Goal: Contribute content: Add original content to the website for others to see

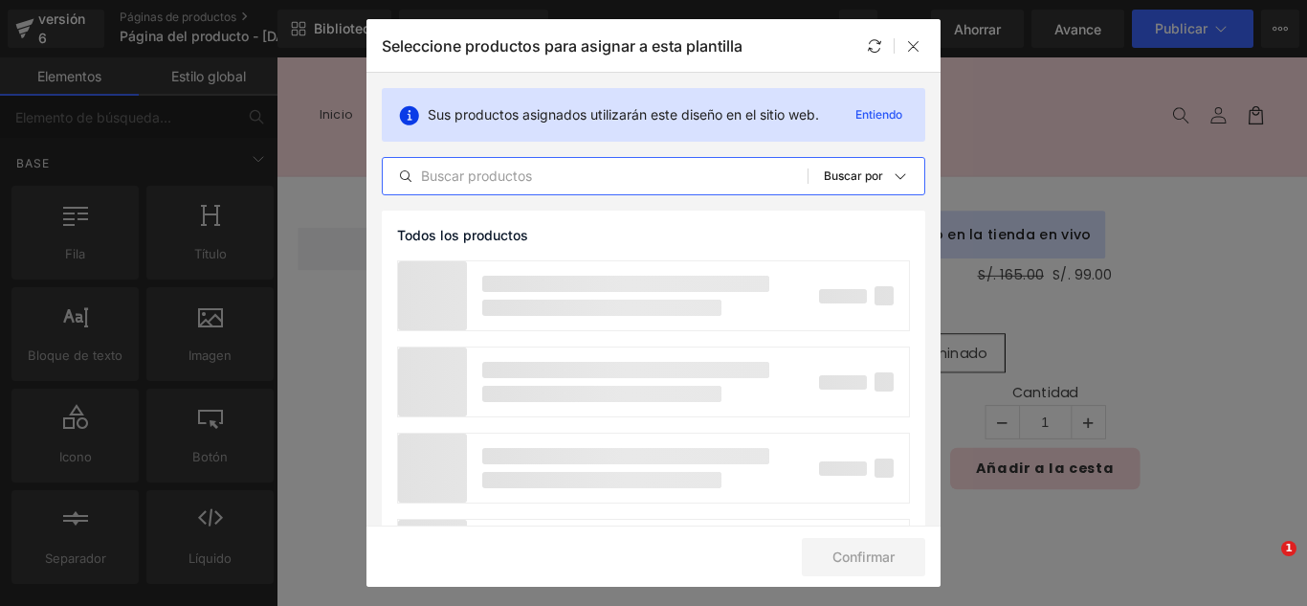
click at [542, 173] on input "text" at bounding box center [595, 176] width 425 height 23
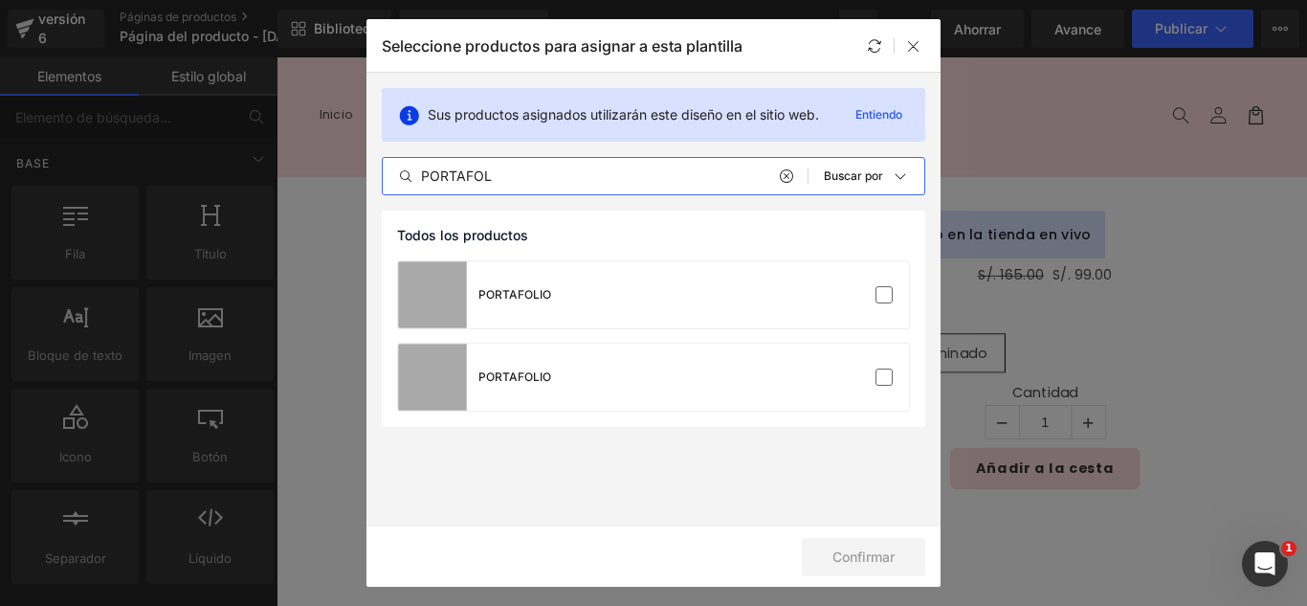
type input "PORTAFOL"
click at [913, 32] on div "Seleccione productos para asignar a esta plantilla" at bounding box center [653, 45] width 574 height 53
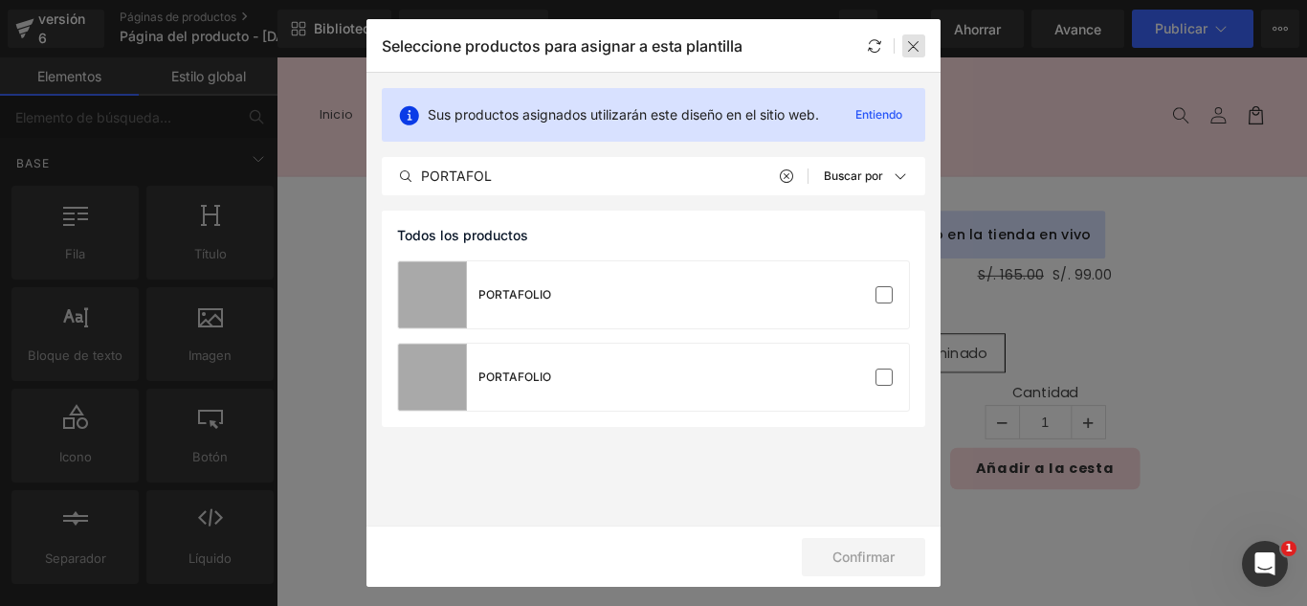
click at [915, 43] on icon at bounding box center [913, 45] width 15 height 15
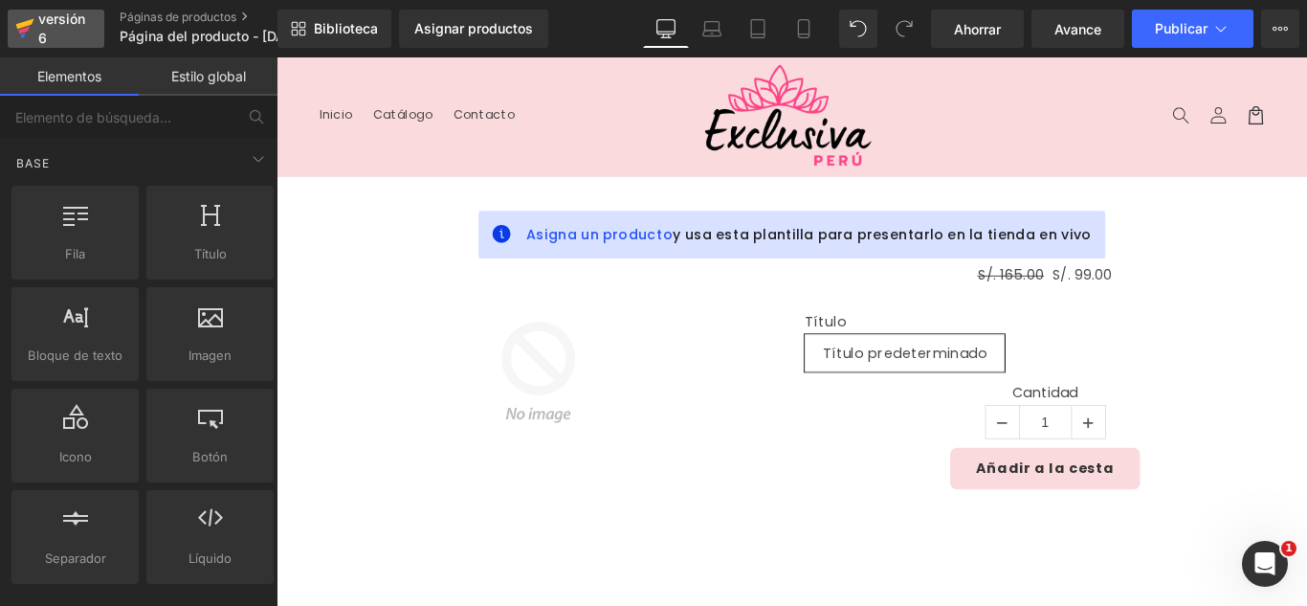
click at [53, 30] on div "versión 6" at bounding box center [63, 29] width 58 height 44
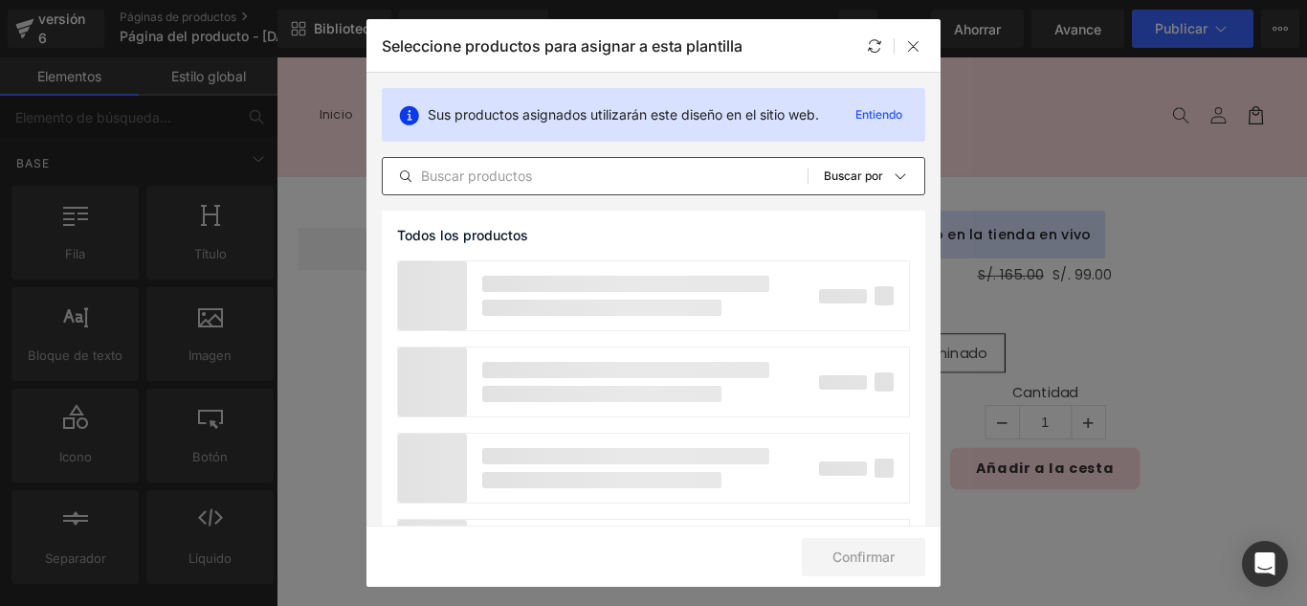
click at [551, 187] on input "text" at bounding box center [595, 176] width 425 height 23
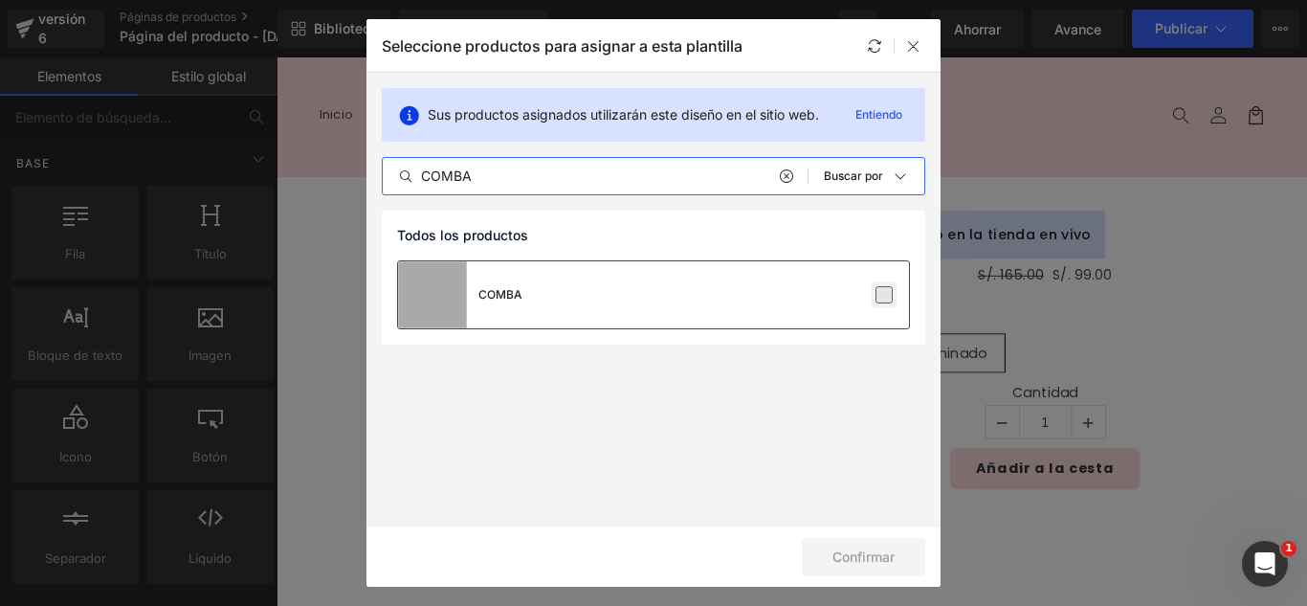
type input "COMBA"
click at [882, 290] on label at bounding box center [883, 294] width 17 height 17
click at [884, 295] on input "checkbox" at bounding box center [884, 295] width 0 height 0
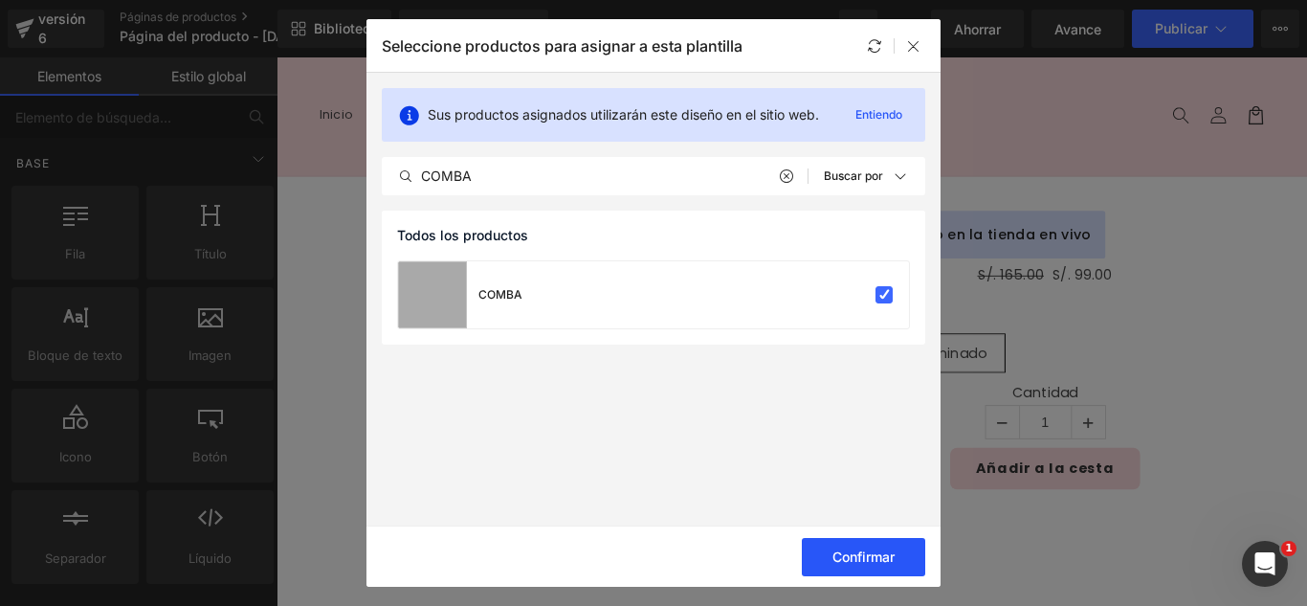
click at [885, 551] on font "Confirmar" at bounding box center [863, 556] width 62 height 16
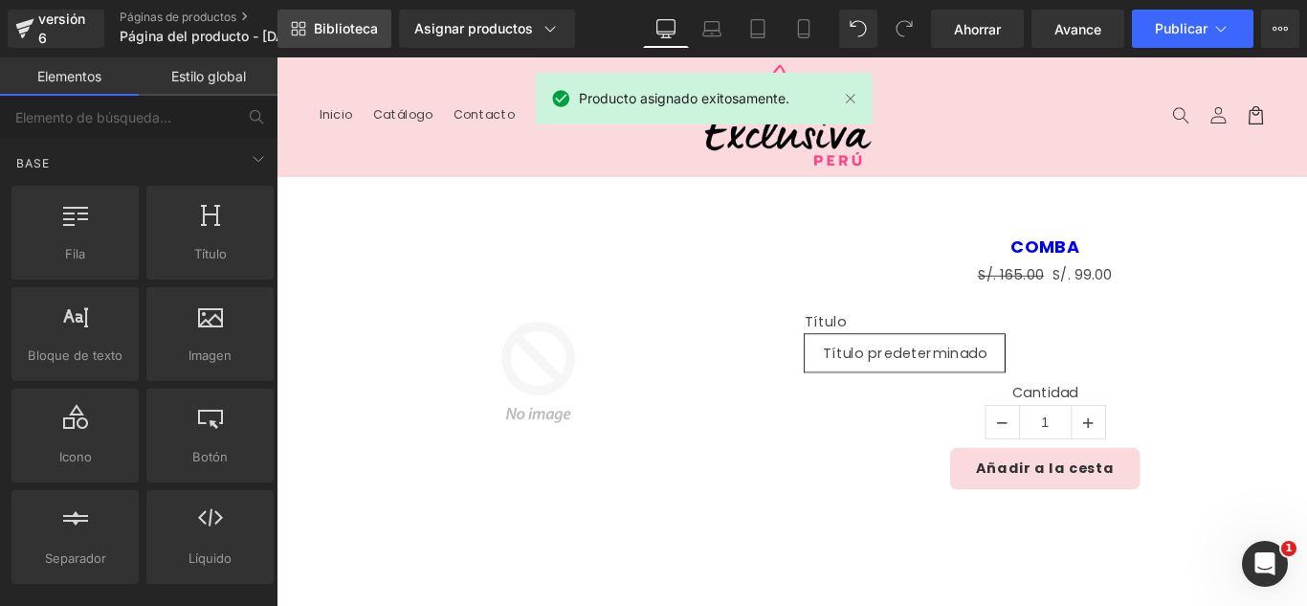
click at [355, 20] on font "Biblioteca" at bounding box center [346, 28] width 64 height 16
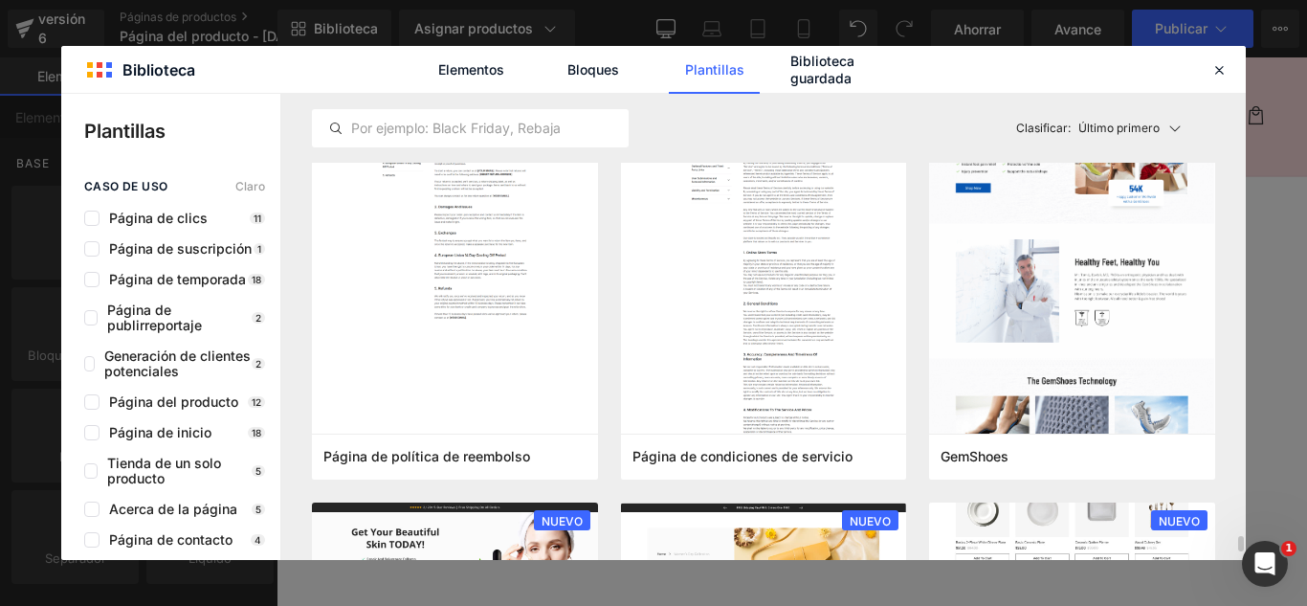
scroll to position [1722, 0]
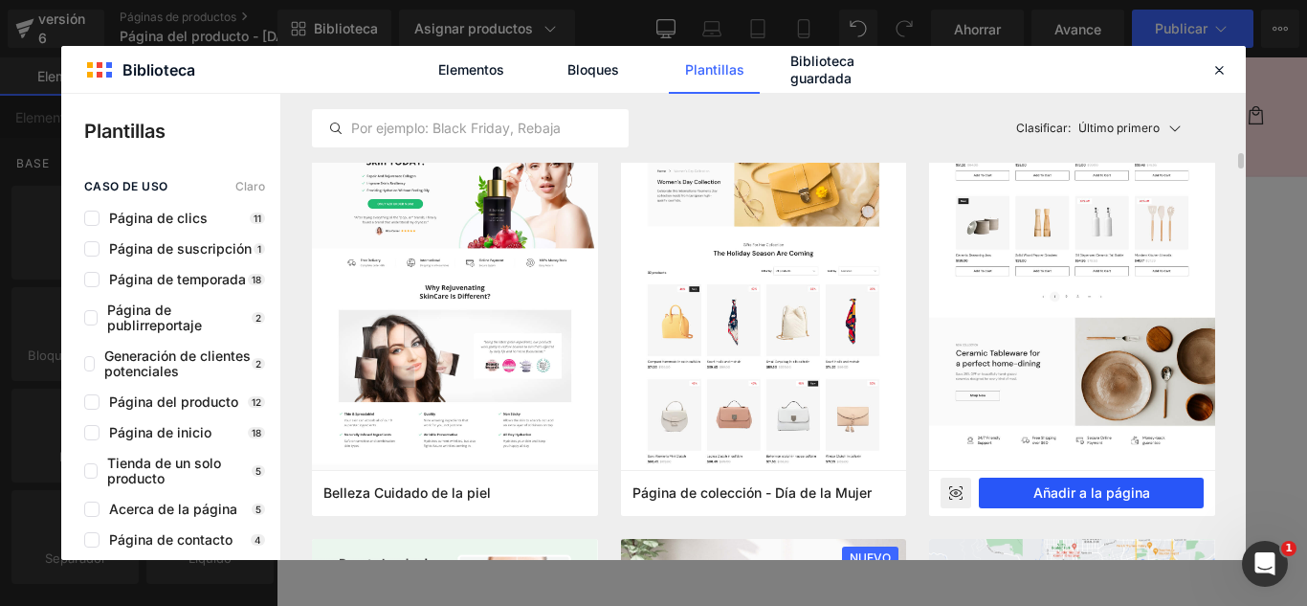
click at [1116, 496] on font "Añadir a la página" at bounding box center [1091, 492] width 117 height 16
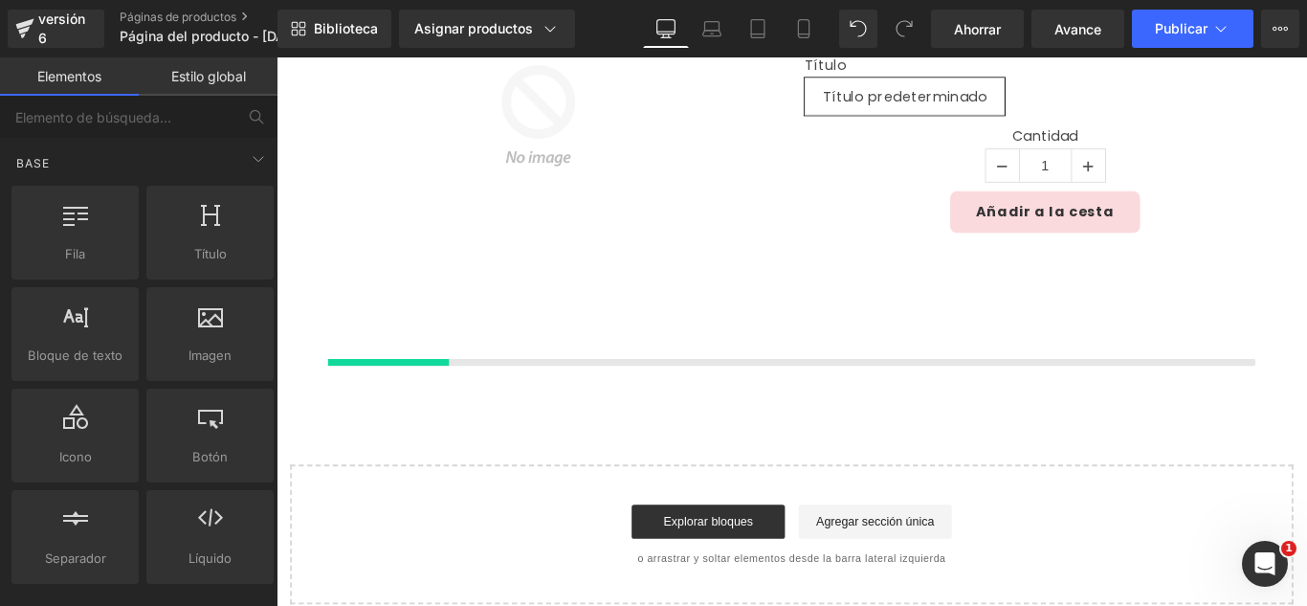
scroll to position [454, 0]
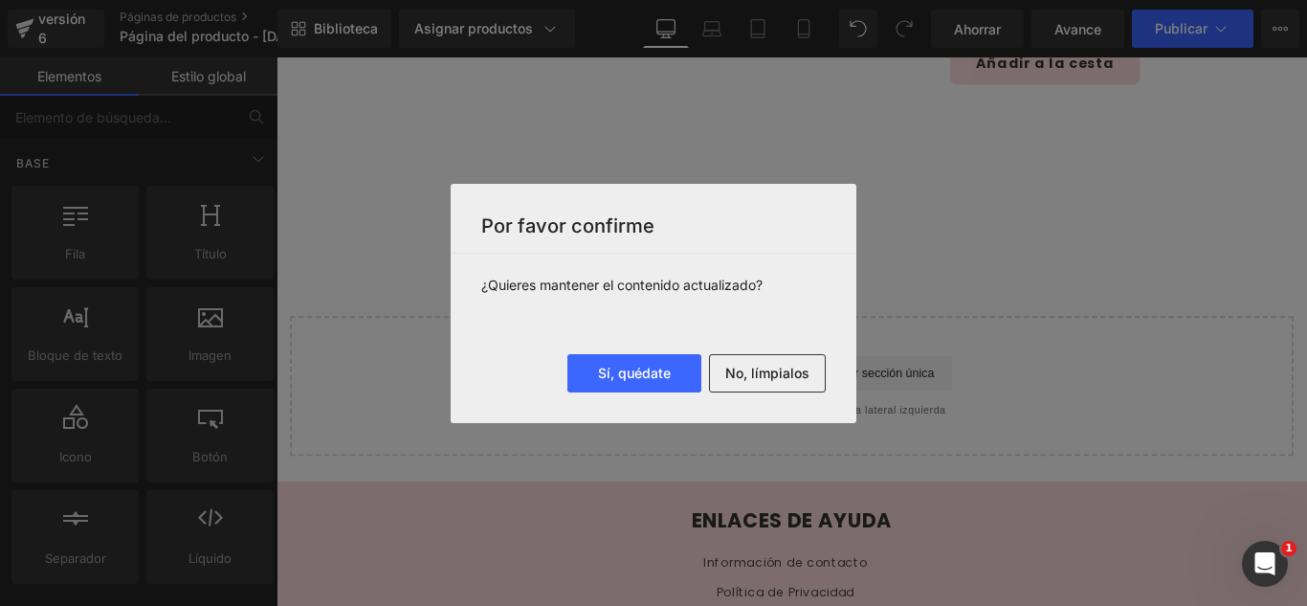
click at [784, 382] on button "No, límpialos" at bounding box center [767, 373] width 117 height 38
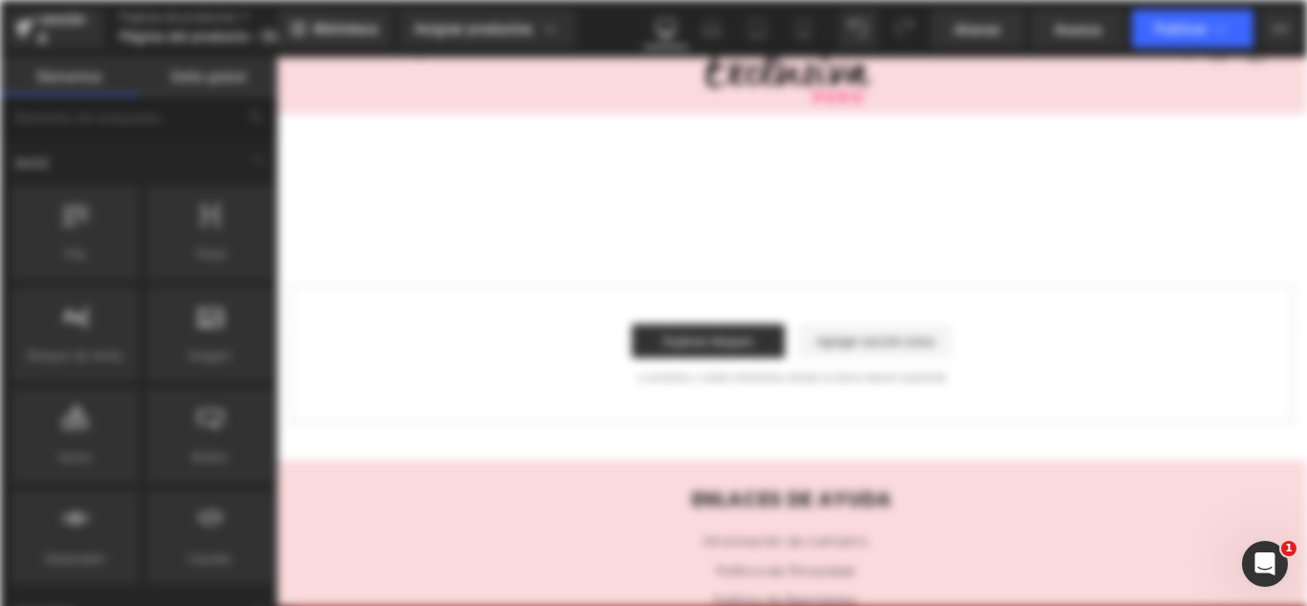
scroll to position [0, 0]
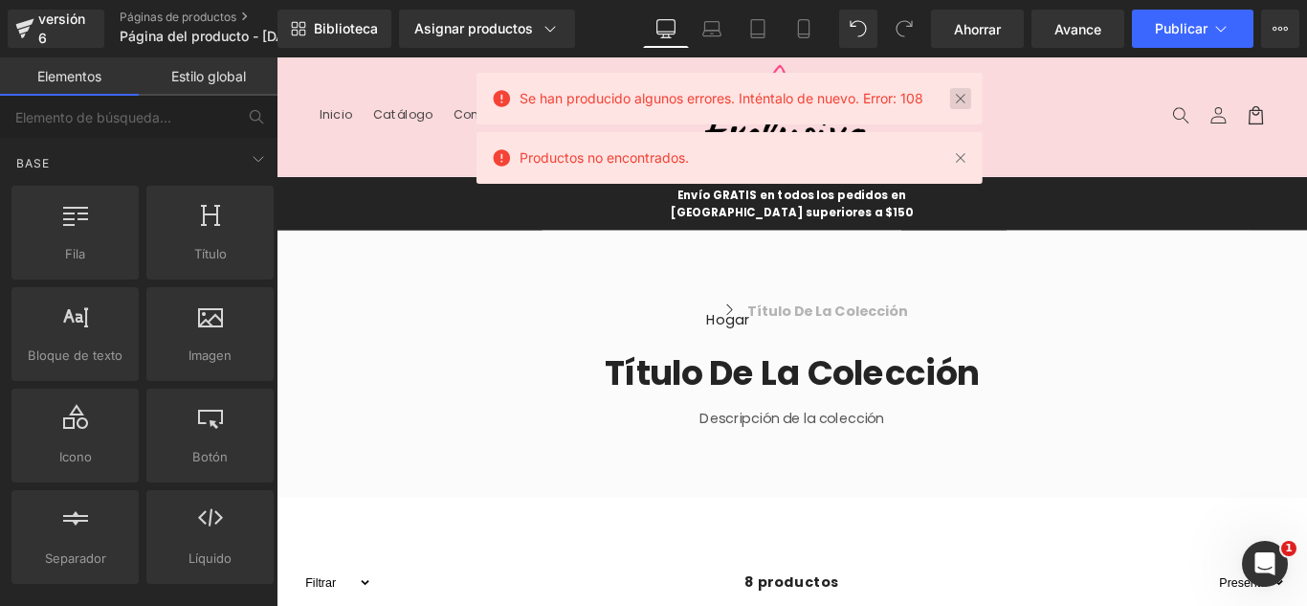
click at [969, 95] on link at bounding box center [960, 98] width 21 height 21
click at [1054, 99] on header "Menú Inicio Catálogo Contacto Iniciar sesión Inicio Catálogo Contacto Búsqueda" at bounding box center [855, 123] width 1158 height 133
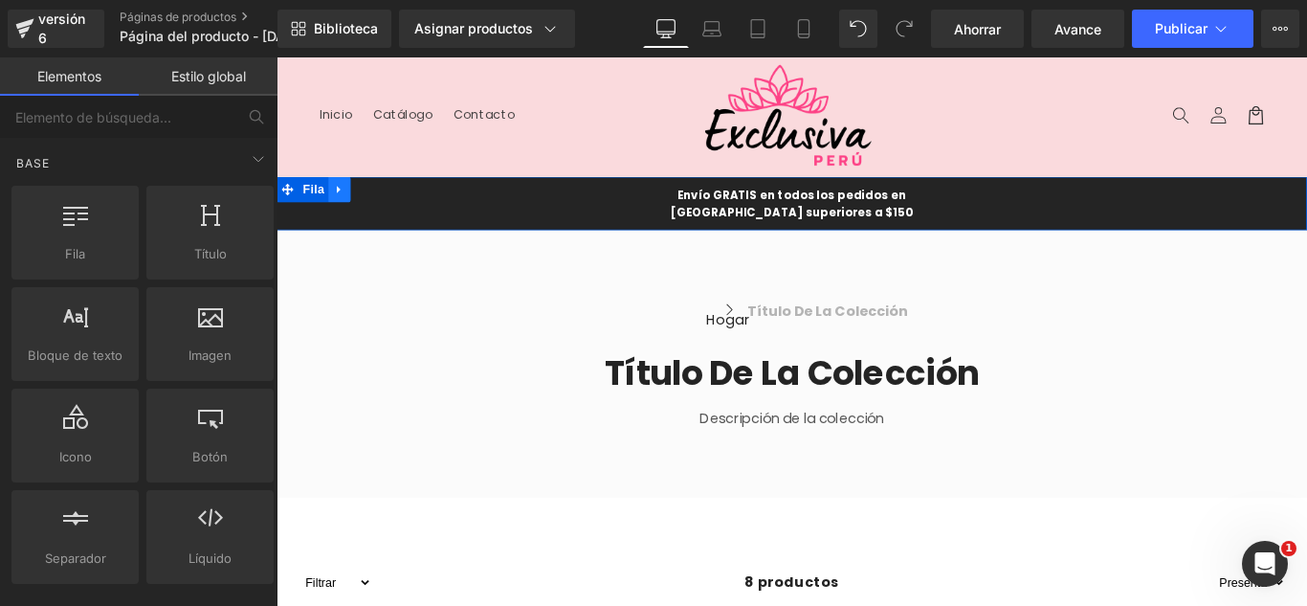
click at [341, 201] on icon at bounding box center [347, 206] width 13 height 14
click at [390, 204] on icon at bounding box center [396, 205] width 13 height 13
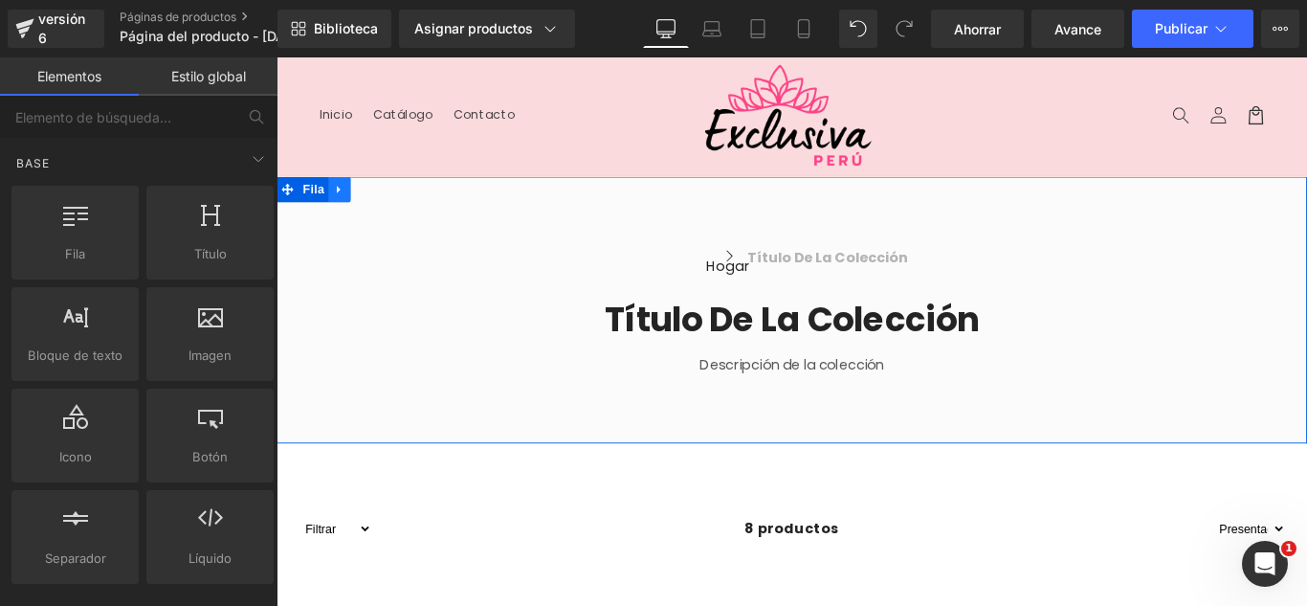
click at [347, 215] on link at bounding box center [347, 205] width 25 height 29
click at [390, 210] on icon at bounding box center [396, 205] width 13 height 13
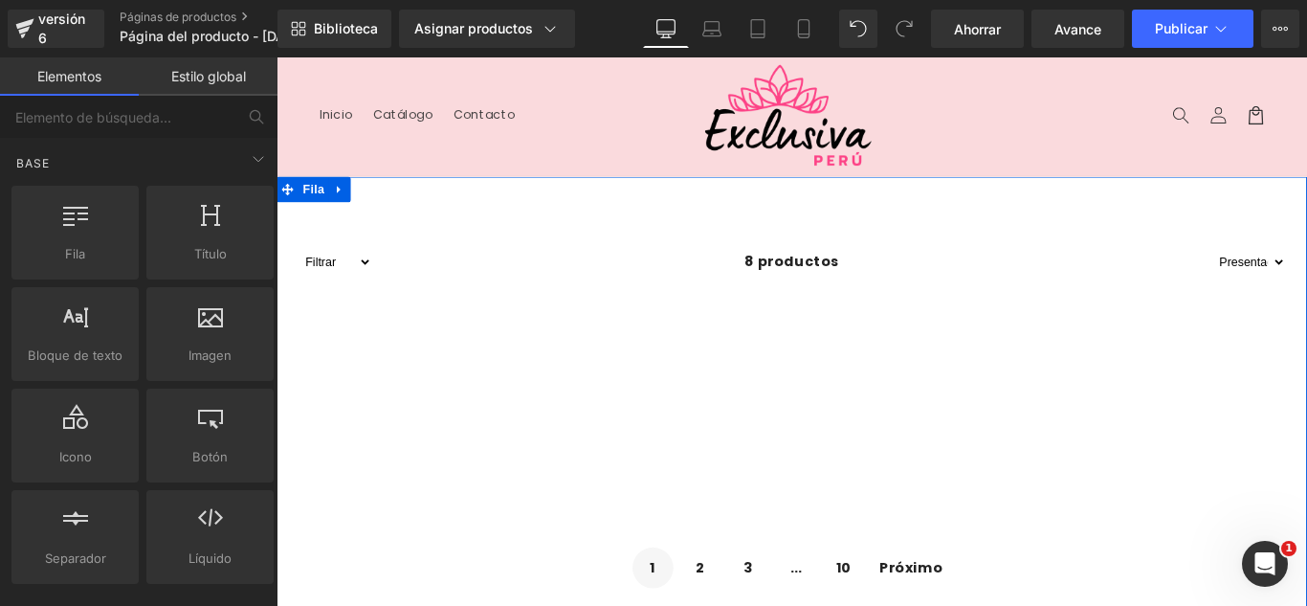
click at [339, 212] on link at bounding box center [347, 205] width 25 height 29
click at [393, 212] on link at bounding box center [397, 205] width 25 height 29
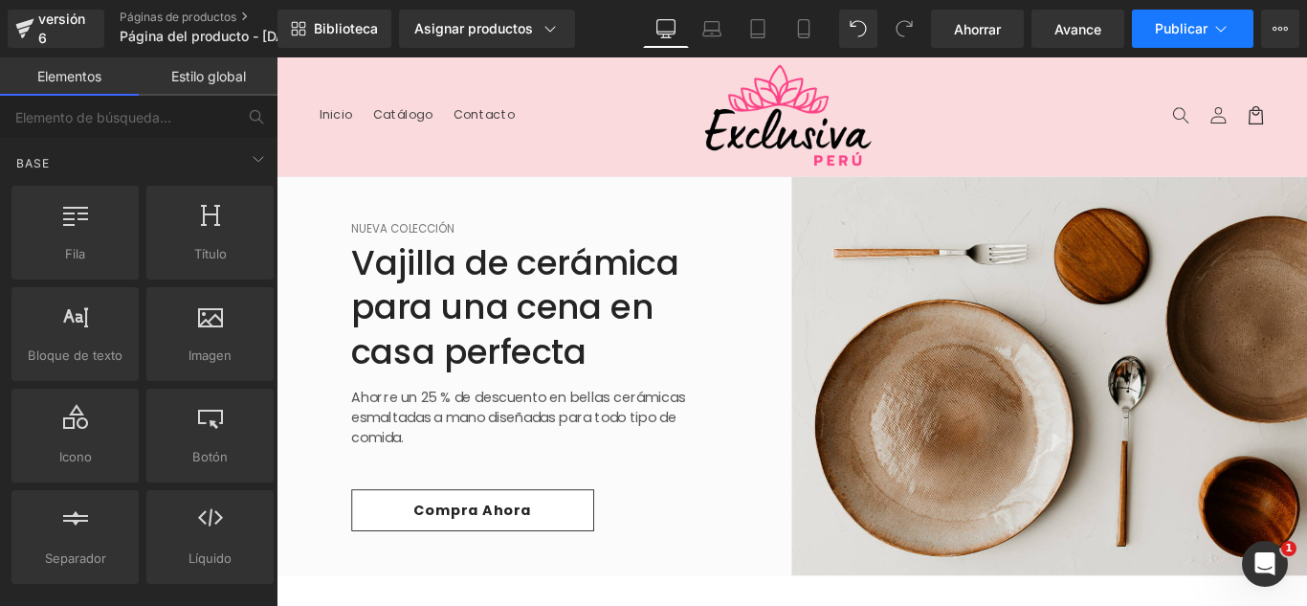
click at [1230, 22] on button "Publicar" at bounding box center [1193, 29] width 122 height 38
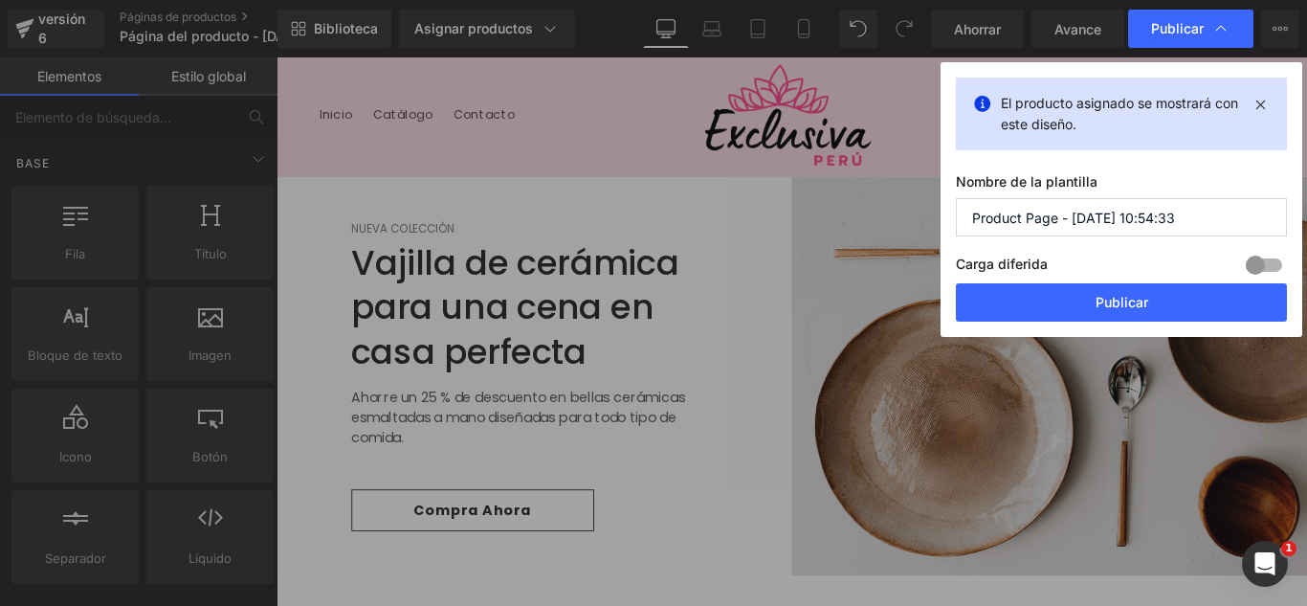
click at [1184, 227] on input "Product Page - Sep 30, 10:54:33" at bounding box center [1121, 217] width 331 height 38
click at [1184, 224] on input "Product Page - Sep 30, 10:54:33" at bounding box center [1121, 217] width 331 height 38
click at [1185, 224] on input "Product Page - Sep 30, 10:54:33" at bounding box center [1121, 217] width 331 height 38
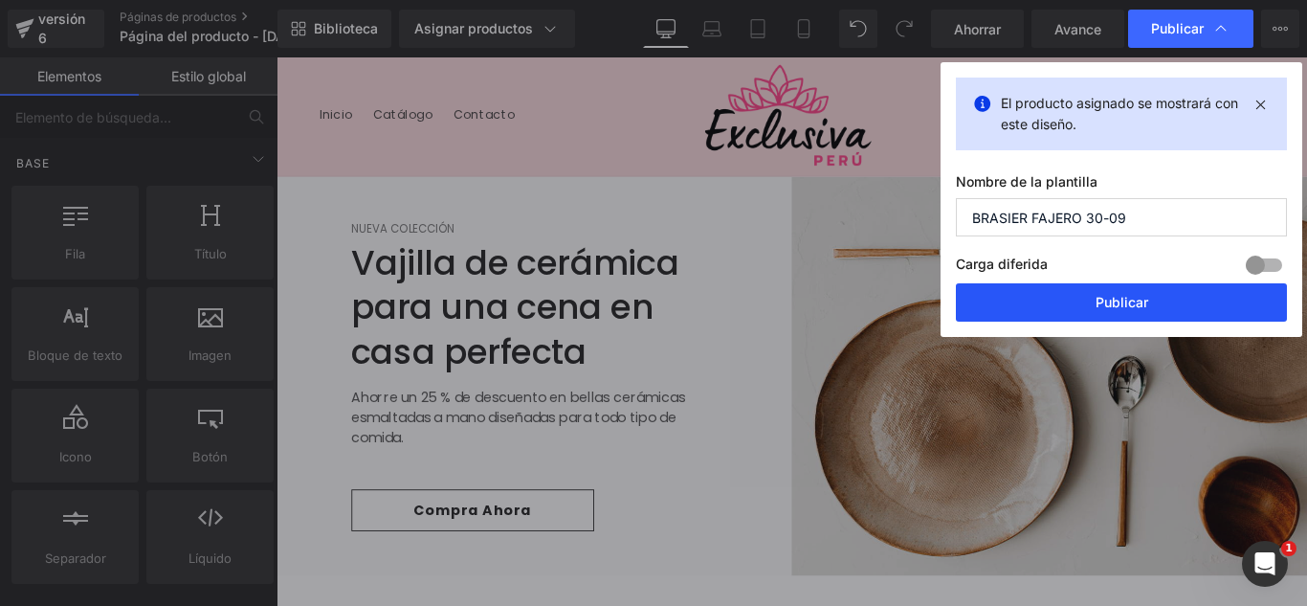
type input "BRASIER FAJERO 30-09"
click at [1105, 304] on font "Publicar" at bounding box center [1121, 302] width 53 height 16
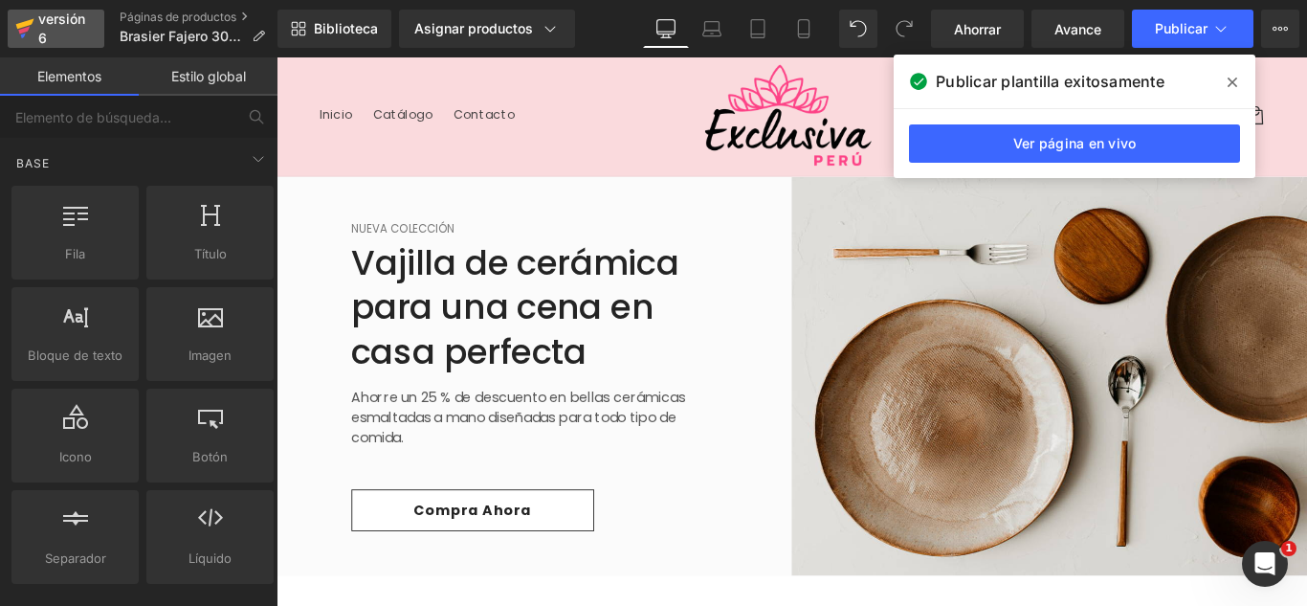
click at [56, 21] on font "versión 6" at bounding box center [61, 28] width 47 height 35
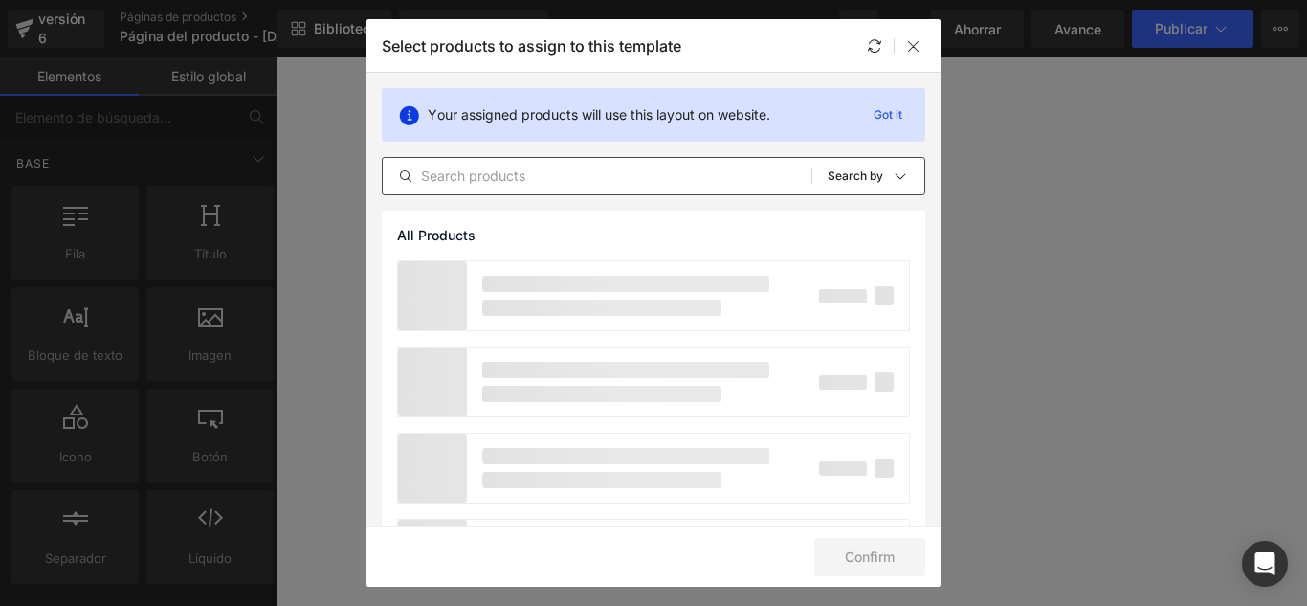
click at [515, 174] on input "text" at bounding box center [597, 176] width 429 height 23
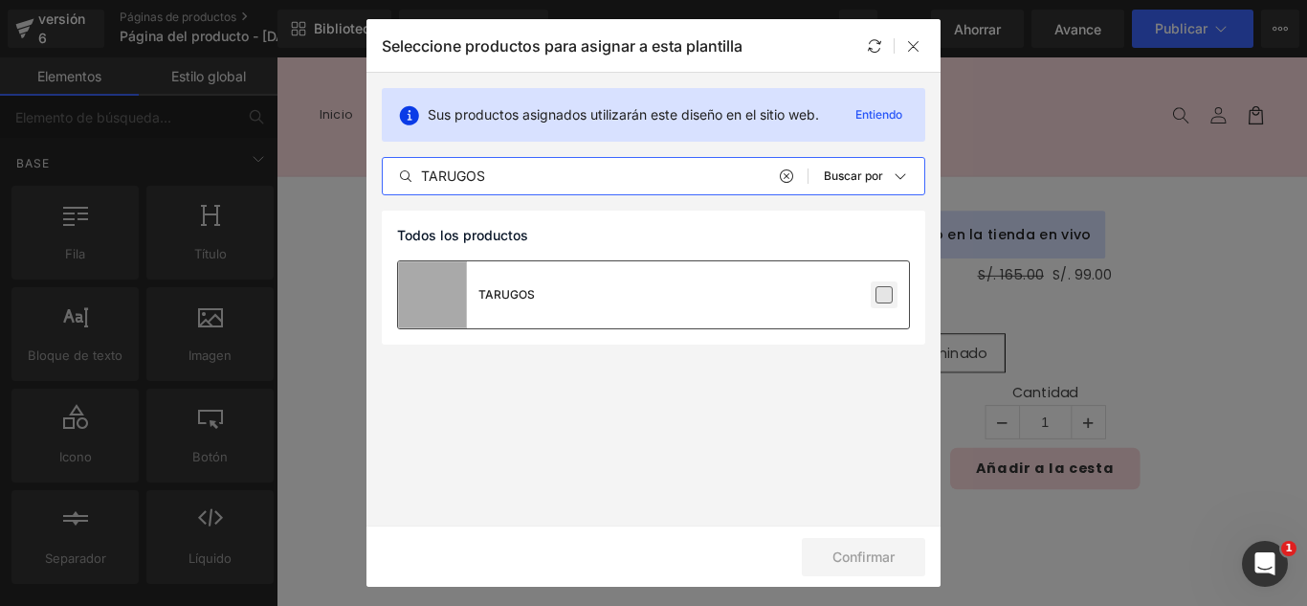
type input "TARUGOS"
click at [888, 294] on label at bounding box center [883, 294] width 17 height 17
click at [884, 295] on input "checkbox" at bounding box center [884, 295] width 0 height 0
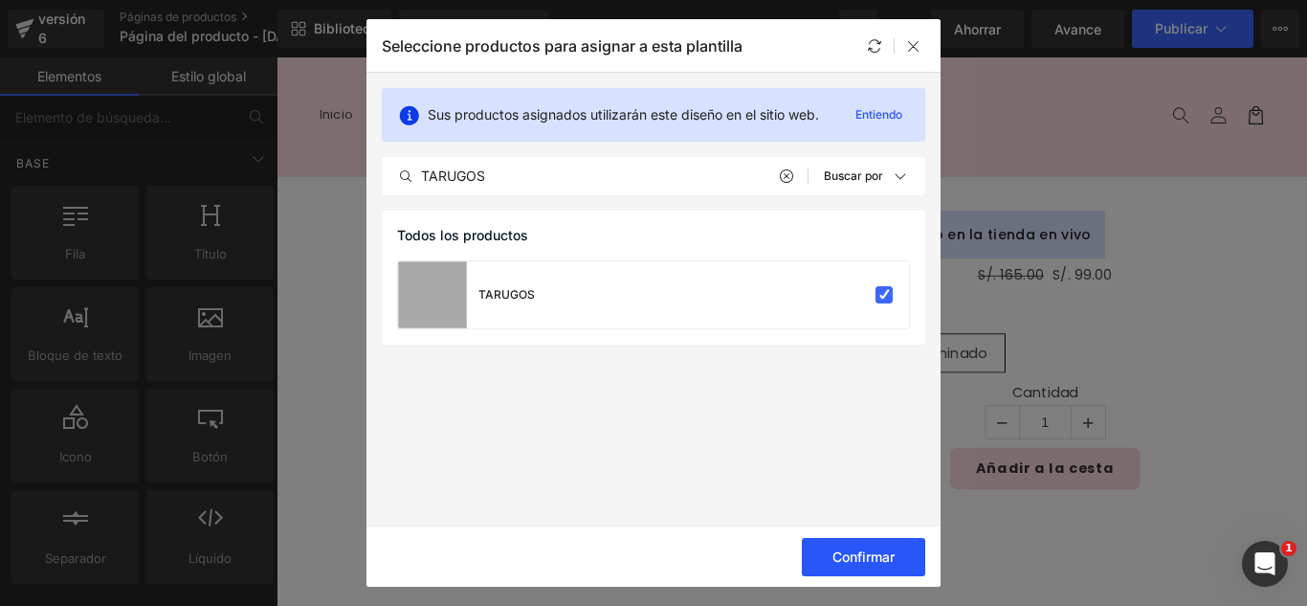
click at [869, 564] on button "Confirmar" at bounding box center [863, 557] width 123 height 38
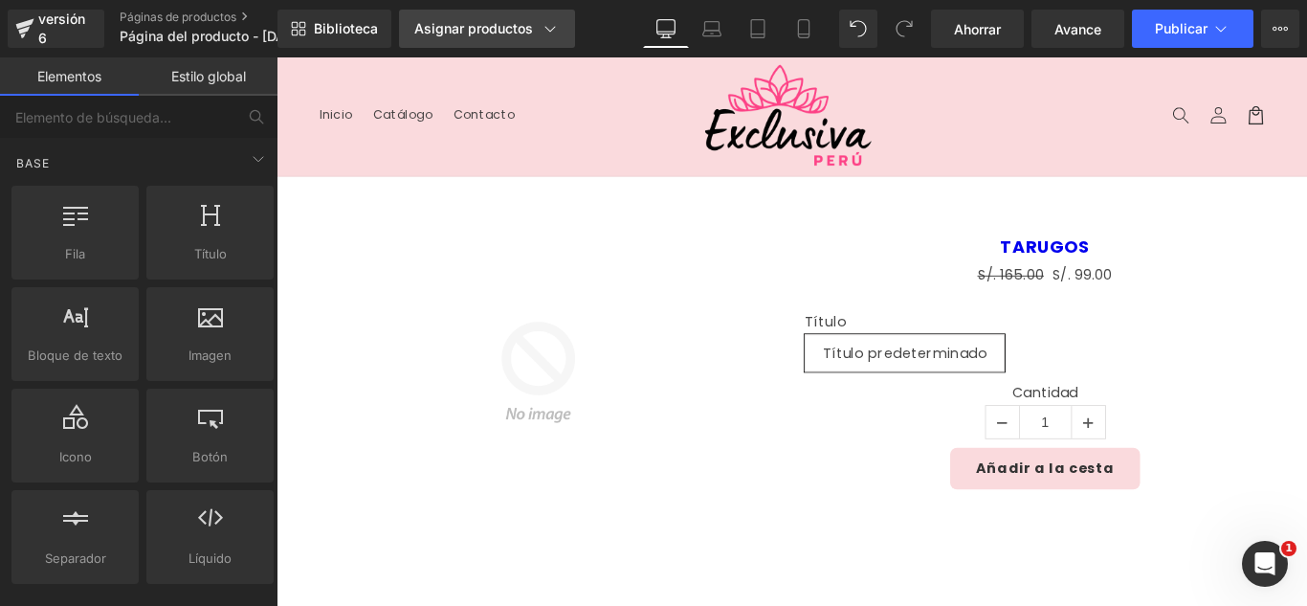
click at [458, 25] on font "Asignar productos" at bounding box center [473, 28] width 119 height 16
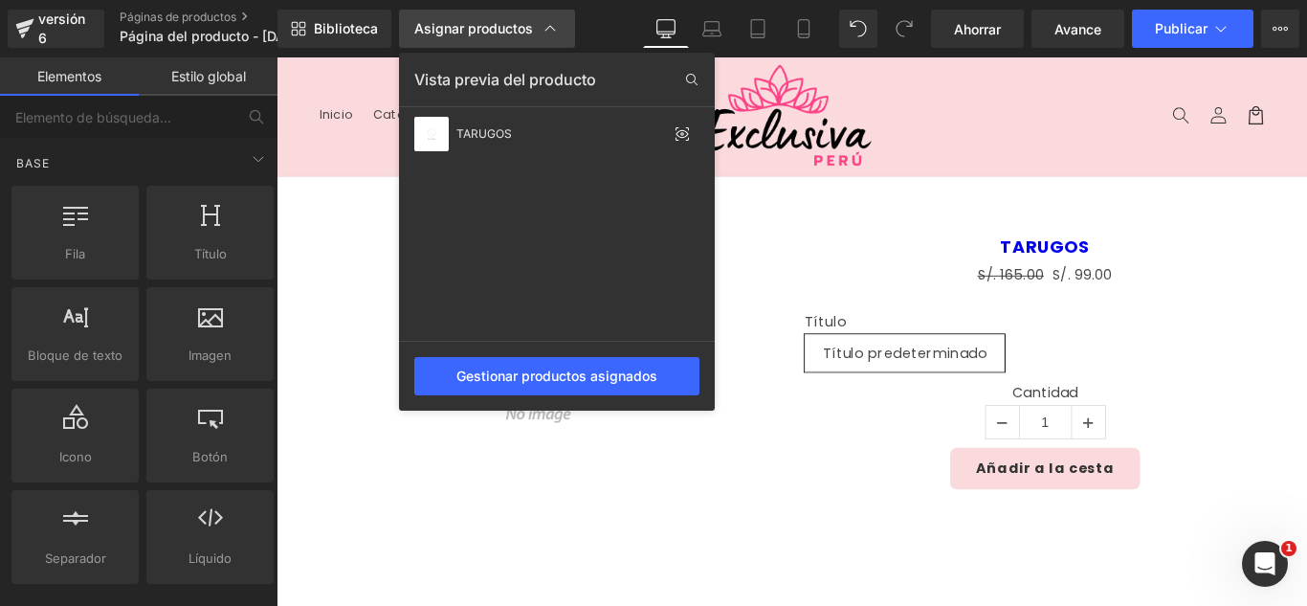
click at [458, 25] on font "Asignar productos" at bounding box center [473, 28] width 119 height 16
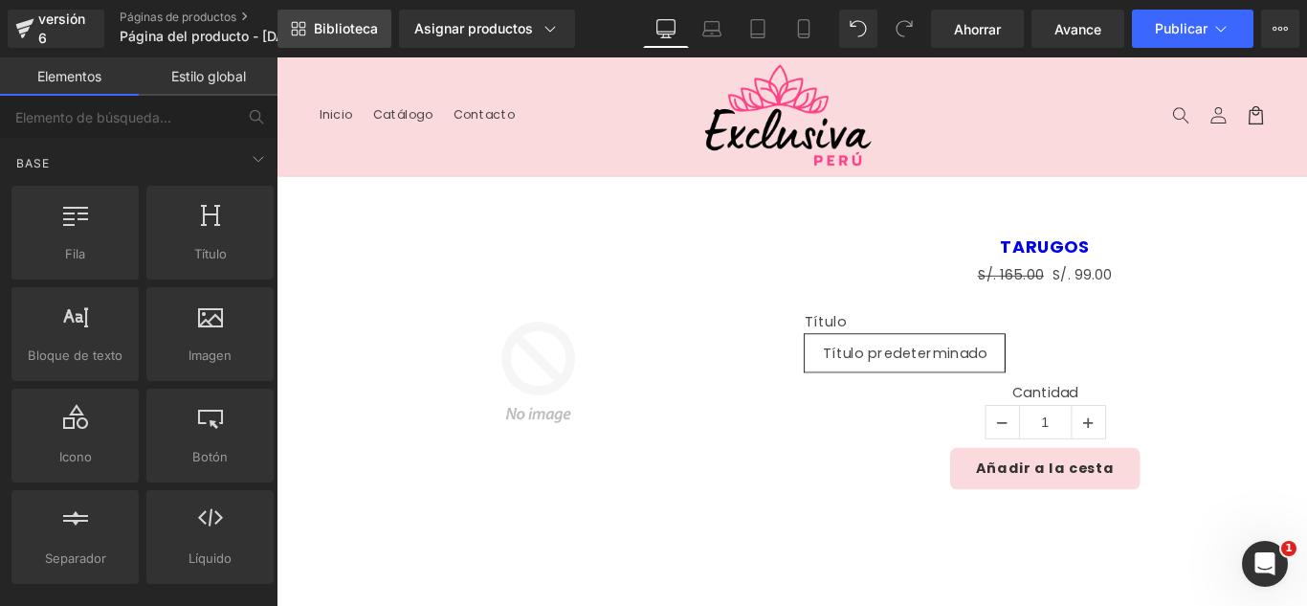
click at [363, 26] on font "Biblioteca" at bounding box center [346, 28] width 64 height 16
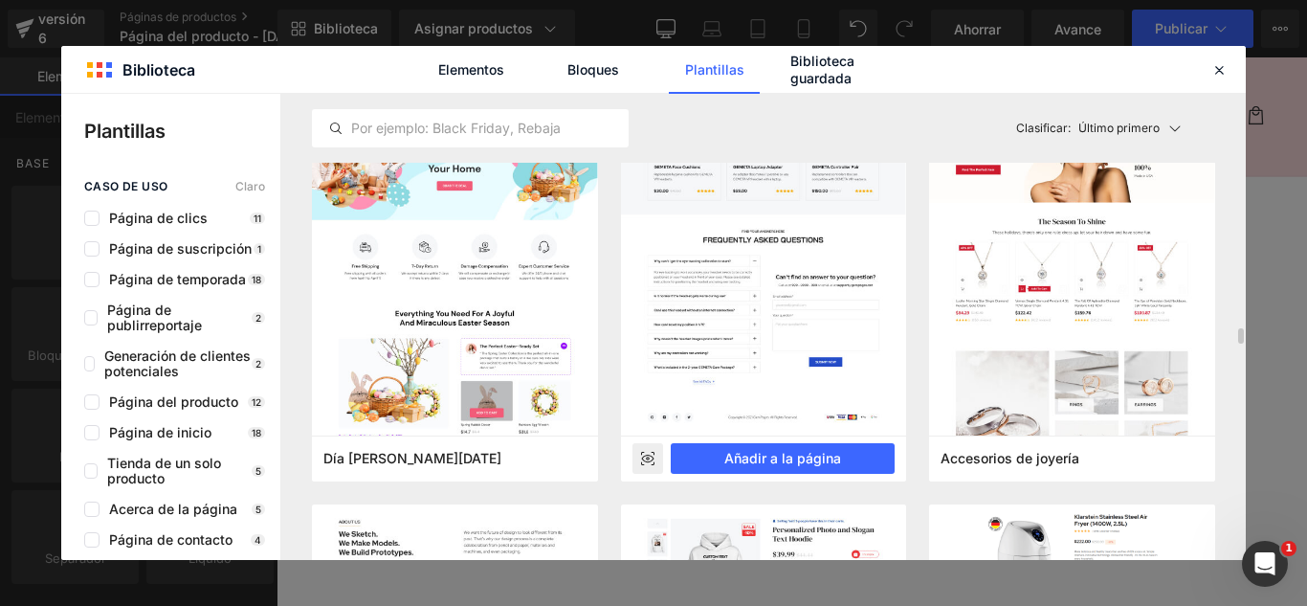
scroll to position [6793, 0]
click at [825, 457] on font "Añadir a la página" at bounding box center [782, 458] width 117 height 16
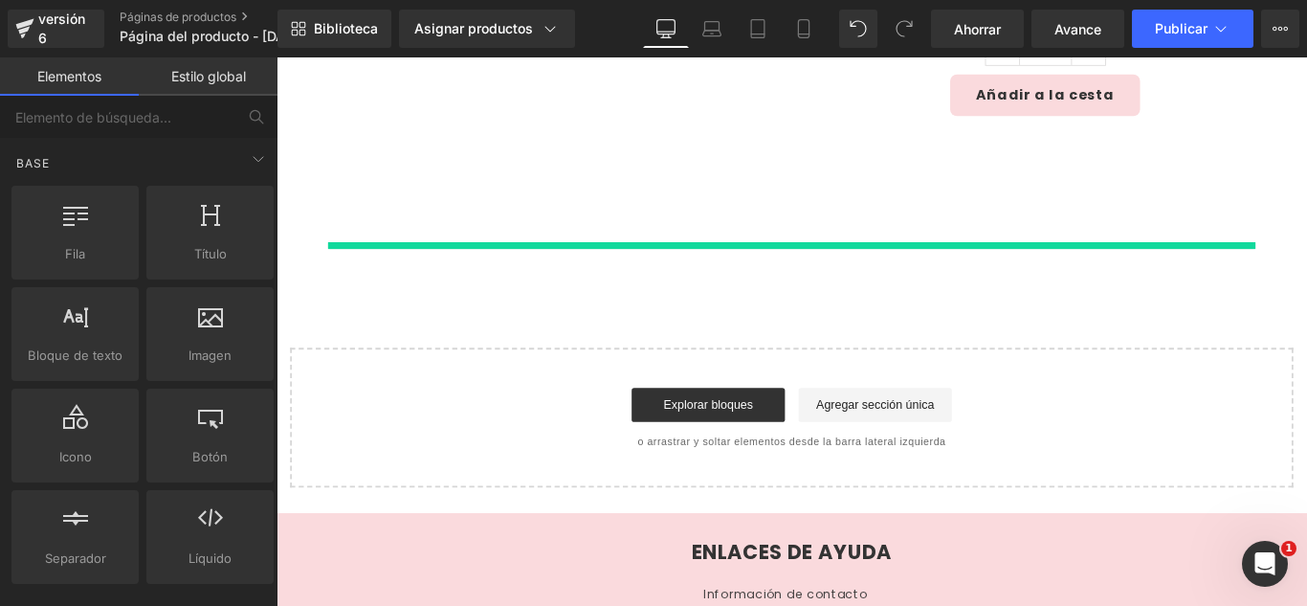
scroll to position [454, 0]
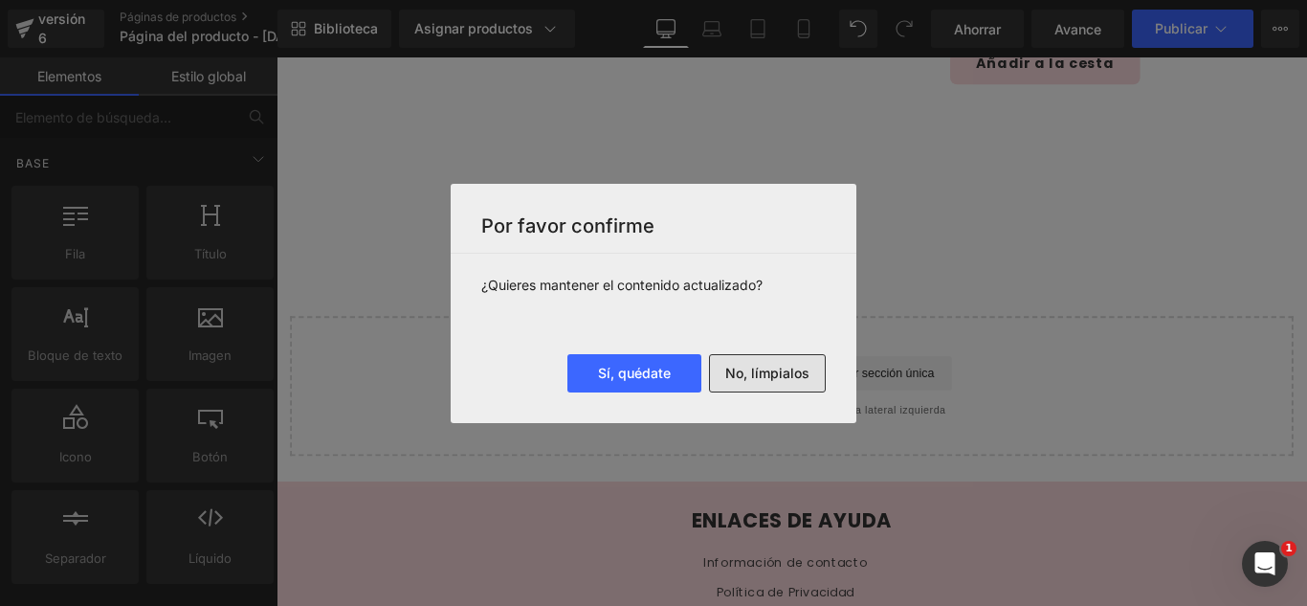
click at [777, 374] on font "No, límpialos" at bounding box center [767, 373] width 84 height 16
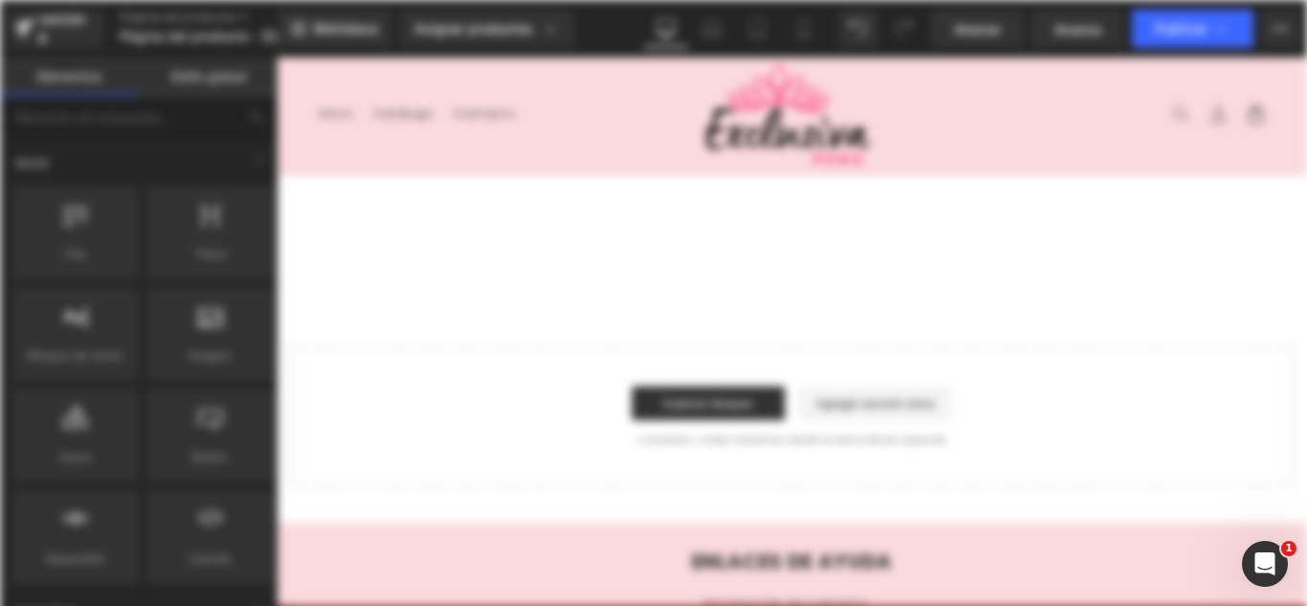
scroll to position [0, 0]
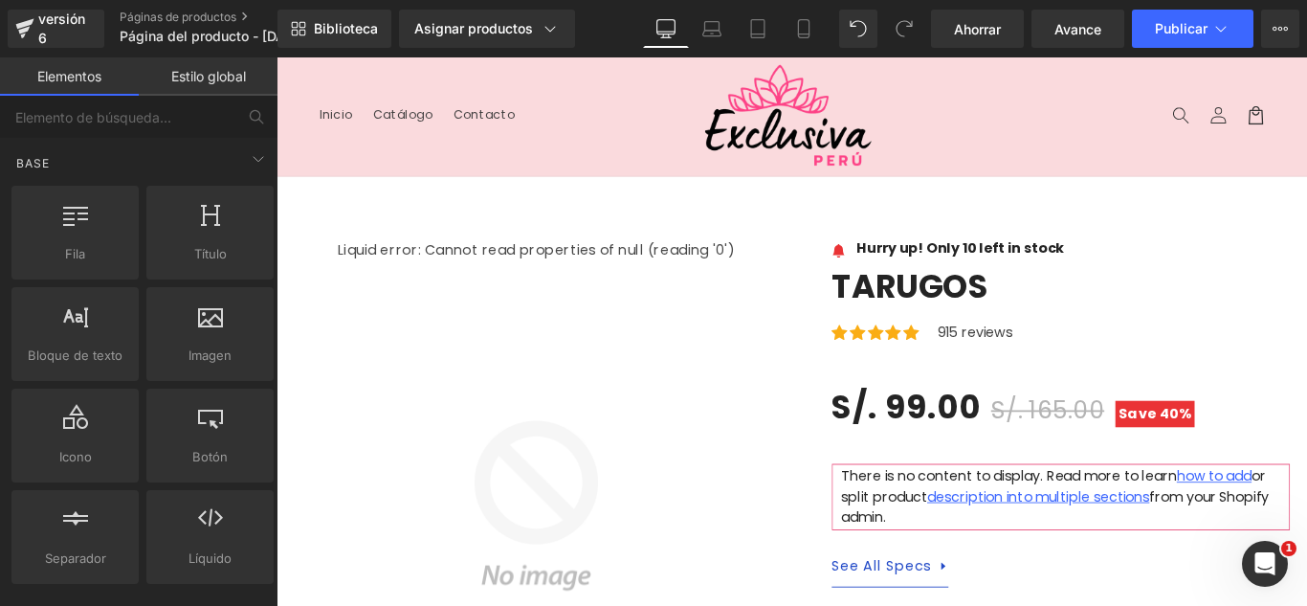
click at [625, 123] on nav "Inicio Catálogo Contacto" at bounding box center [525, 121] width 424 height 40
click at [612, 131] on nav "Inicio Catálogo Contacto" at bounding box center [525, 121] width 424 height 40
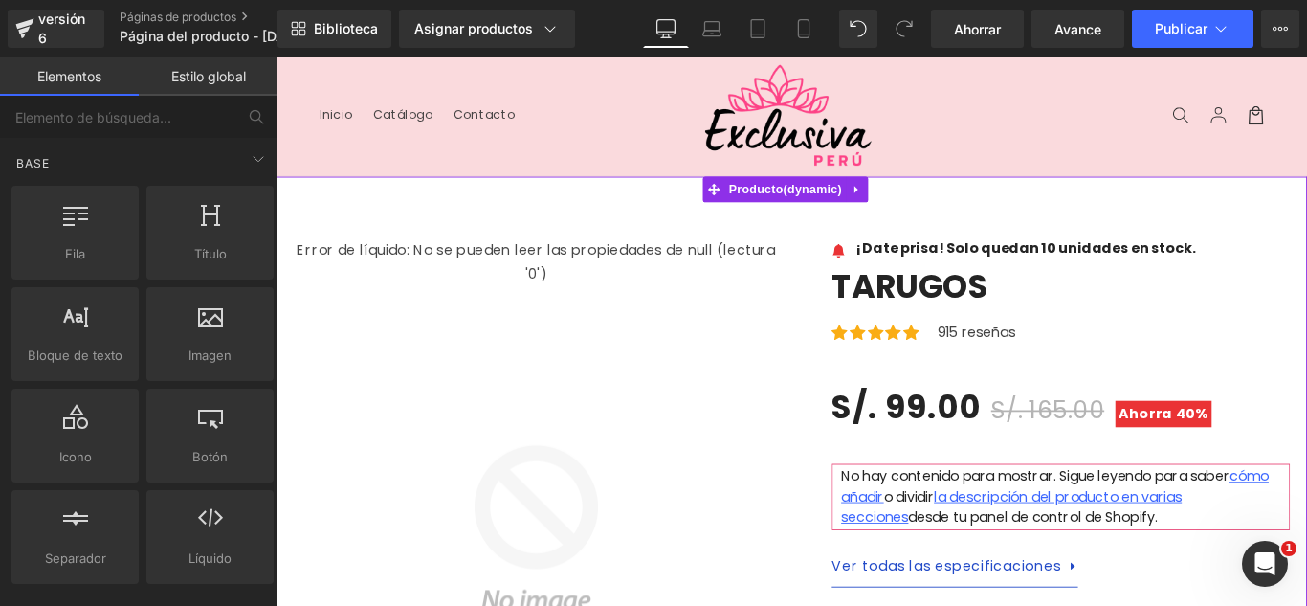
click at [917, 206] on link at bounding box center [929, 205] width 25 height 29
click at [276, 57] on icon at bounding box center [276, 57] width 0 height 0
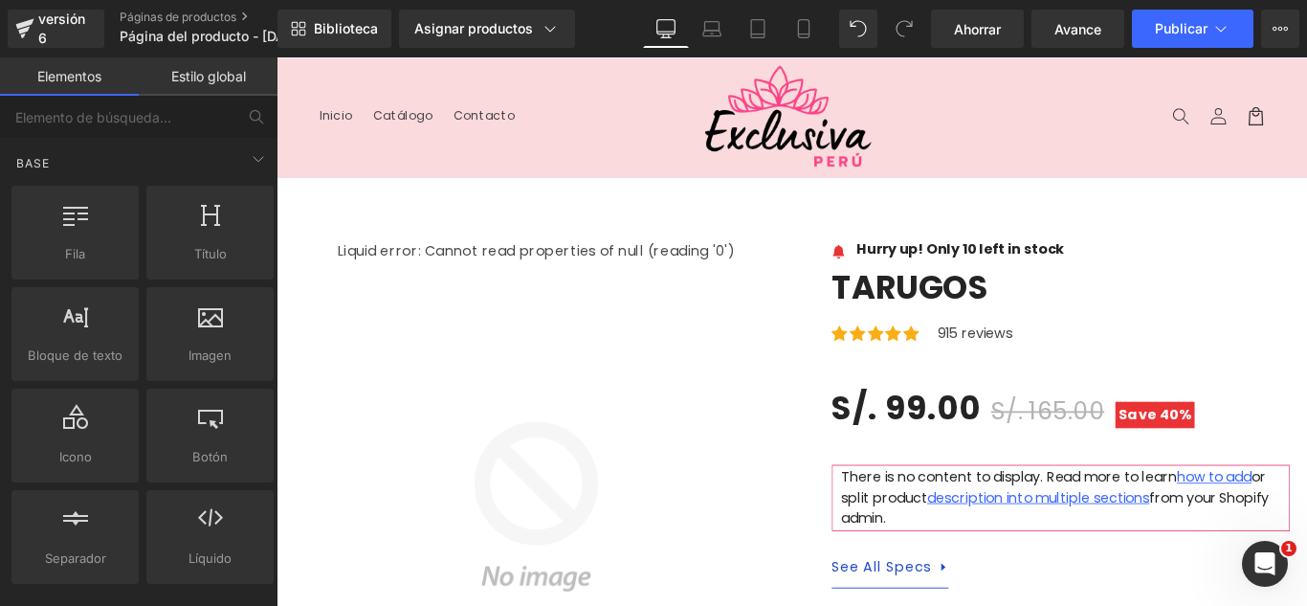
click at [939, 418] on span "S/. 99.00" at bounding box center [983, 450] width 166 height 65
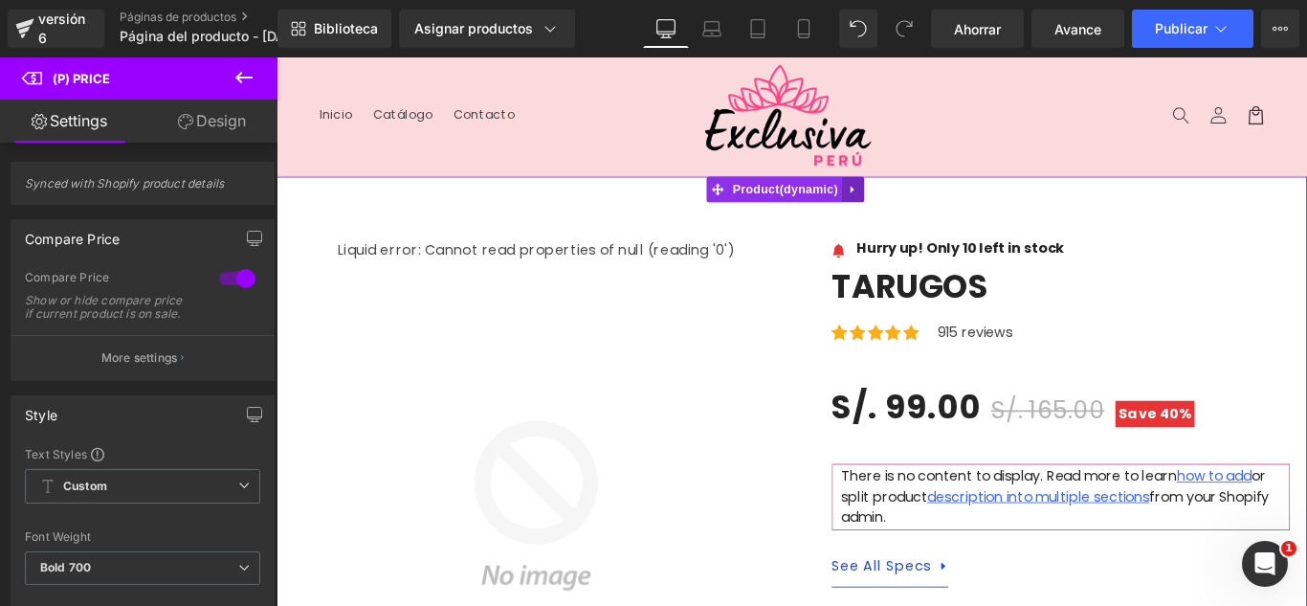
click at [919, 204] on icon at bounding box center [923, 206] width 13 height 14
click at [934, 203] on icon at bounding box center [936, 206] width 13 height 14
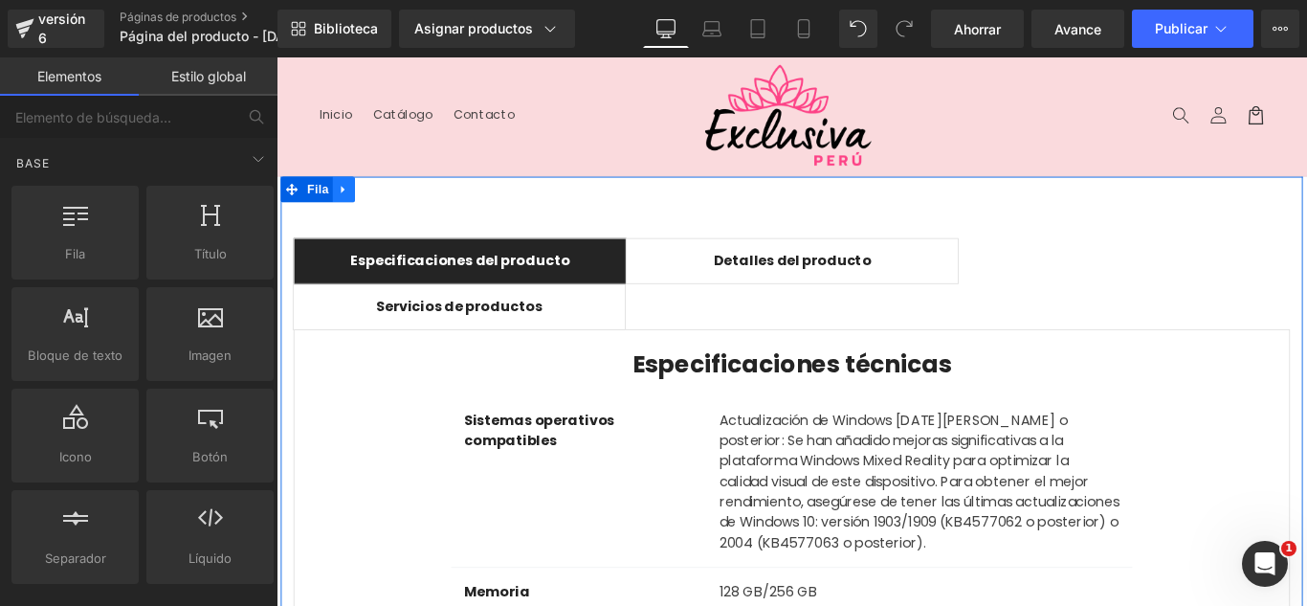
click at [346, 211] on icon at bounding box center [351, 206] width 13 height 14
click at [395, 201] on icon at bounding box center [401, 205] width 13 height 13
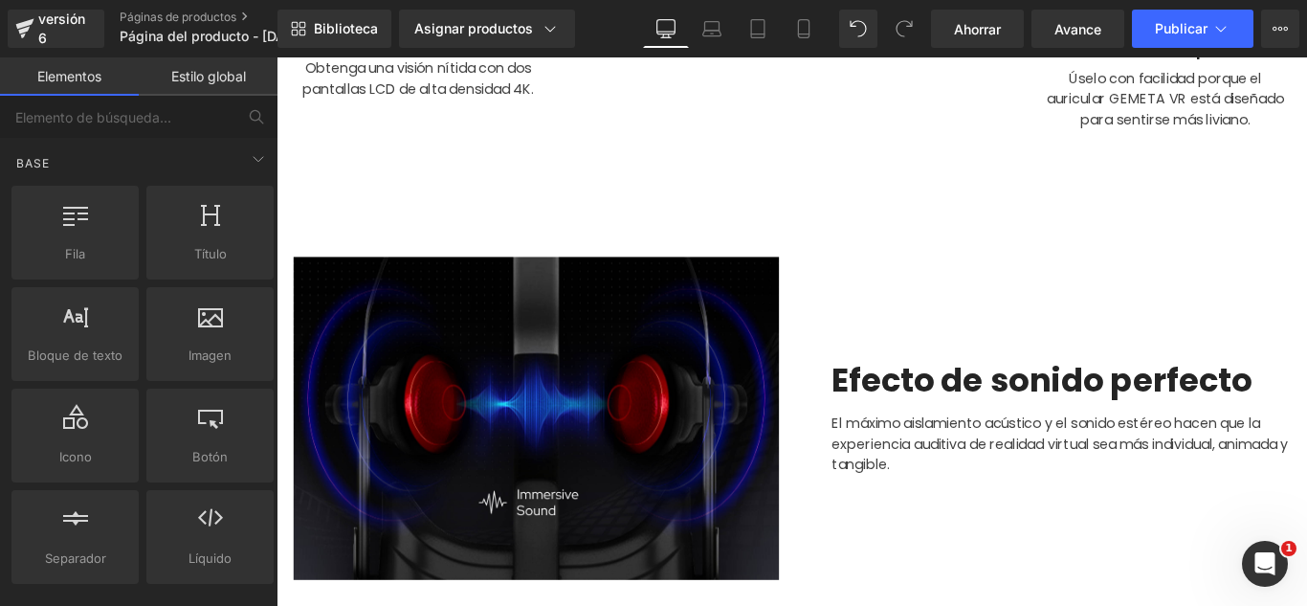
scroll to position [670, 0]
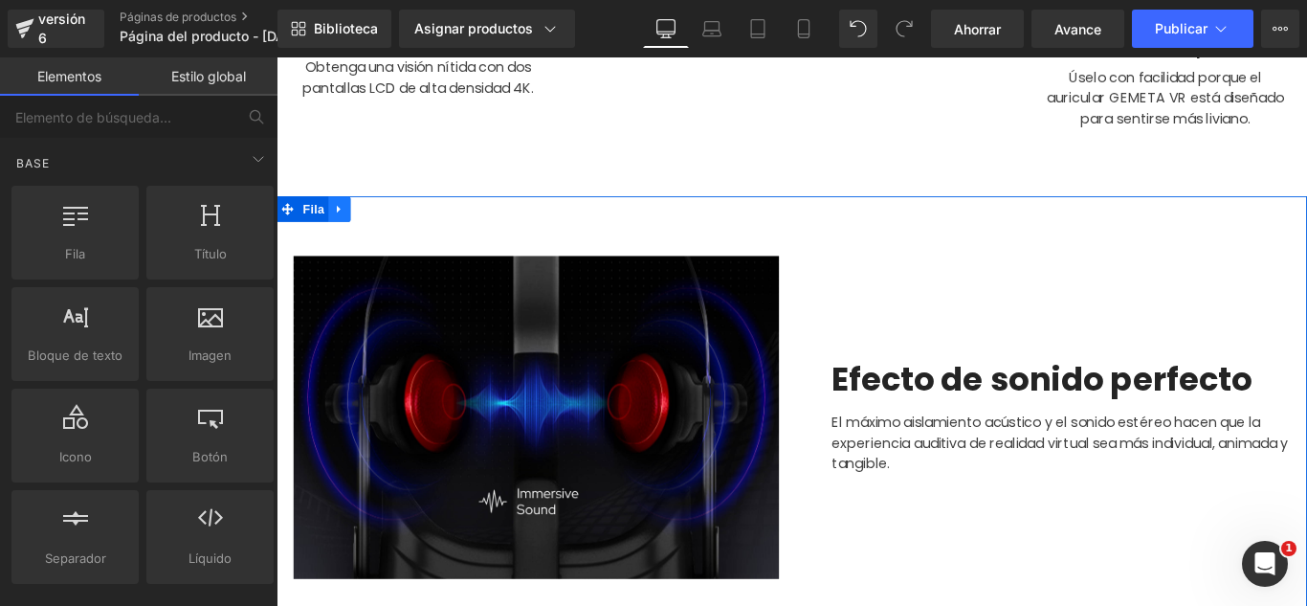
click at [342, 228] on icon at bounding box center [347, 227] width 13 height 14
click at [390, 228] on icon at bounding box center [396, 227] width 13 height 13
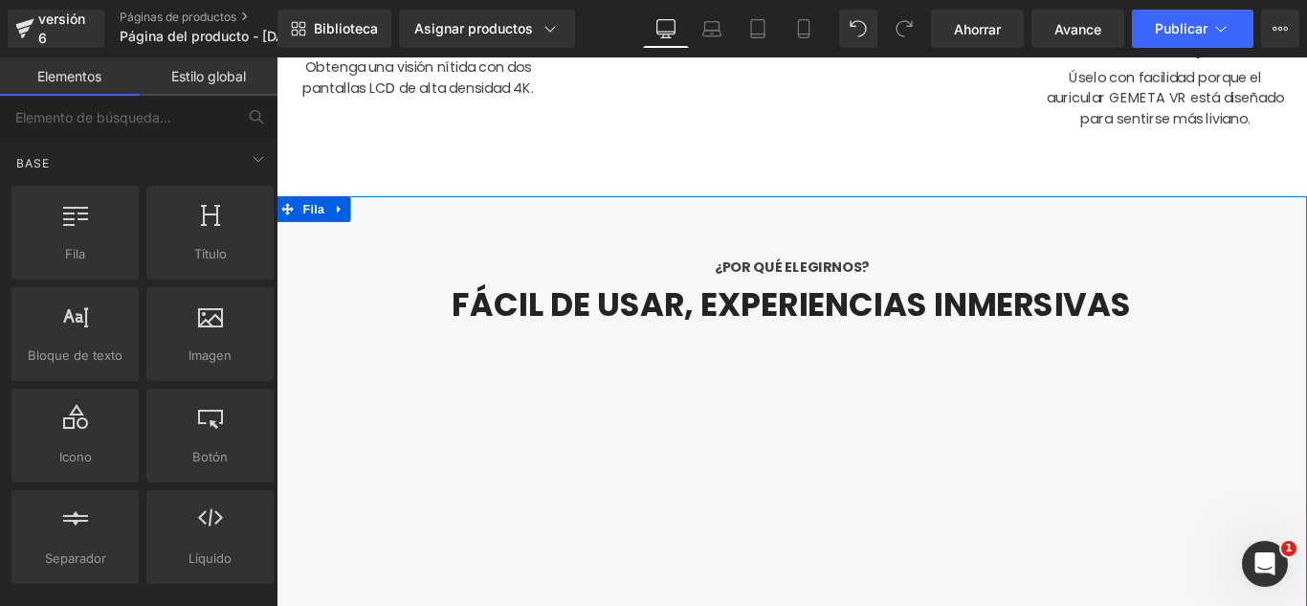
click at [343, 225] on icon at bounding box center [347, 227] width 13 height 14
click at [276, 57] on icon at bounding box center [276, 57] width 0 height 0
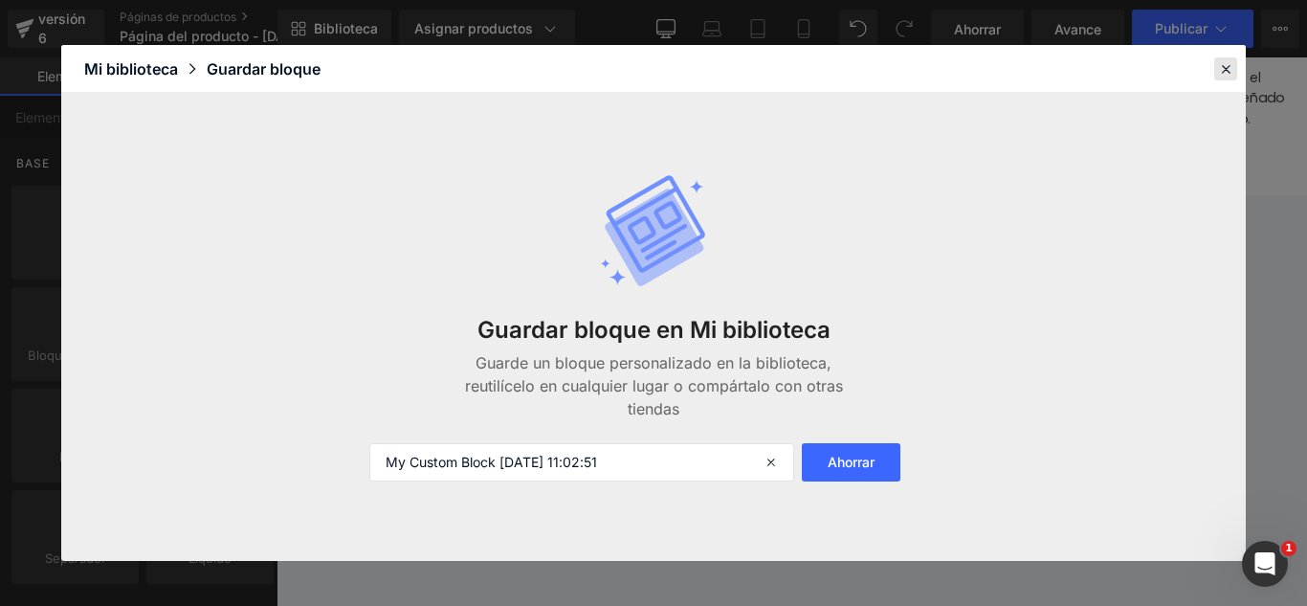
click at [1226, 64] on icon at bounding box center [1225, 68] width 17 height 17
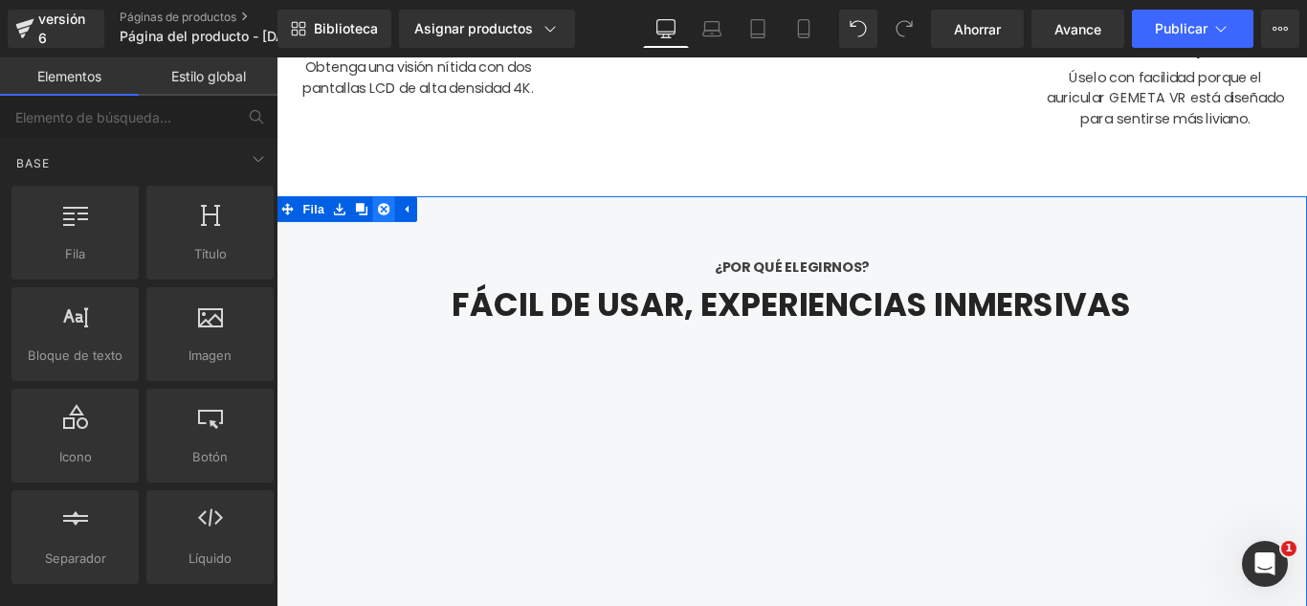
click at [390, 220] on icon at bounding box center [396, 227] width 13 height 14
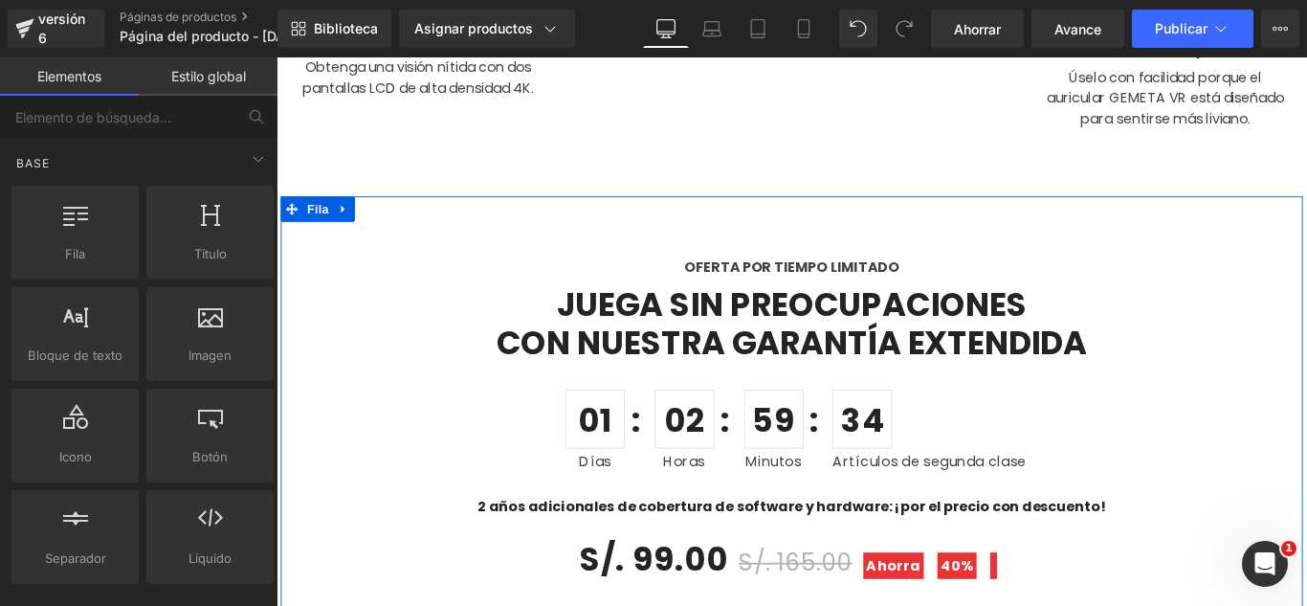
click at [276, 57] on div "62 píxeles" at bounding box center [276, 57] width 0 height 0
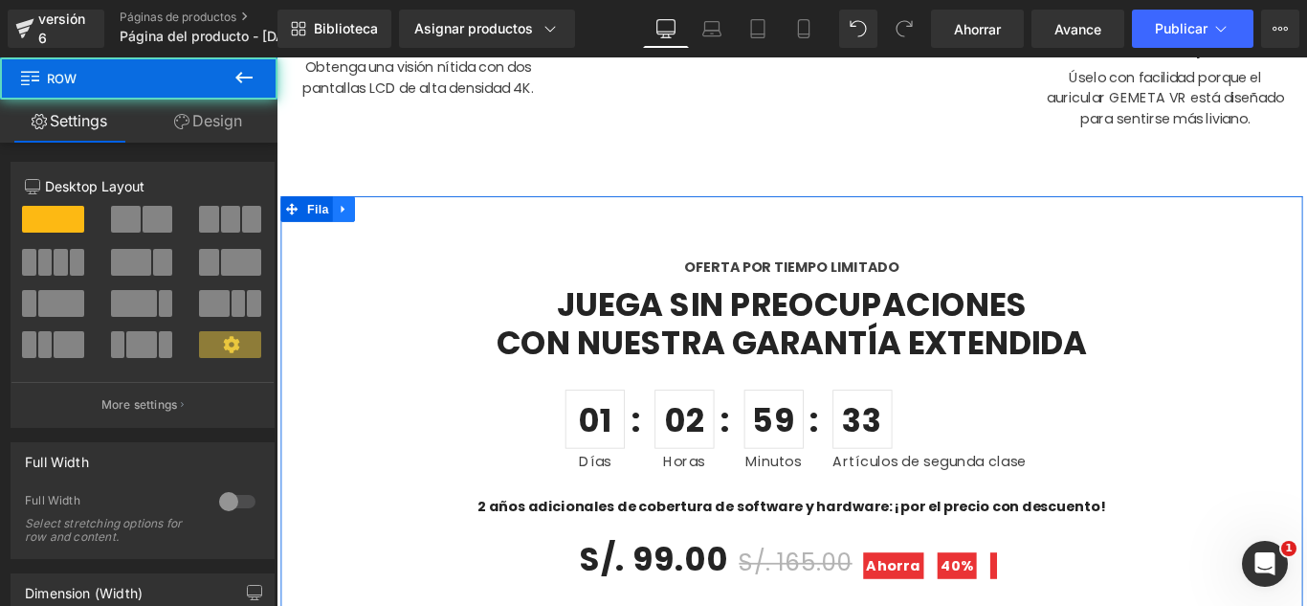
click at [348, 226] on icon at bounding box center [351, 227] width 13 height 14
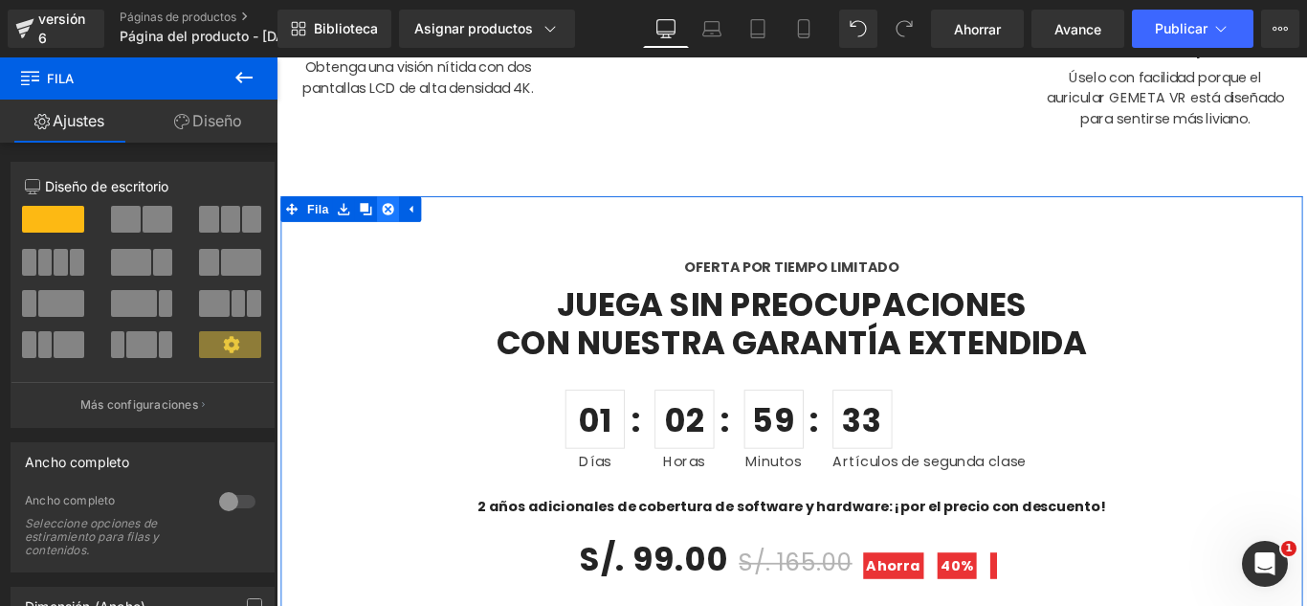
click at [396, 227] on icon at bounding box center [401, 227] width 13 height 13
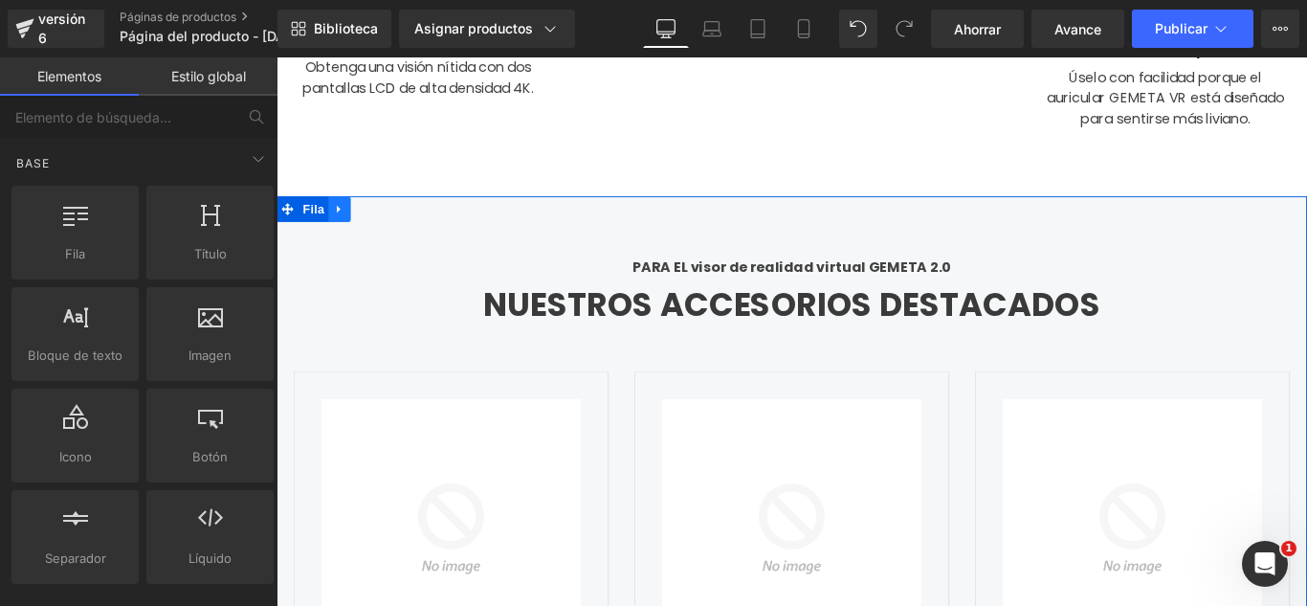
click at [341, 229] on icon at bounding box center [347, 227] width 13 height 14
click at [385, 225] on link at bounding box center [397, 227] width 25 height 29
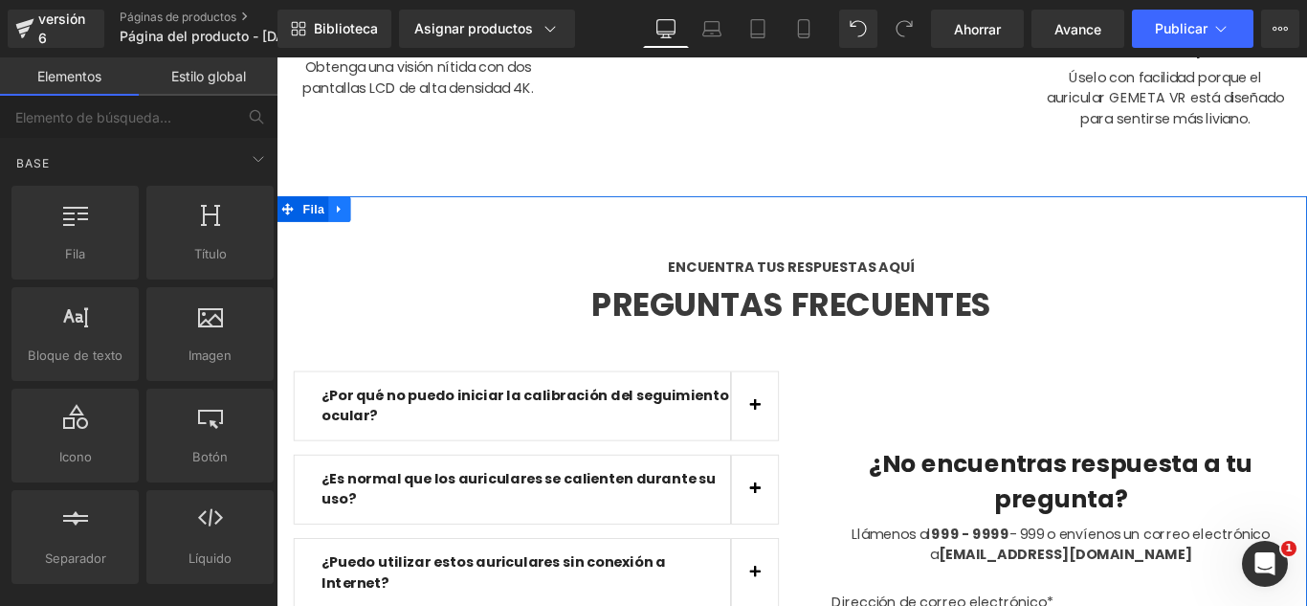
click at [344, 224] on icon at bounding box center [346, 227] width 4 height 9
click at [390, 221] on icon at bounding box center [396, 227] width 13 height 13
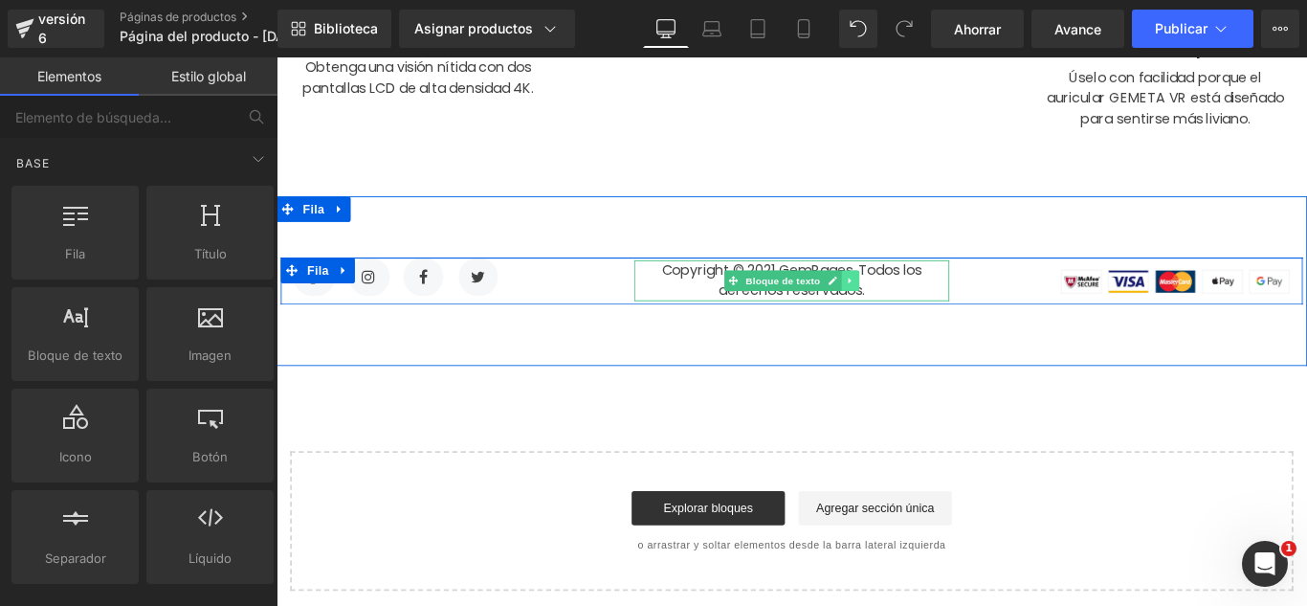
click at [916, 310] on icon at bounding box center [921, 307] width 11 height 11
click at [925, 303] on icon at bounding box center [930, 308] width 11 height 11
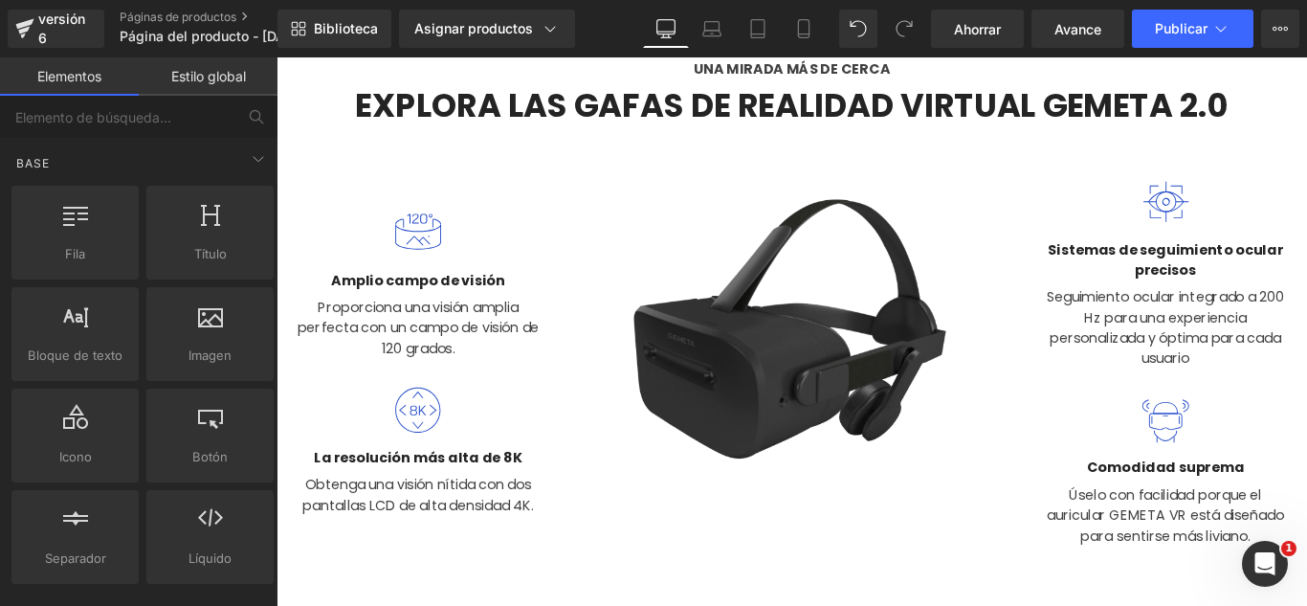
scroll to position [0, 0]
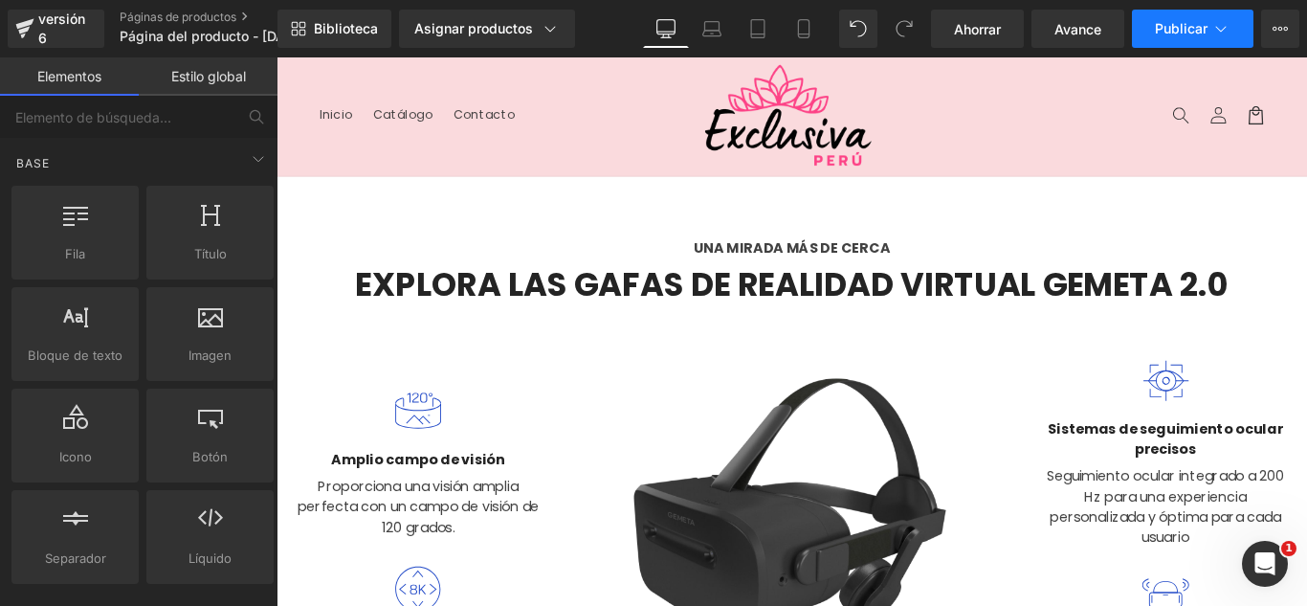
click at [1224, 30] on icon at bounding box center [1220, 28] width 19 height 19
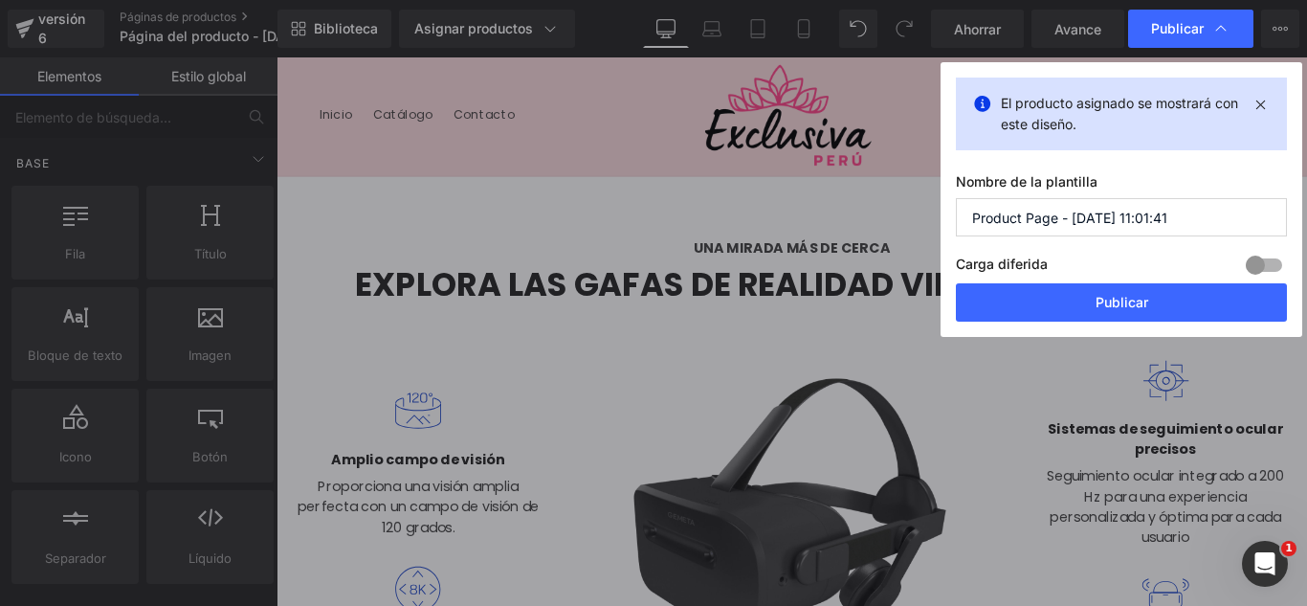
click at [1192, 227] on input "Product Page - [DATE] 11:01:41" at bounding box center [1121, 217] width 331 height 38
click at [1190, 227] on input "Product Page - [DATE] 11:01:41" at bounding box center [1121, 217] width 331 height 38
type input "S"
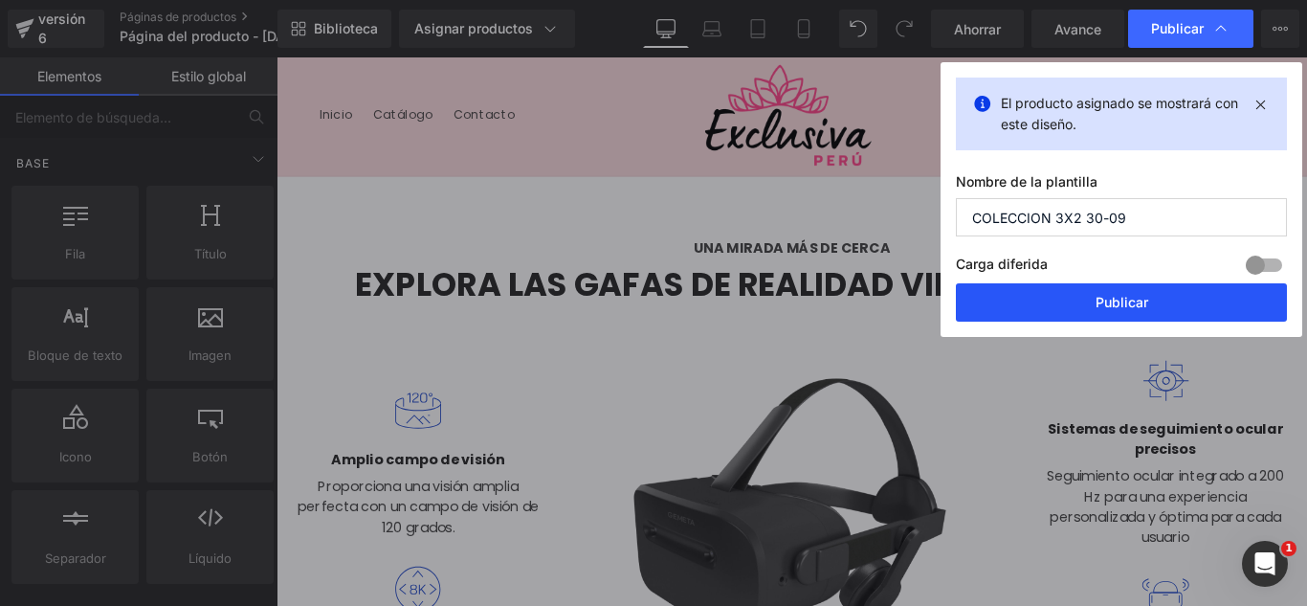
type input "COLECCION 3X2 30-09"
click at [1144, 298] on font "Publicar" at bounding box center [1121, 302] width 53 height 16
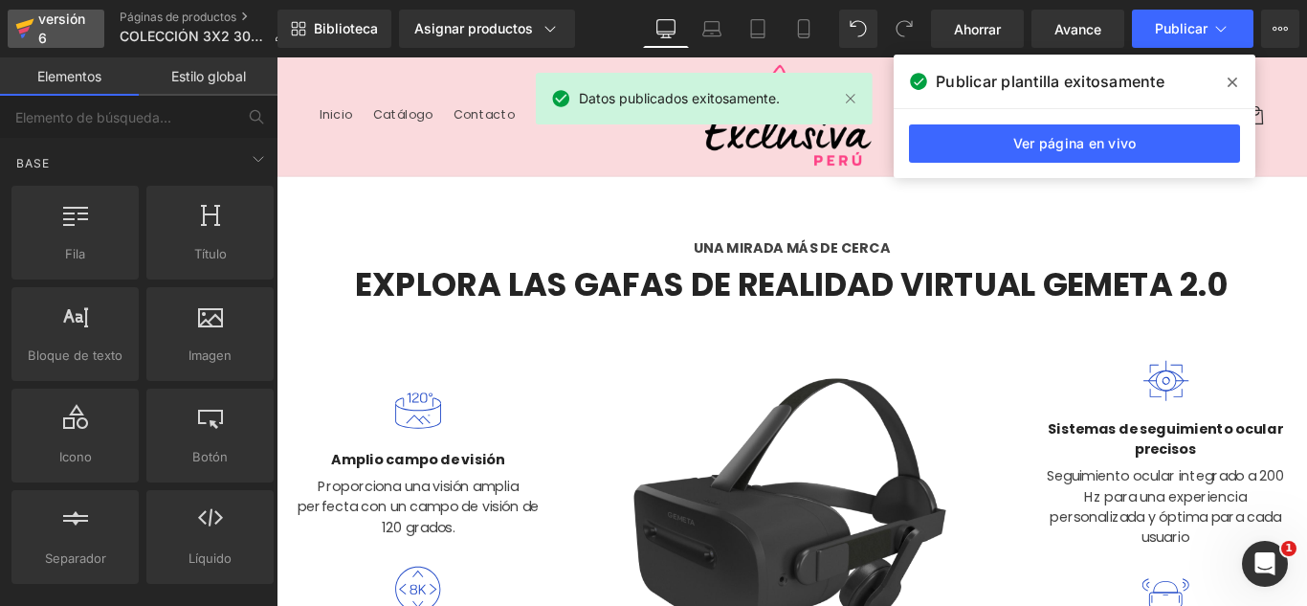
click at [46, 27] on div "versión 6" at bounding box center [63, 29] width 58 height 44
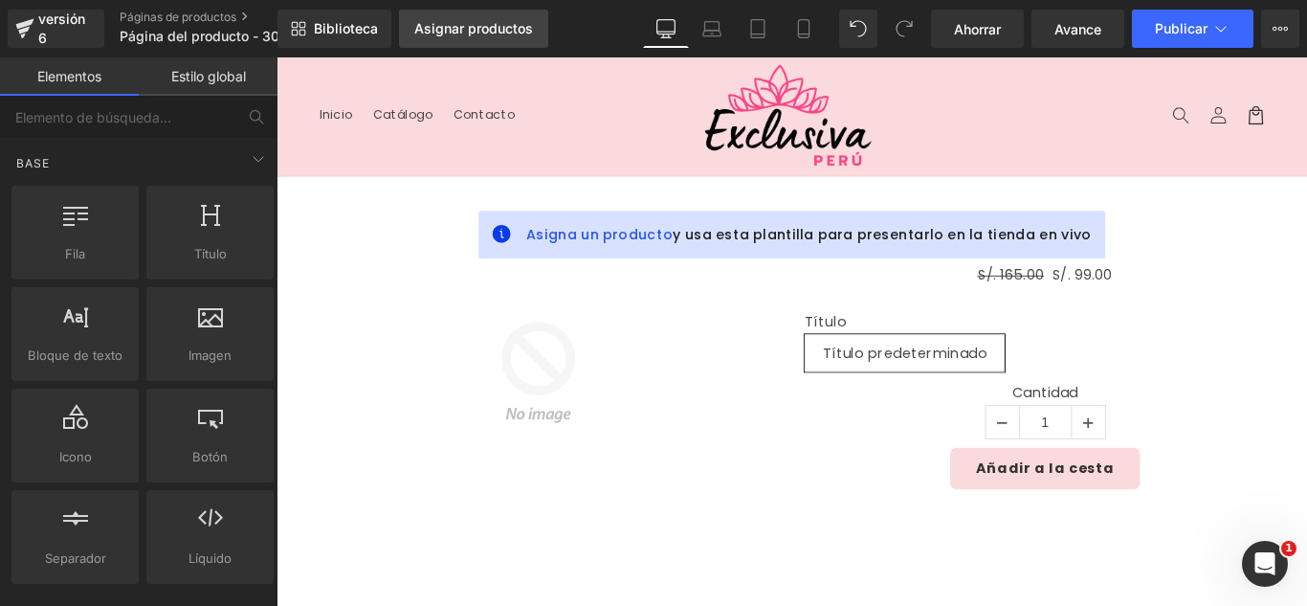
click at [463, 30] on font "Asignar productos" at bounding box center [473, 28] width 119 height 16
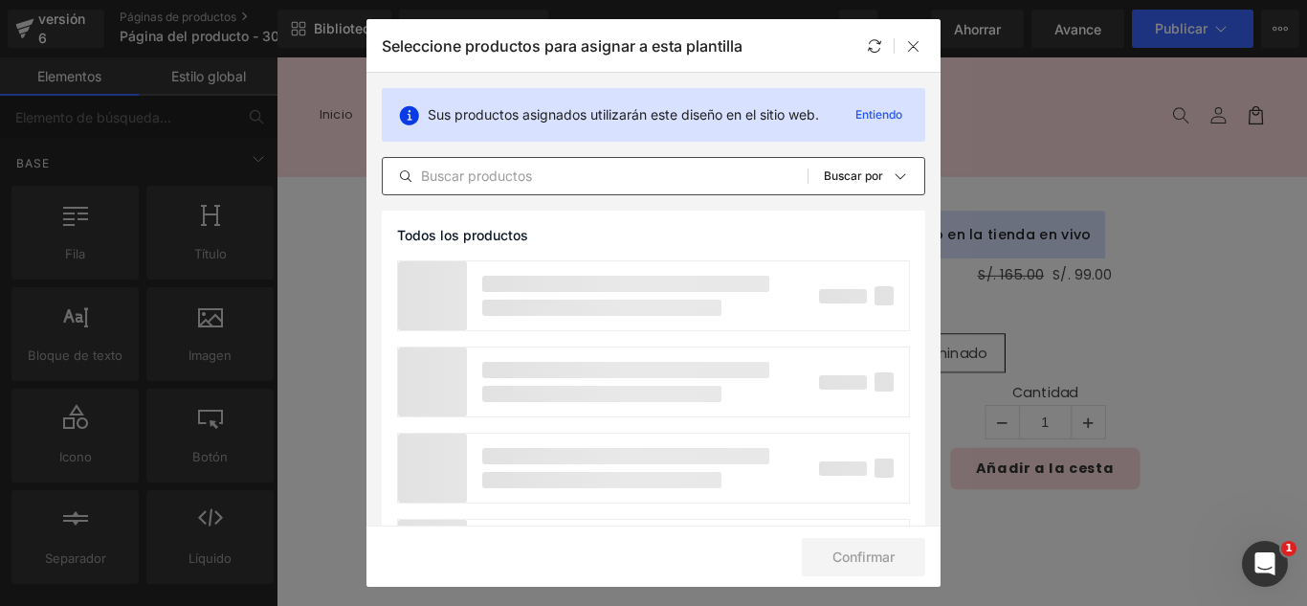
click at [618, 180] on input "text" at bounding box center [595, 176] width 425 height 23
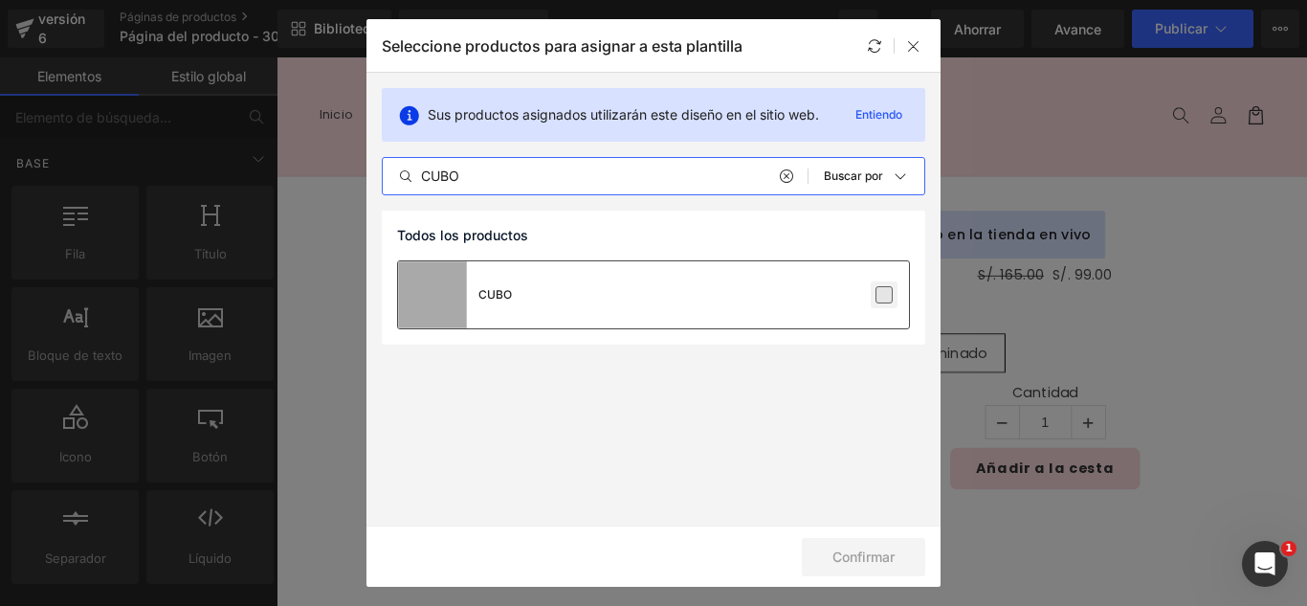
type input "CUBO"
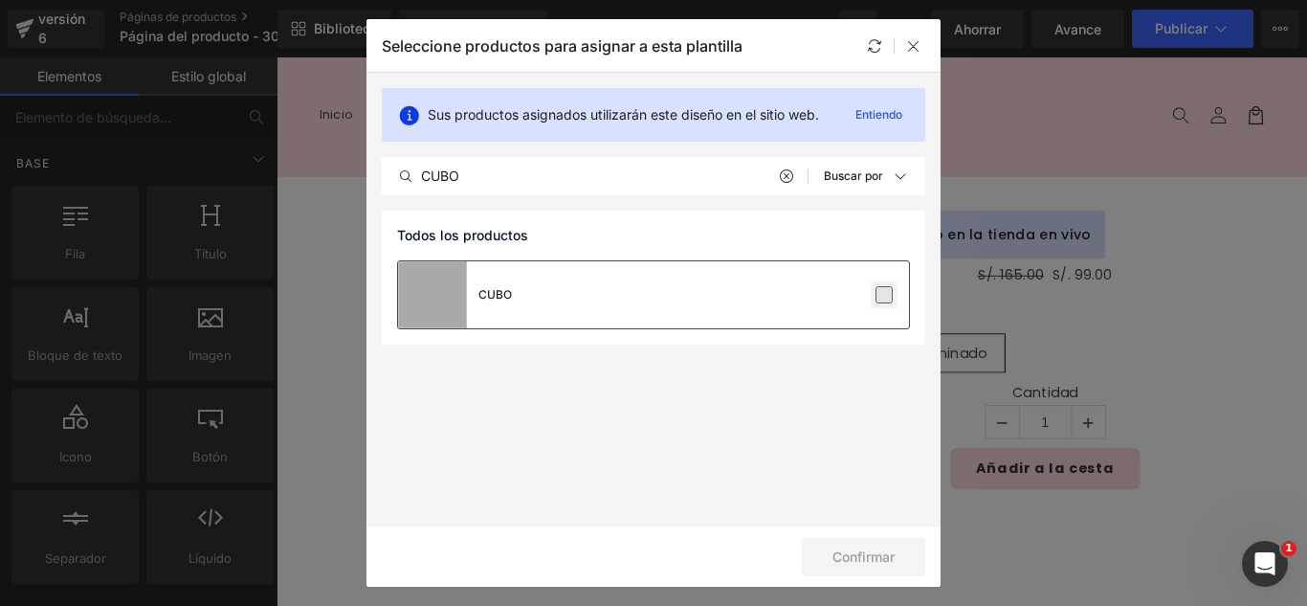
click at [891, 298] on label at bounding box center [883, 294] width 17 height 17
click at [884, 295] on input "checkbox" at bounding box center [884, 295] width 0 height 0
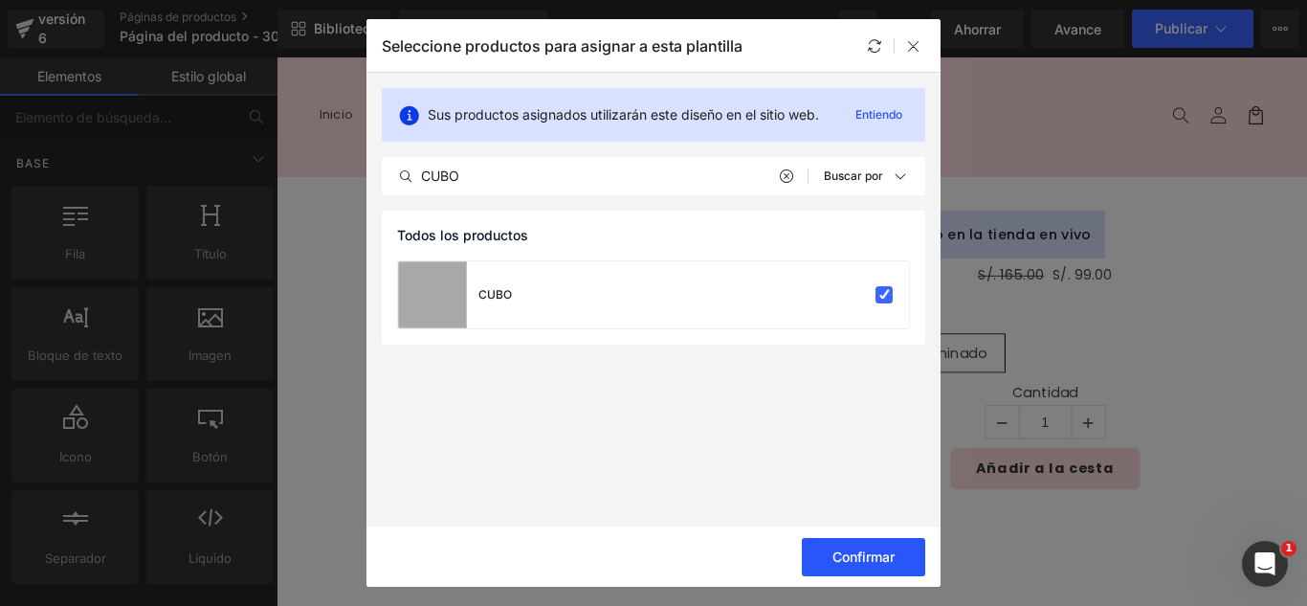
click at [880, 556] on font "Confirmar" at bounding box center [863, 556] width 62 height 16
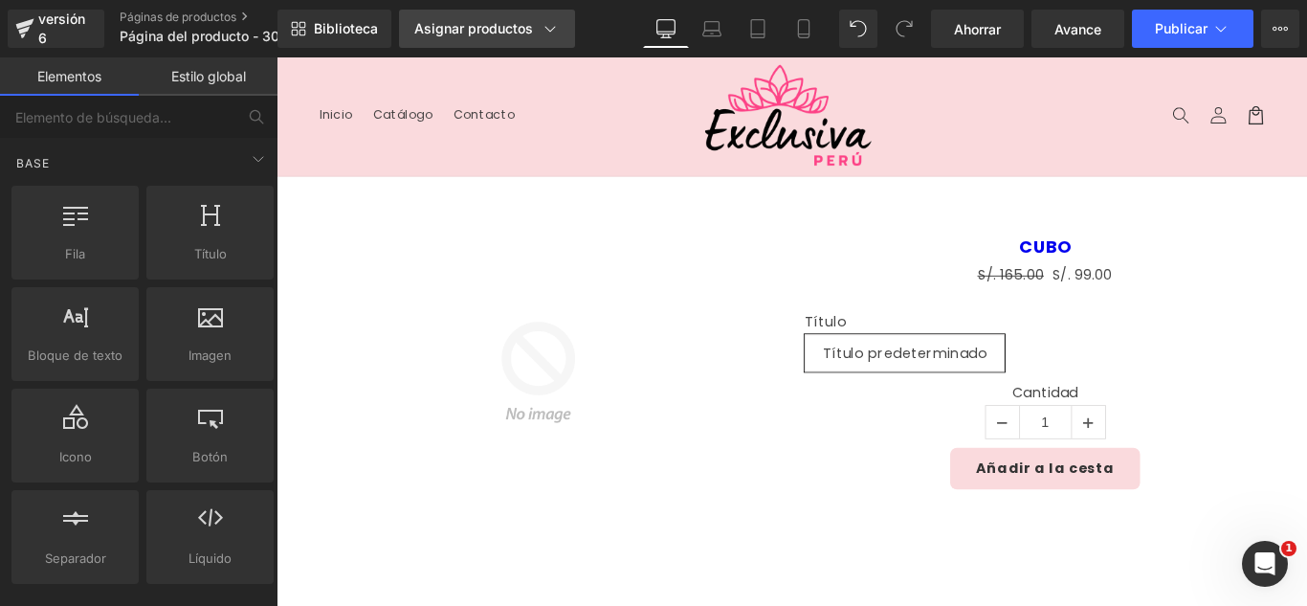
click at [460, 32] on font "Asignar productos" at bounding box center [473, 28] width 119 height 16
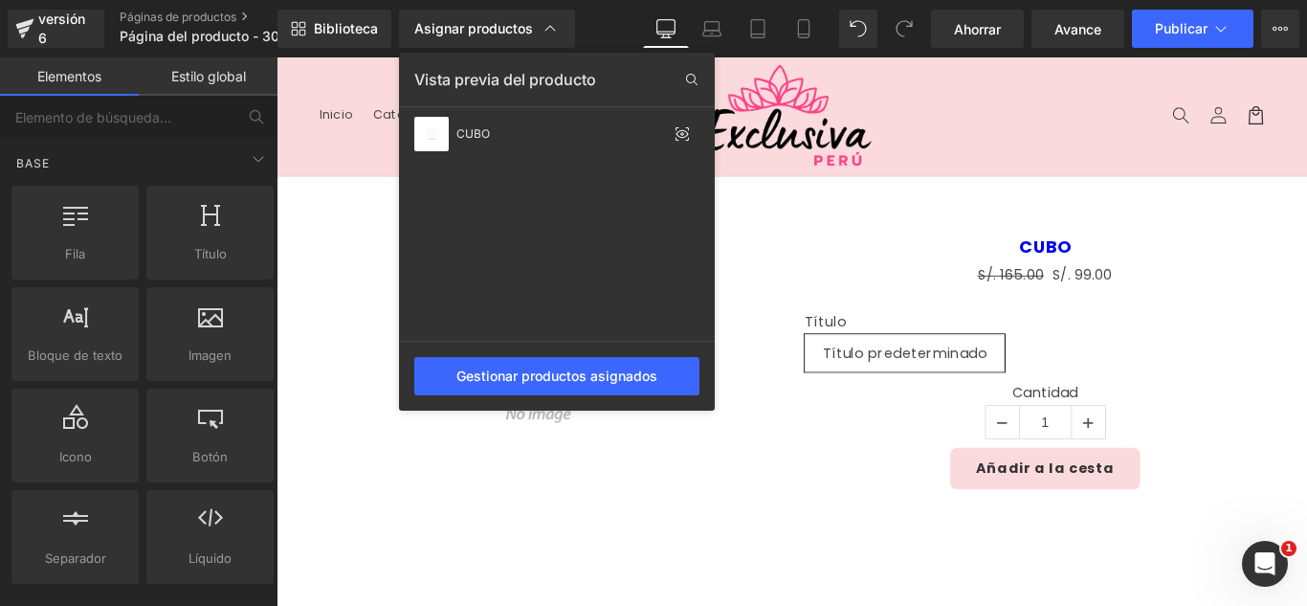
click at [823, 266] on div at bounding box center [791, 331] width 1030 height 548
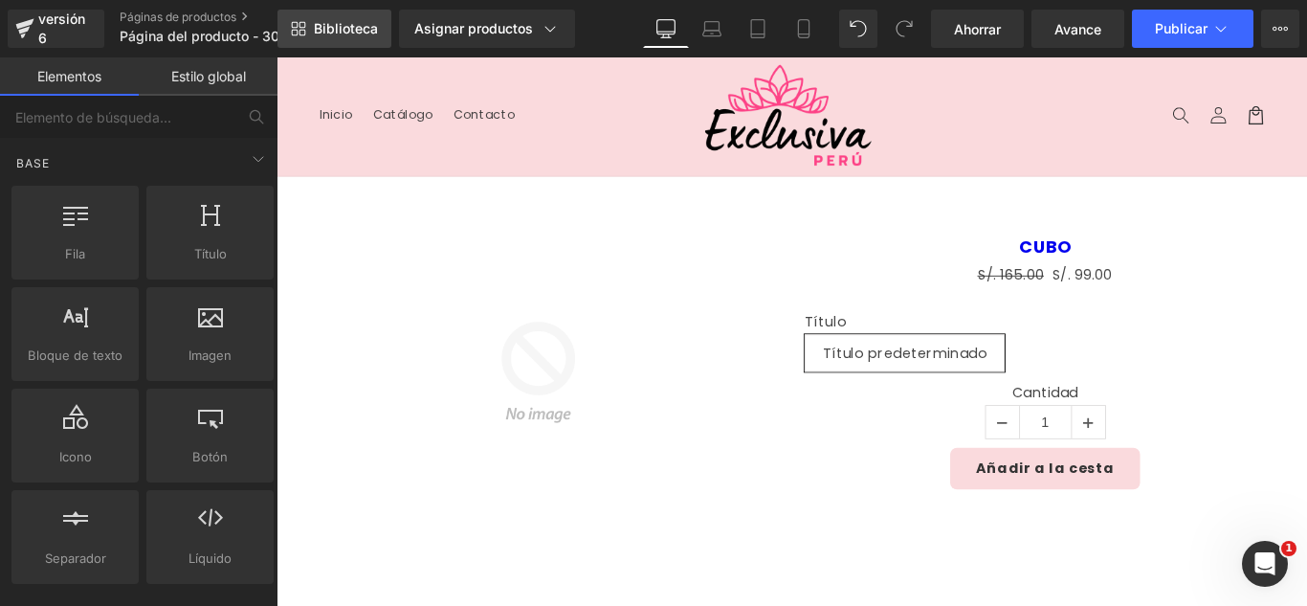
click at [342, 33] on font "Biblioteca" at bounding box center [346, 28] width 64 height 16
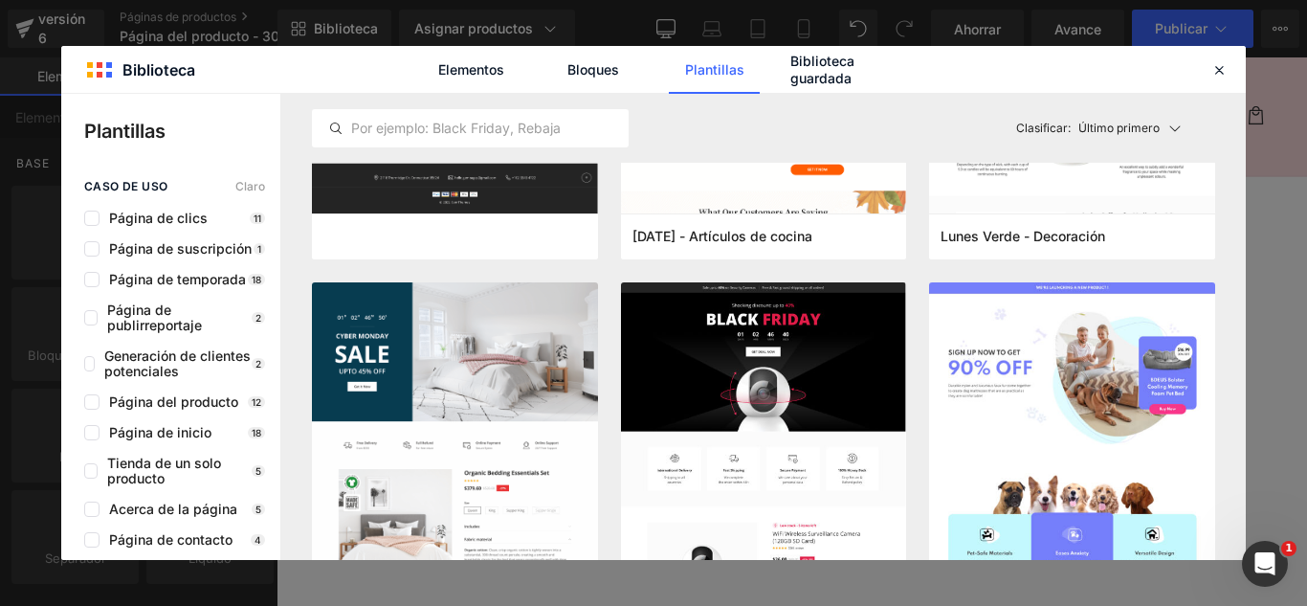
scroll to position [4305, 0]
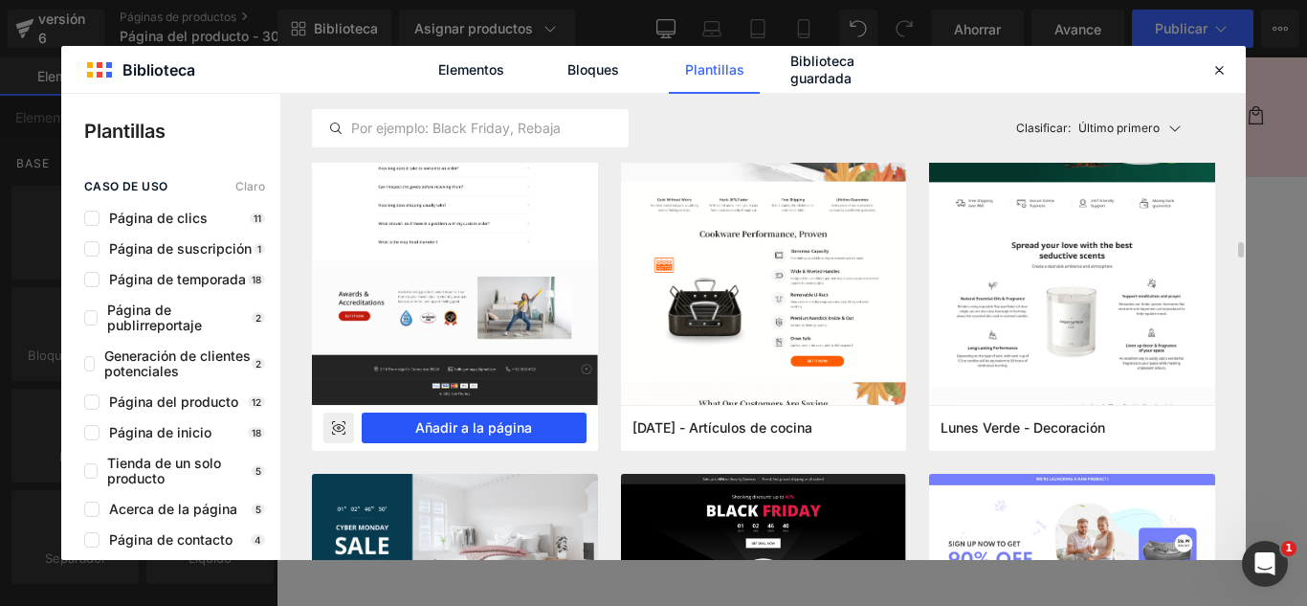
click at [530, 426] on font "Añadir a la página" at bounding box center [473, 427] width 117 height 16
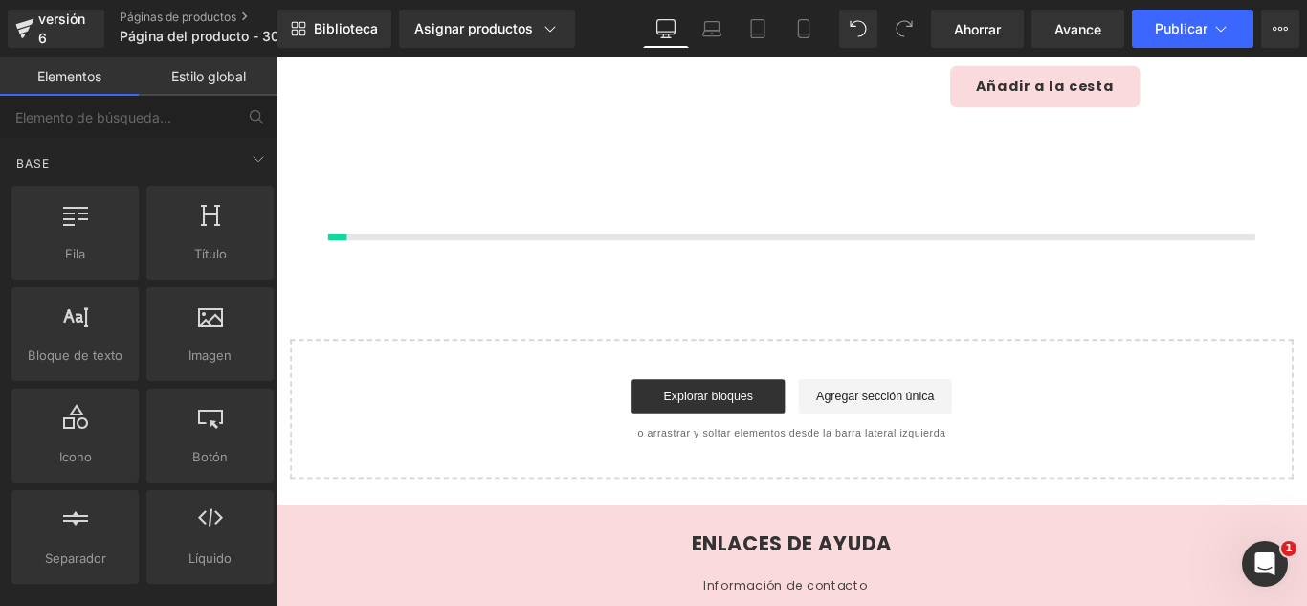
scroll to position [454, 0]
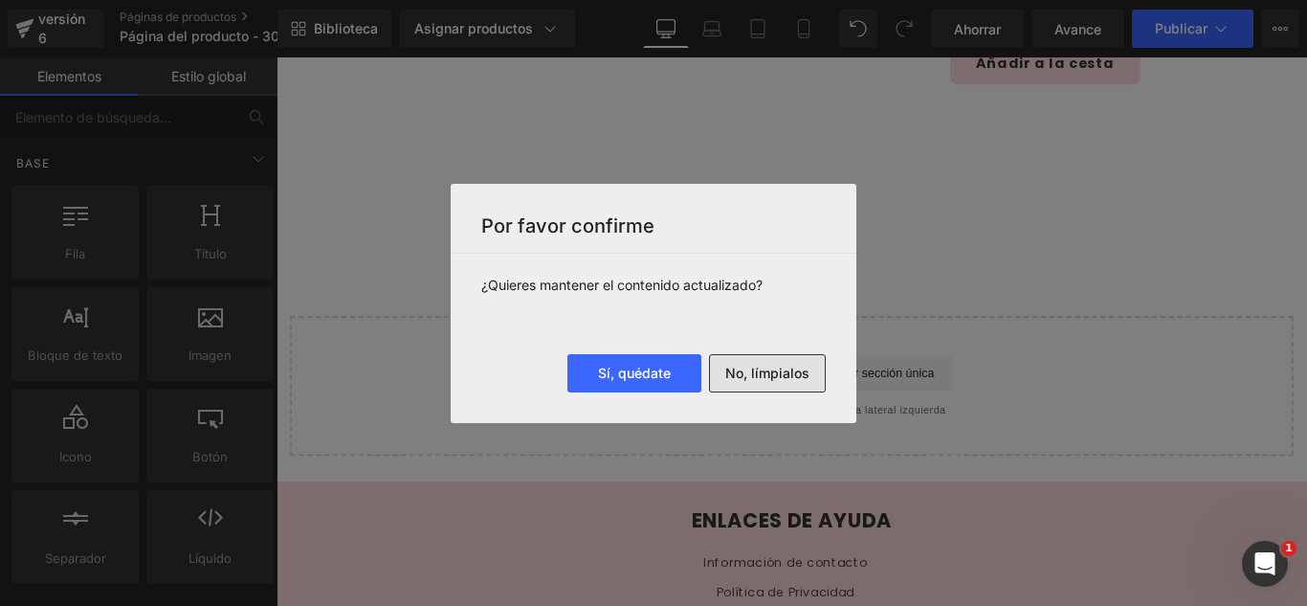
click at [788, 370] on font "No, límpialos" at bounding box center [767, 373] width 84 height 16
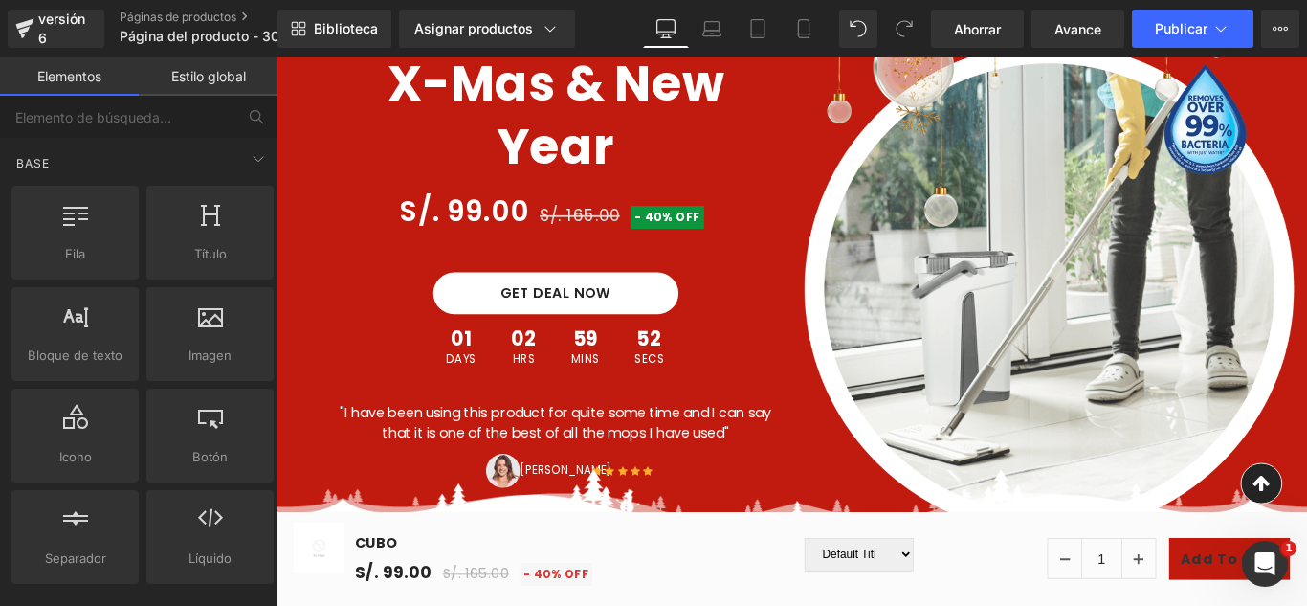
scroll to position [0, 0]
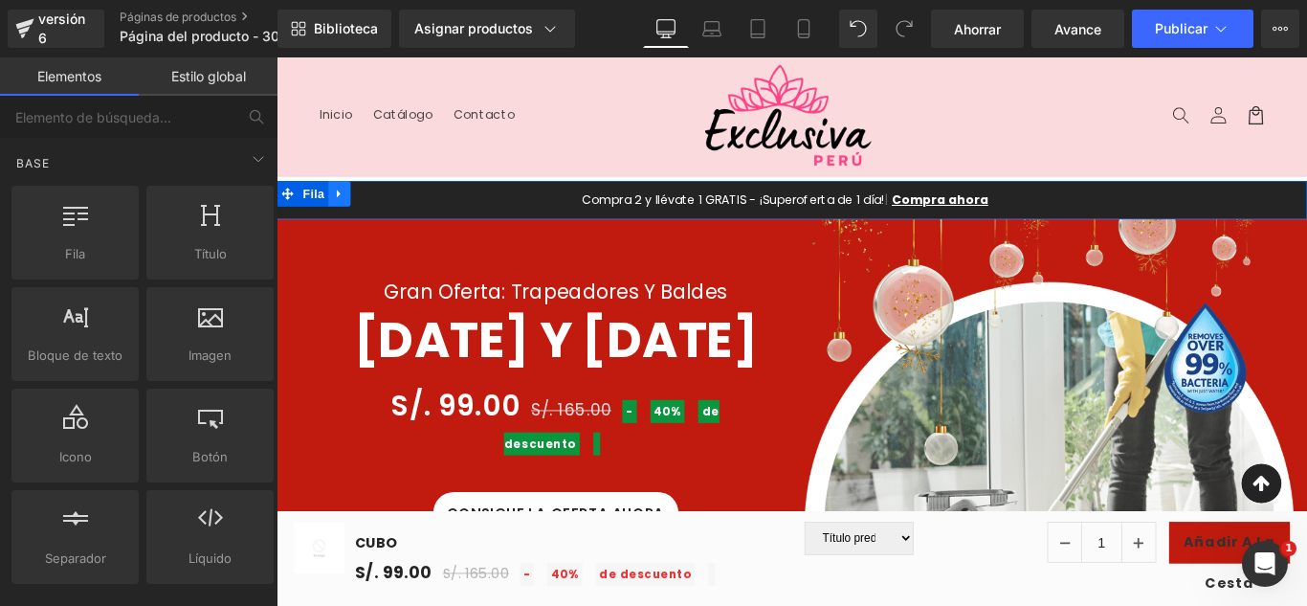
click at [342, 212] on icon at bounding box center [347, 211] width 13 height 14
click at [390, 211] on icon at bounding box center [396, 210] width 13 height 13
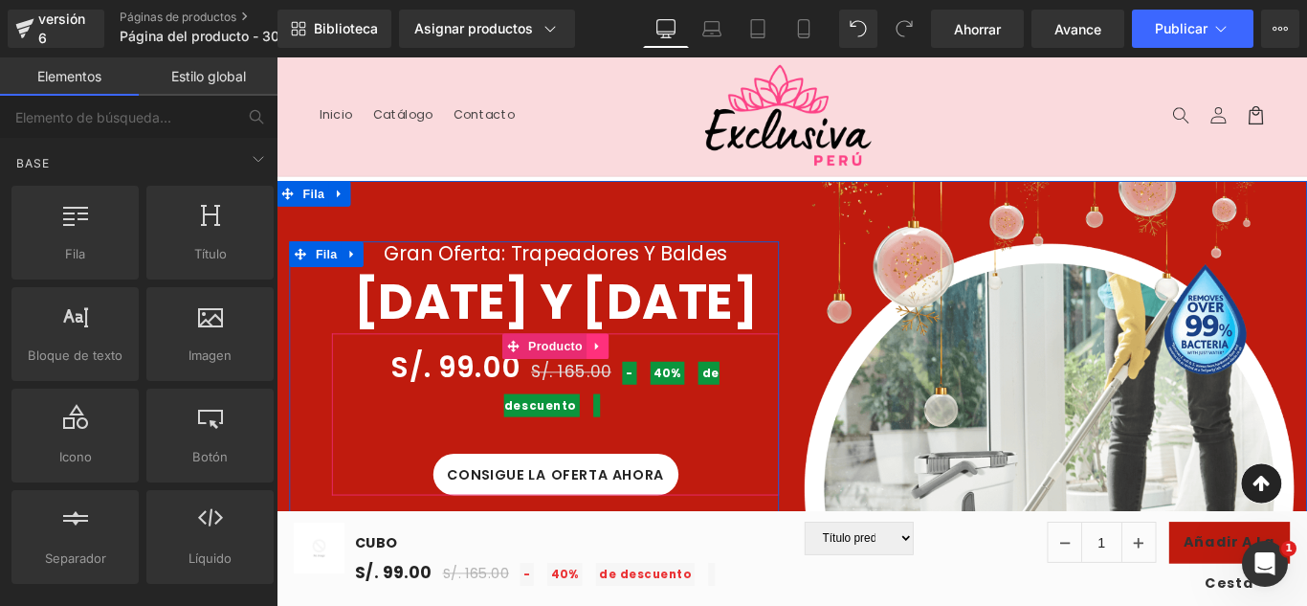
click at [625, 396] on link at bounding box center [637, 381] width 25 height 29
click at [644, 388] on icon at bounding box center [649, 381] width 13 height 13
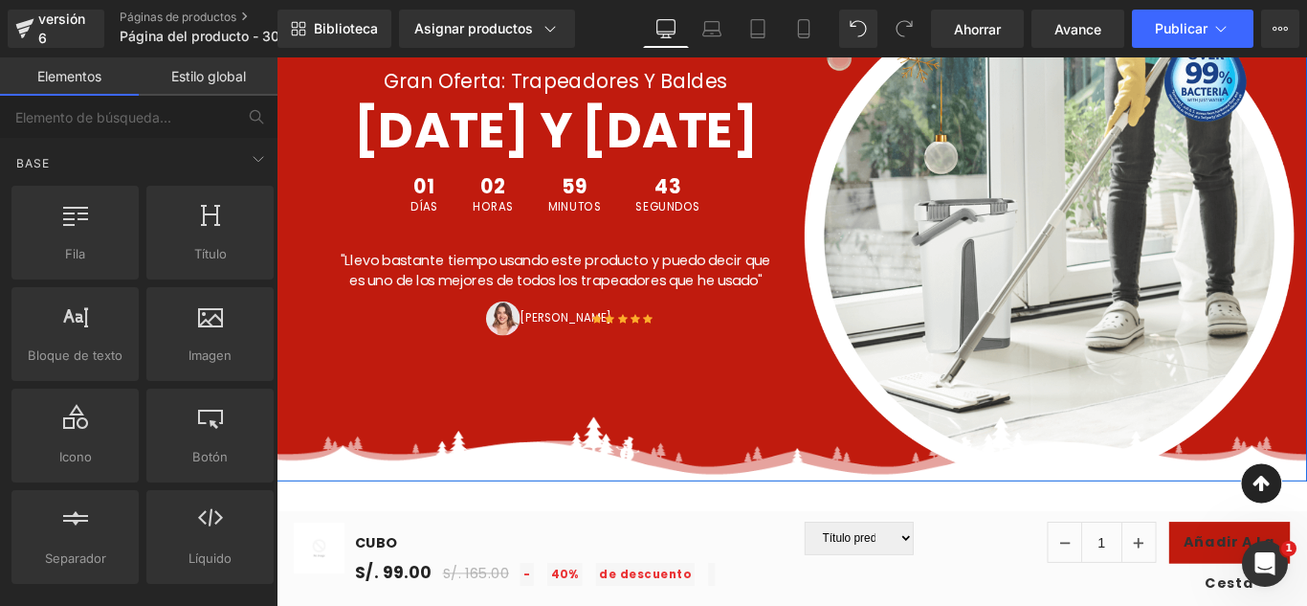
scroll to position [191, 0]
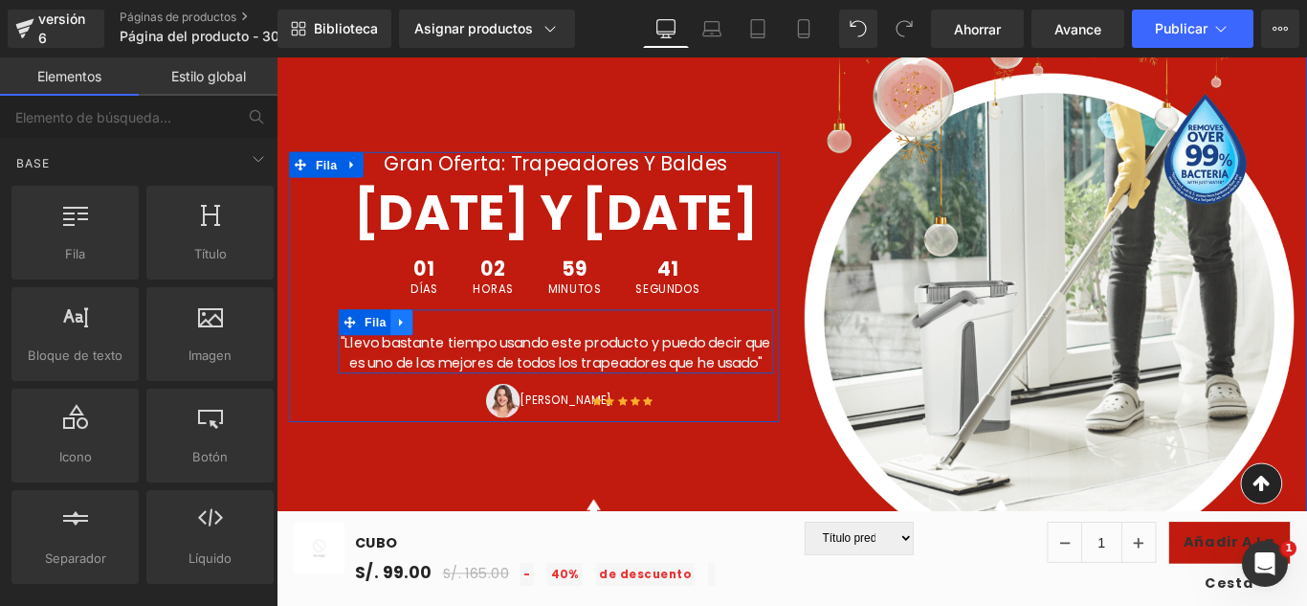
click at [410, 363] on icon at bounding box center [416, 355] width 13 height 14
click at [460, 362] on icon at bounding box center [466, 354] width 13 height 13
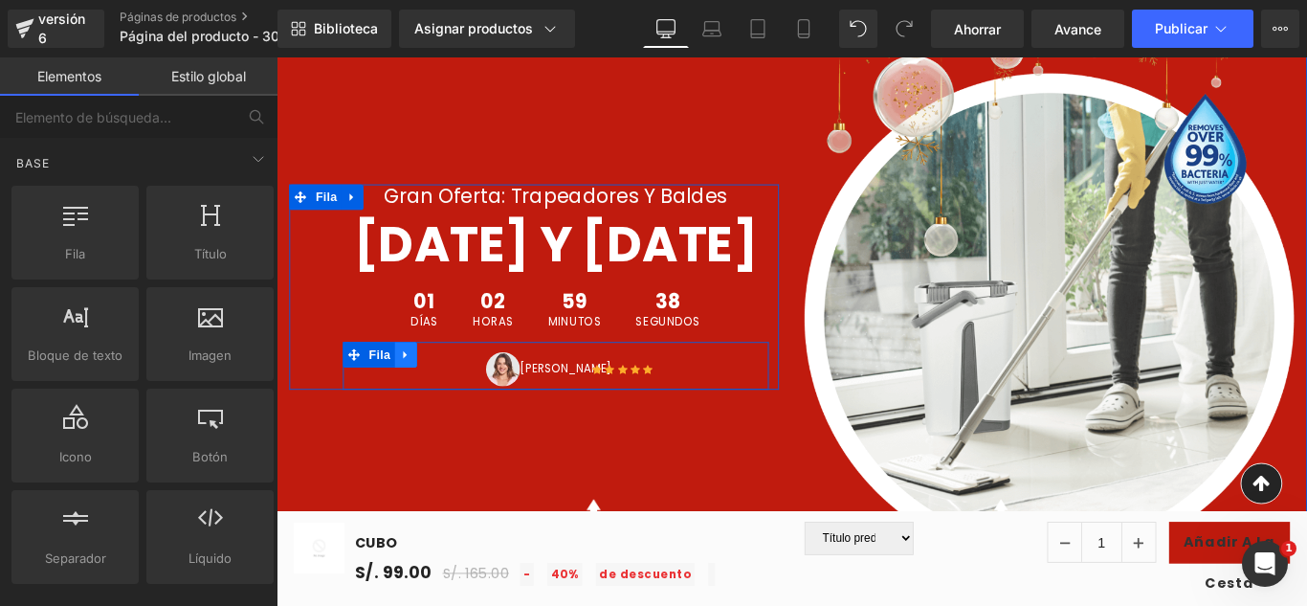
click at [416, 398] on icon at bounding box center [421, 391] width 13 height 14
click at [459, 406] on link at bounding box center [471, 391] width 25 height 29
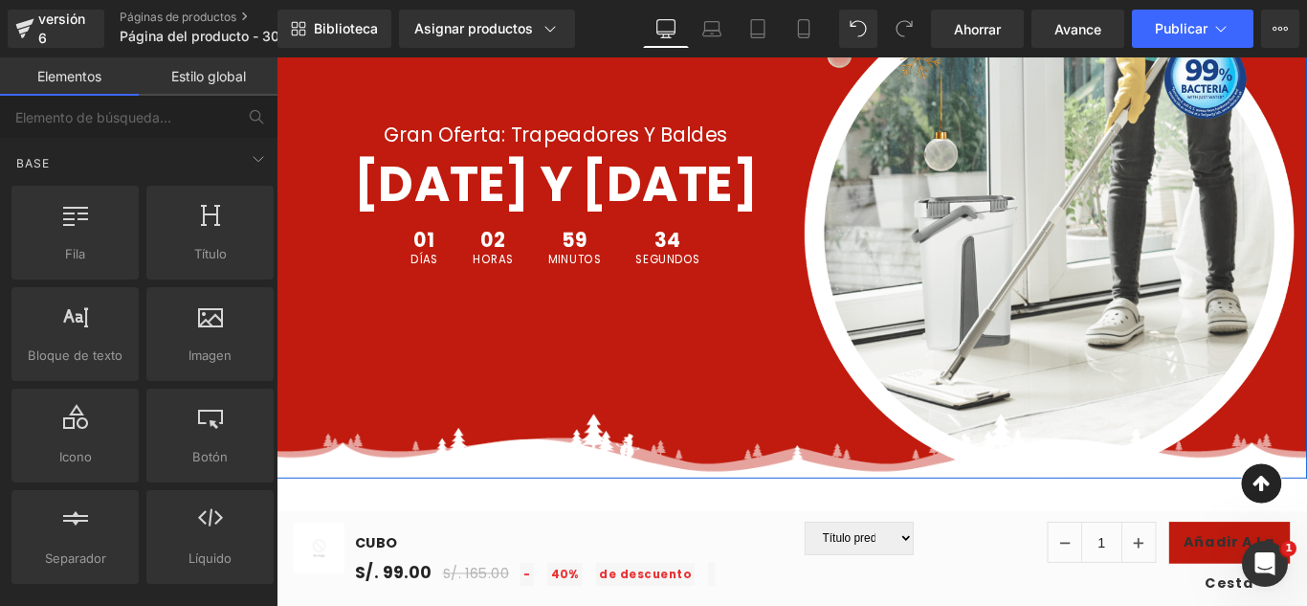
scroll to position [670, 0]
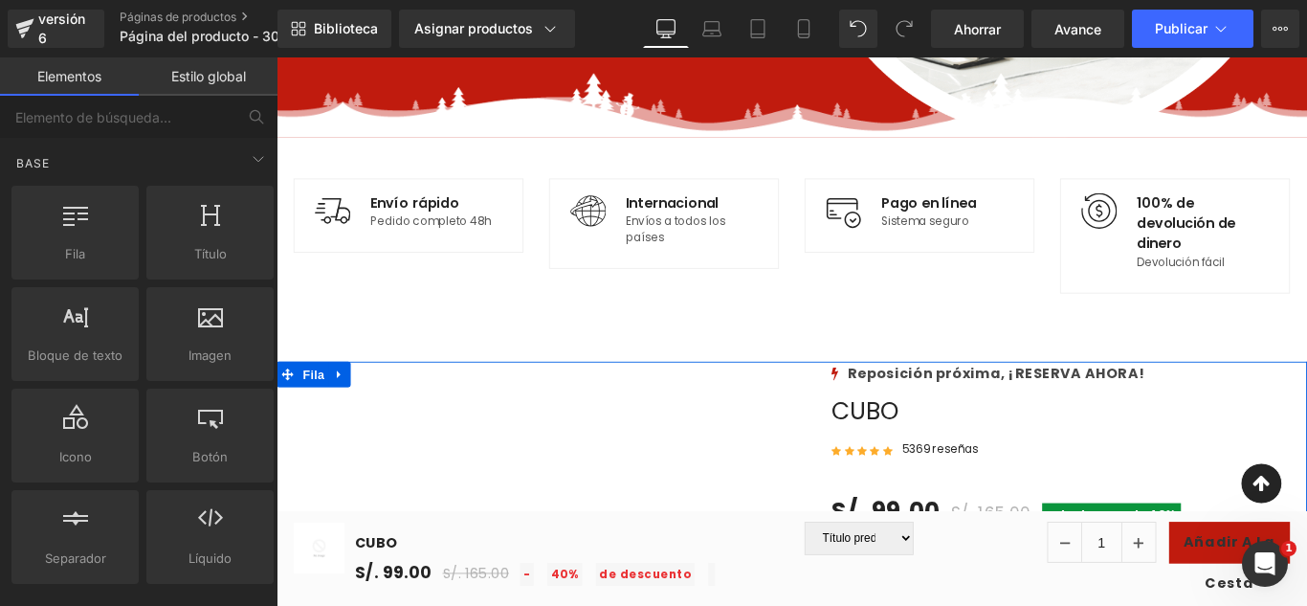
click at [347, 415] on link at bounding box center [347, 413] width 25 height 29
click at [390, 411] on icon at bounding box center [396, 413] width 13 height 13
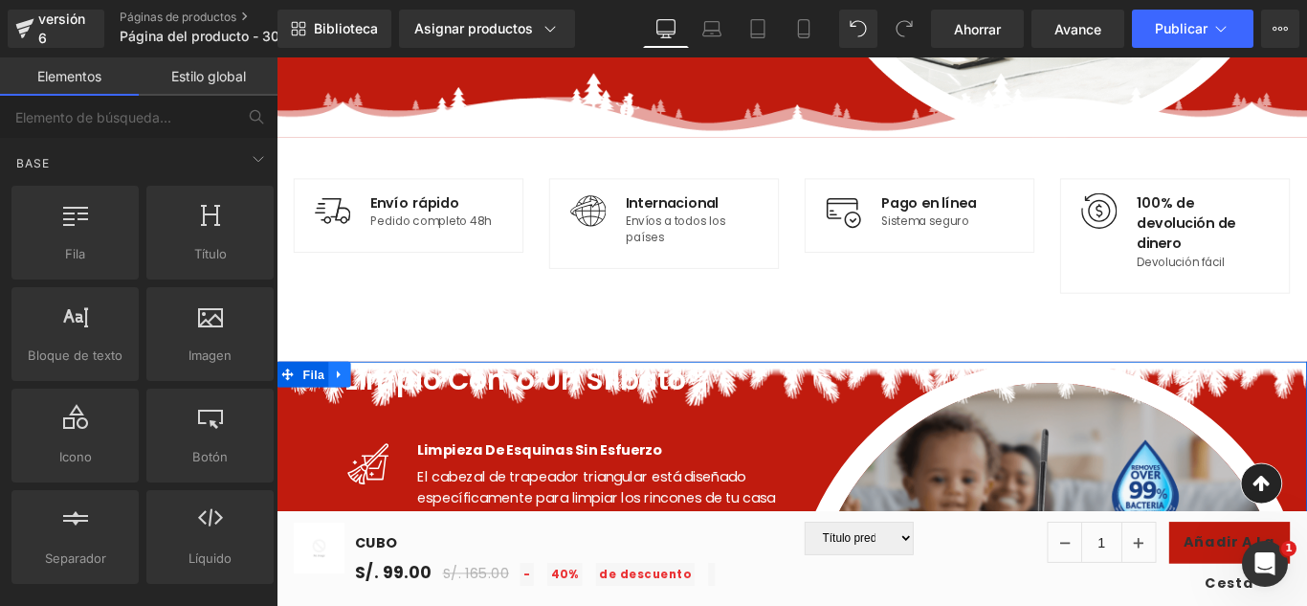
click at [341, 409] on icon at bounding box center [347, 413] width 13 height 14
click at [390, 412] on icon at bounding box center [396, 413] width 13 height 13
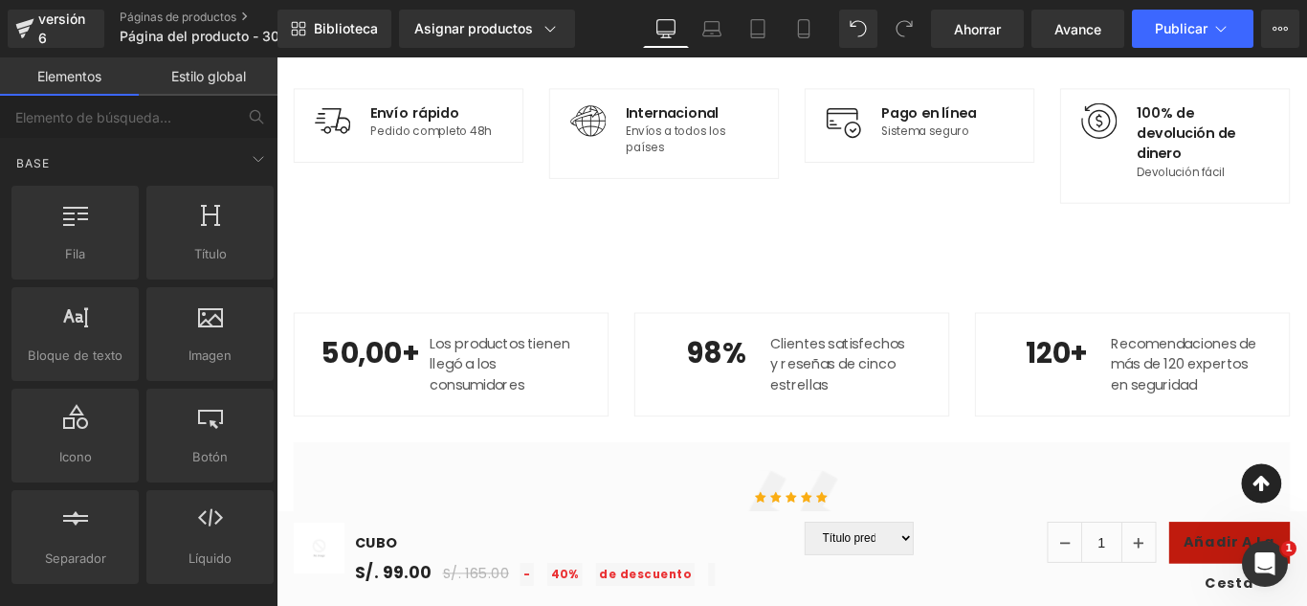
scroll to position [861, 0]
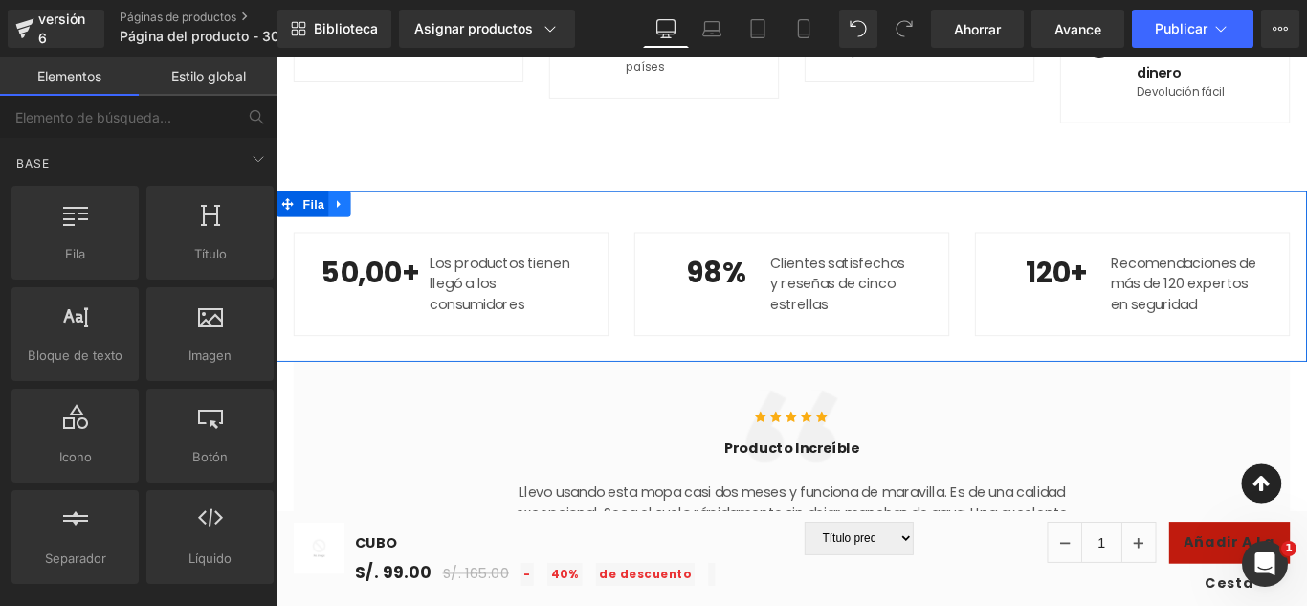
click at [341, 221] on icon at bounding box center [347, 221] width 13 height 14
click at [390, 224] on icon at bounding box center [396, 221] width 13 height 13
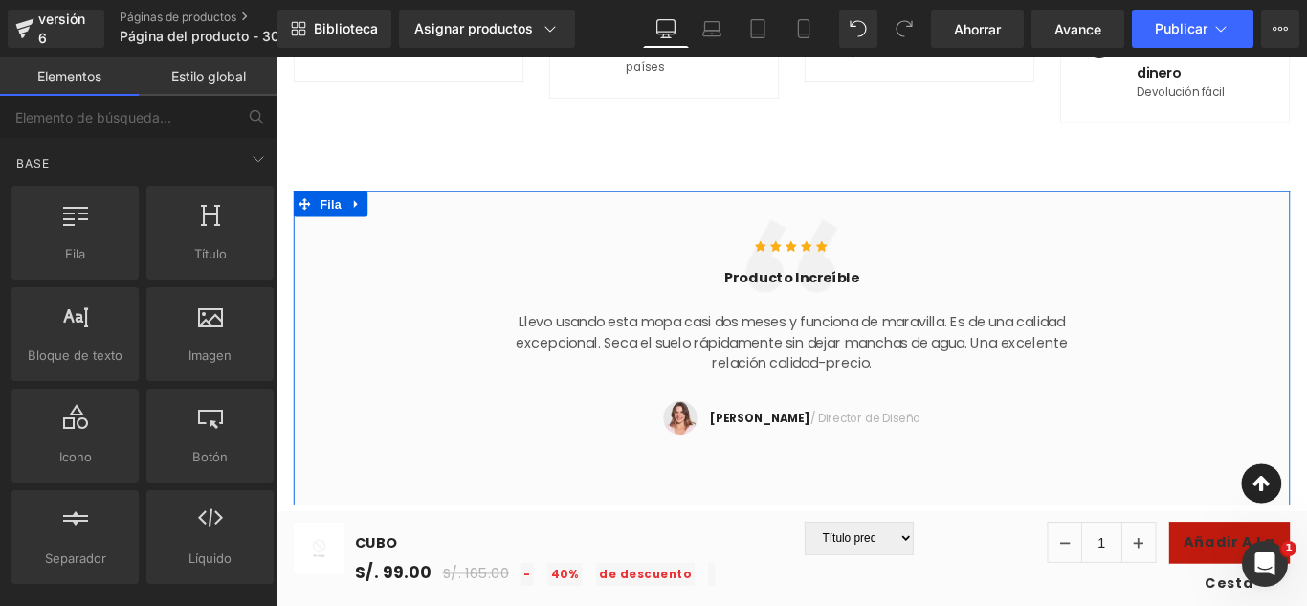
click at [364, 223] on icon at bounding box center [366, 222] width 4 height 9
click at [404, 226] on link at bounding box center [416, 222] width 25 height 29
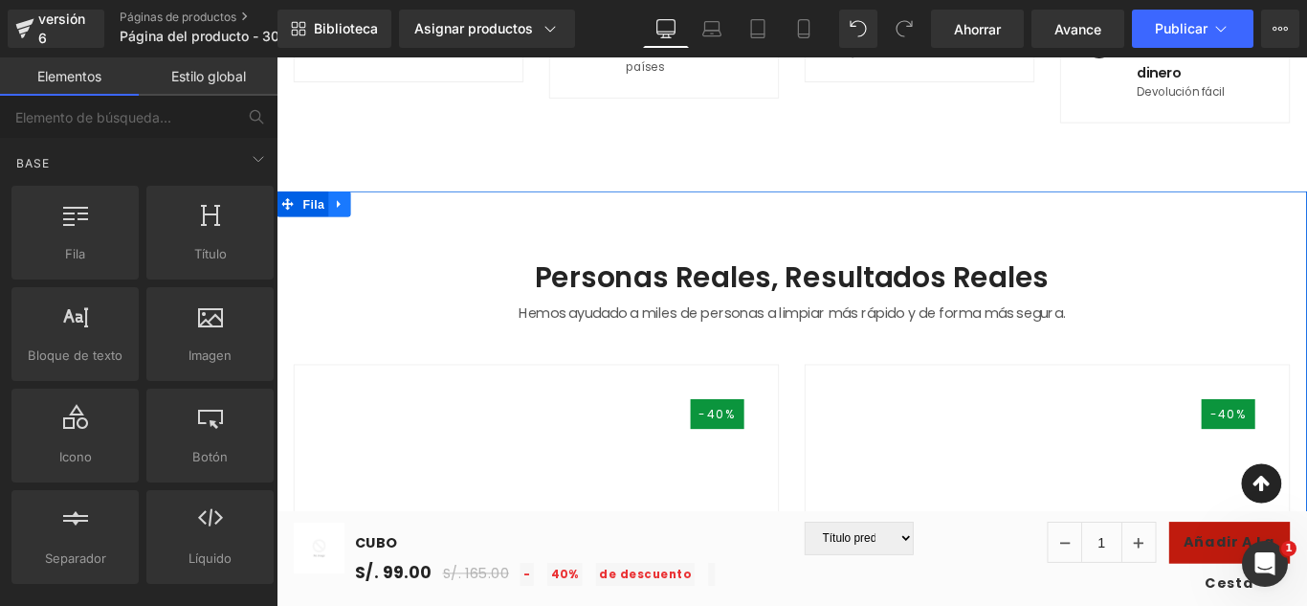
click at [344, 223] on icon at bounding box center [346, 222] width 4 height 9
click at [399, 218] on link at bounding box center [397, 222] width 25 height 29
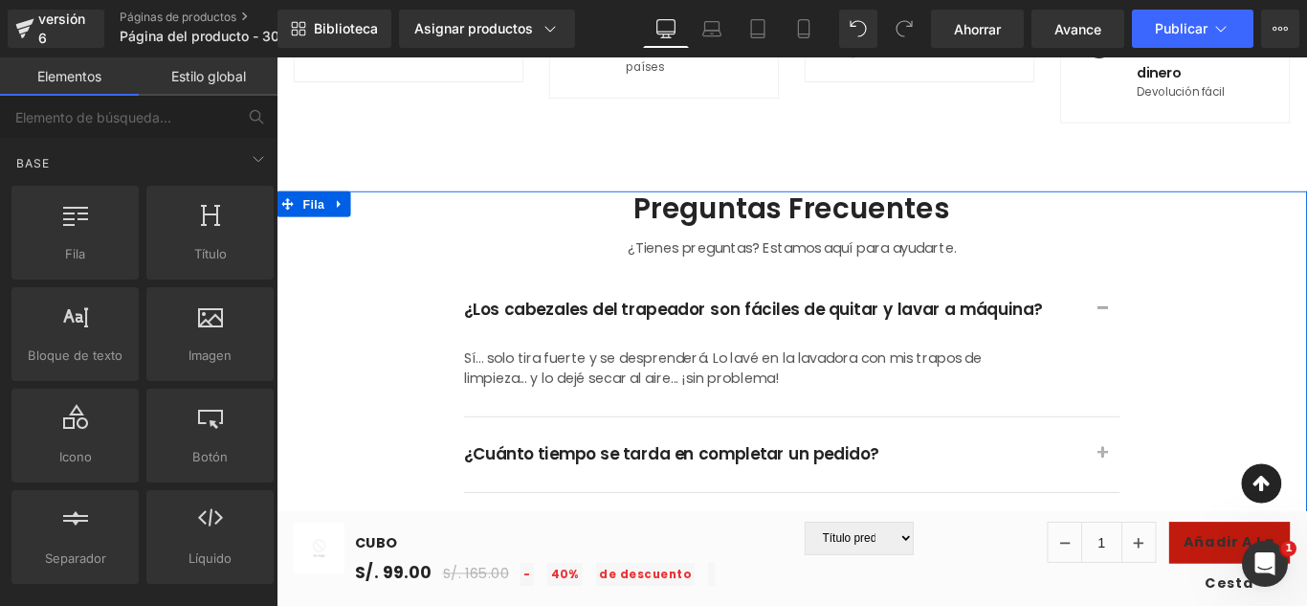
click at [341, 228] on icon at bounding box center [347, 221] width 13 height 14
click at [390, 227] on icon at bounding box center [396, 221] width 13 height 13
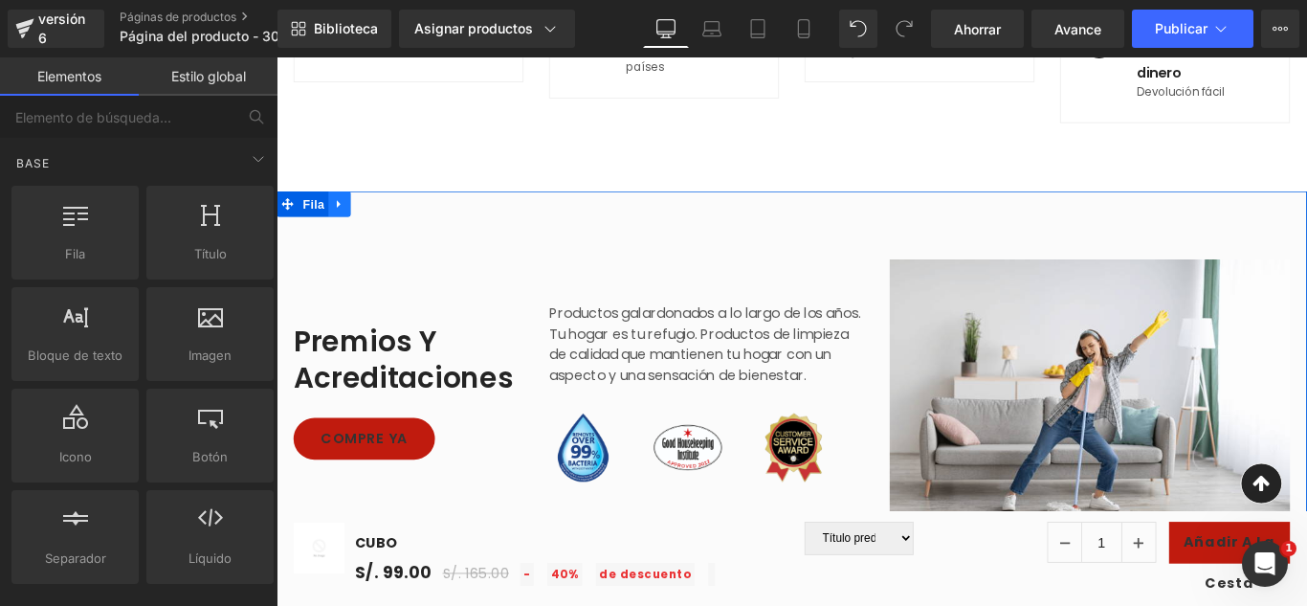
click at [342, 225] on icon at bounding box center [347, 221] width 13 height 14
click at [276, 57] on icon at bounding box center [276, 57] width 0 height 0
click at [341, 225] on icon at bounding box center [347, 221] width 13 height 14
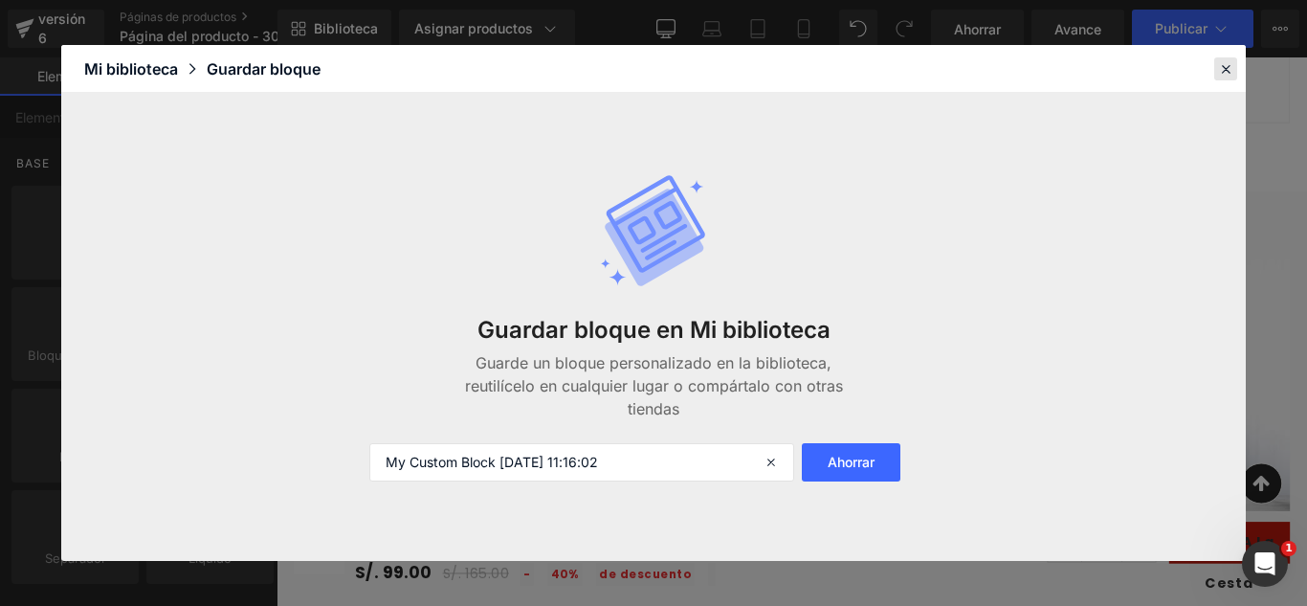
click at [1226, 71] on icon at bounding box center [1225, 68] width 17 height 17
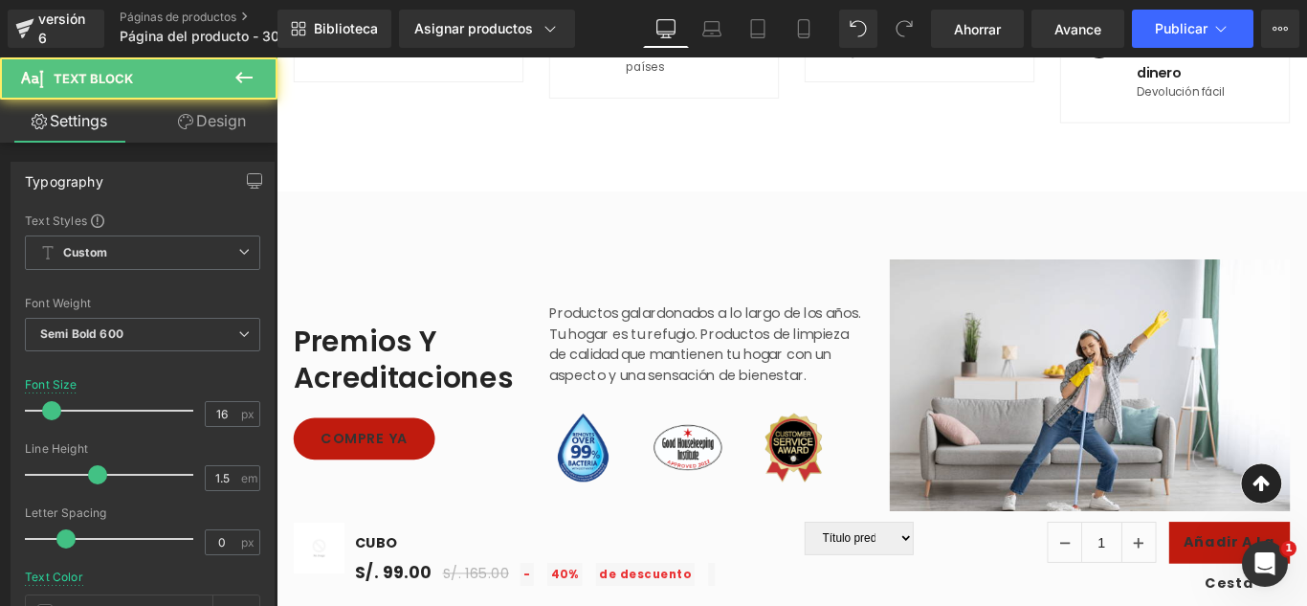
drag, startPoint x: 1502, startPoint y: 128, endPoint x: 630, endPoint y: 168, distance: 872.5
click at [1306, 72] on div "100% de devolución de dinero Bloque de texto" at bounding box center [1314, 52] width 153 height 69
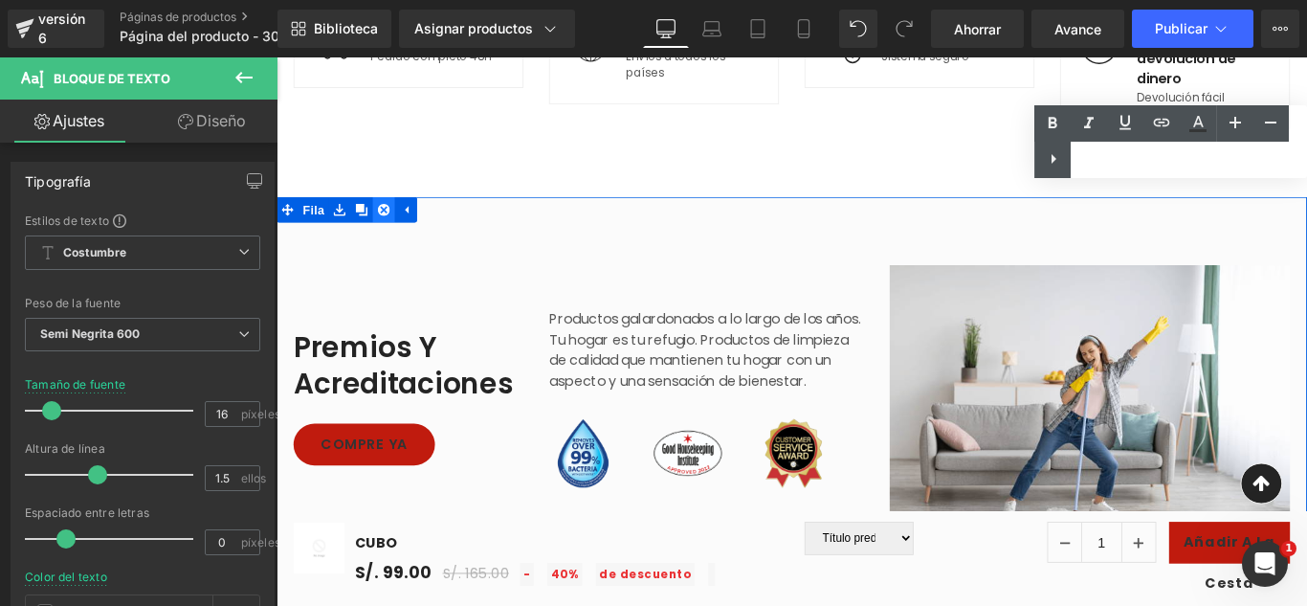
click at [390, 230] on icon at bounding box center [396, 228] width 13 height 14
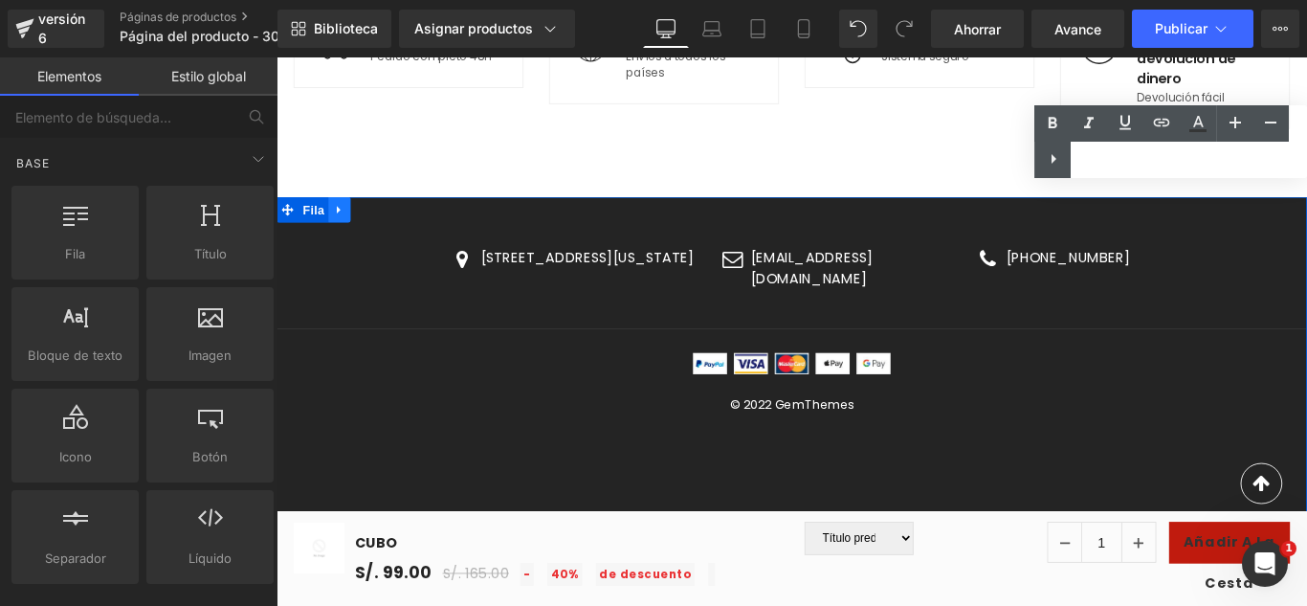
click at [346, 232] on icon at bounding box center [347, 228] width 13 height 14
click at [392, 236] on link at bounding box center [397, 228] width 25 height 29
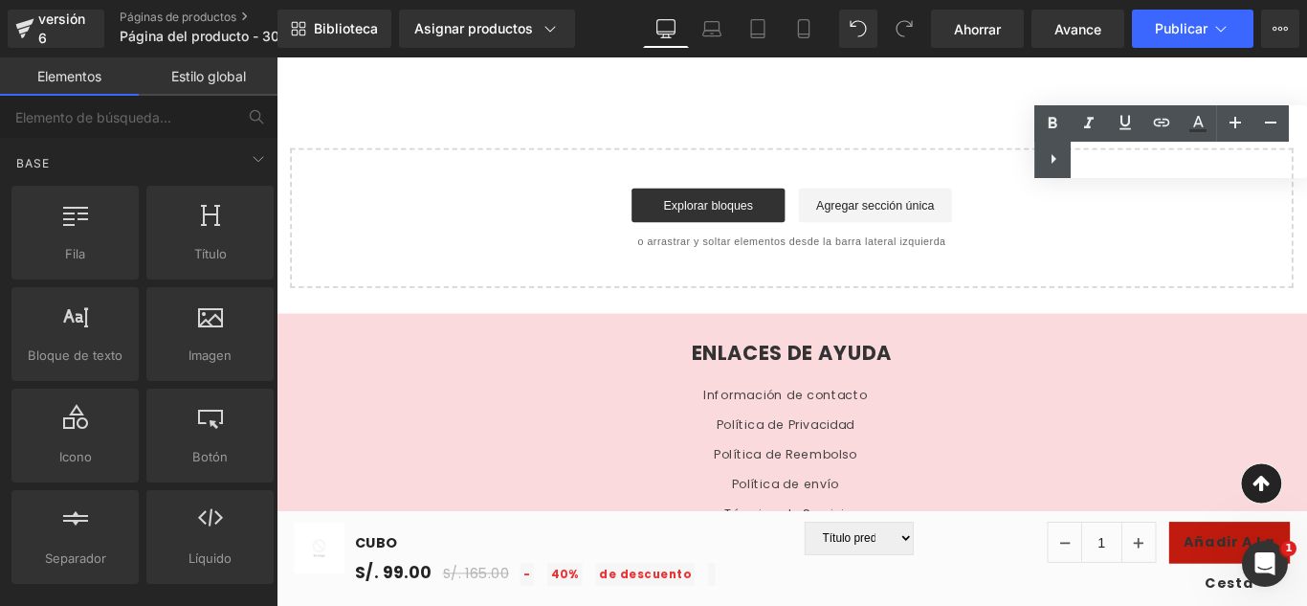
scroll to position [1064, 0]
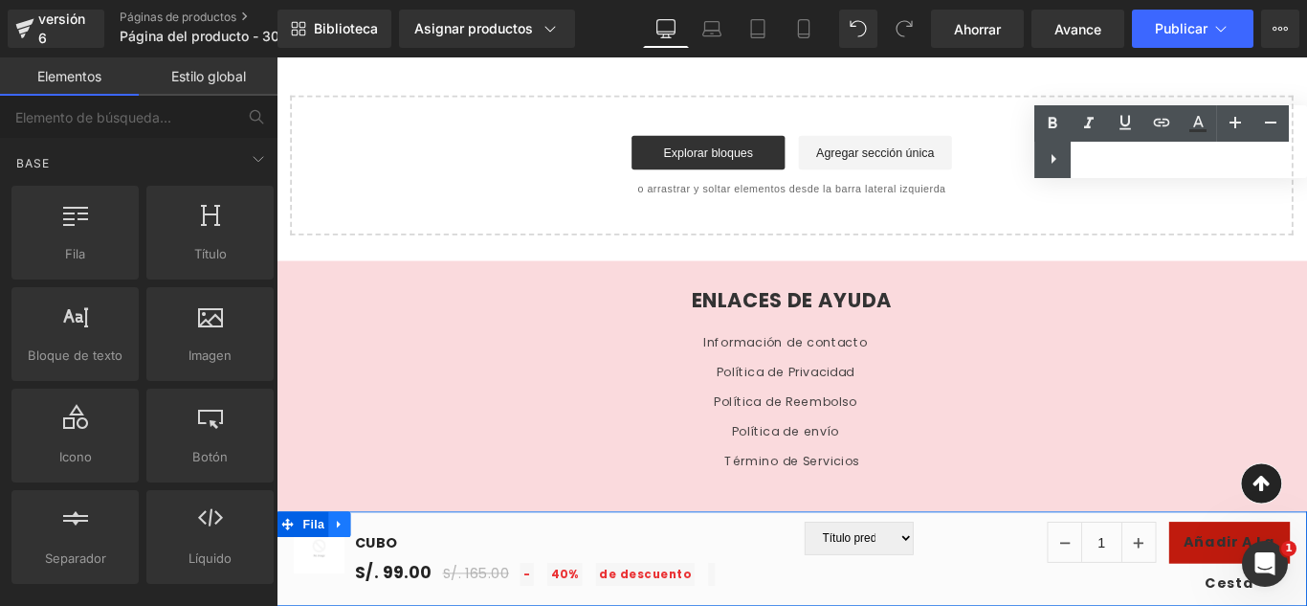
click at [348, 580] on icon at bounding box center [347, 582] width 13 height 14
click at [395, 577] on icon at bounding box center [396, 581] width 13 height 13
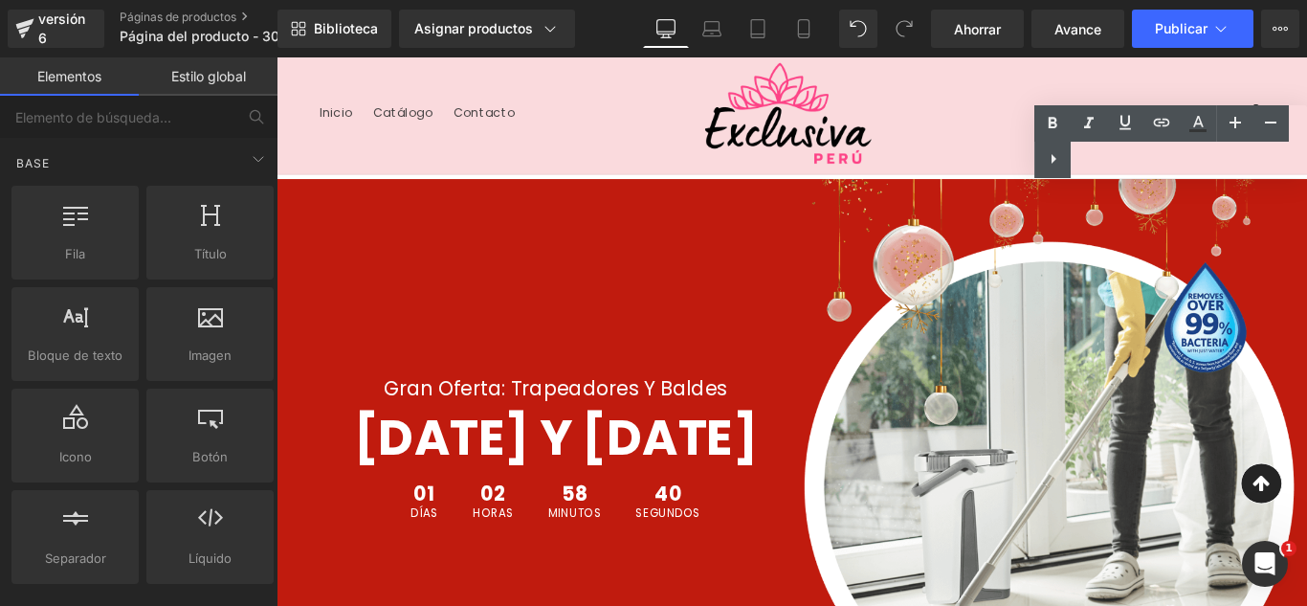
scroll to position [0, 0]
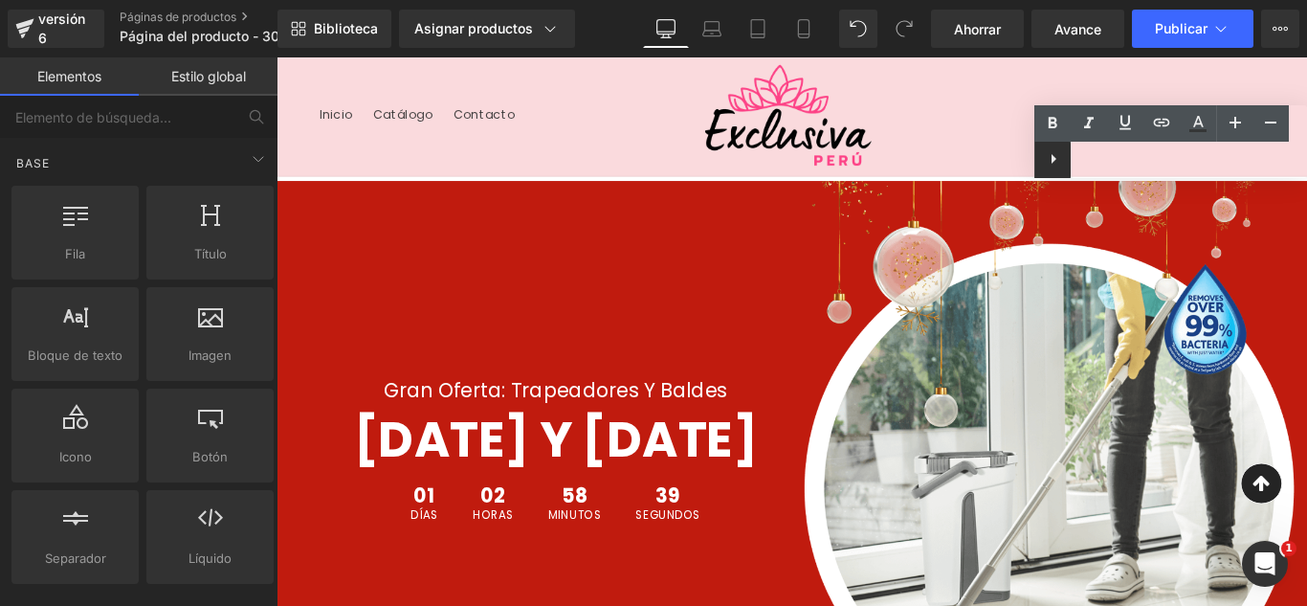
click at [1057, 160] on icon at bounding box center [1053, 158] width 23 height 23
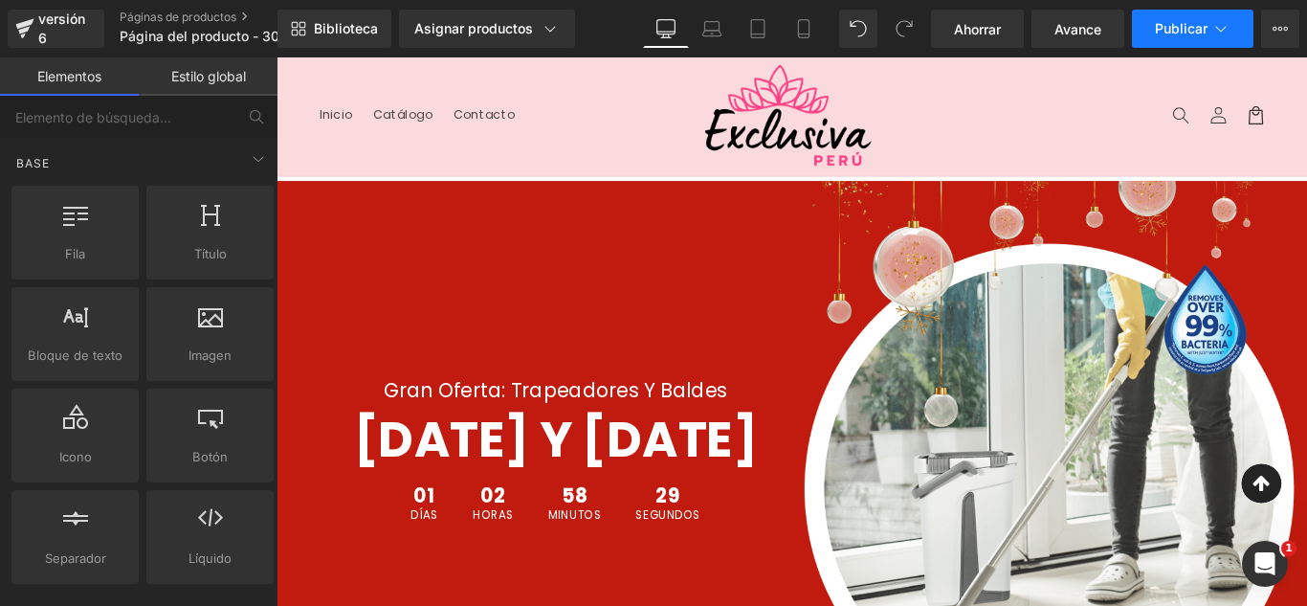
click at [1206, 22] on font "Publicar" at bounding box center [1181, 28] width 53 height 16
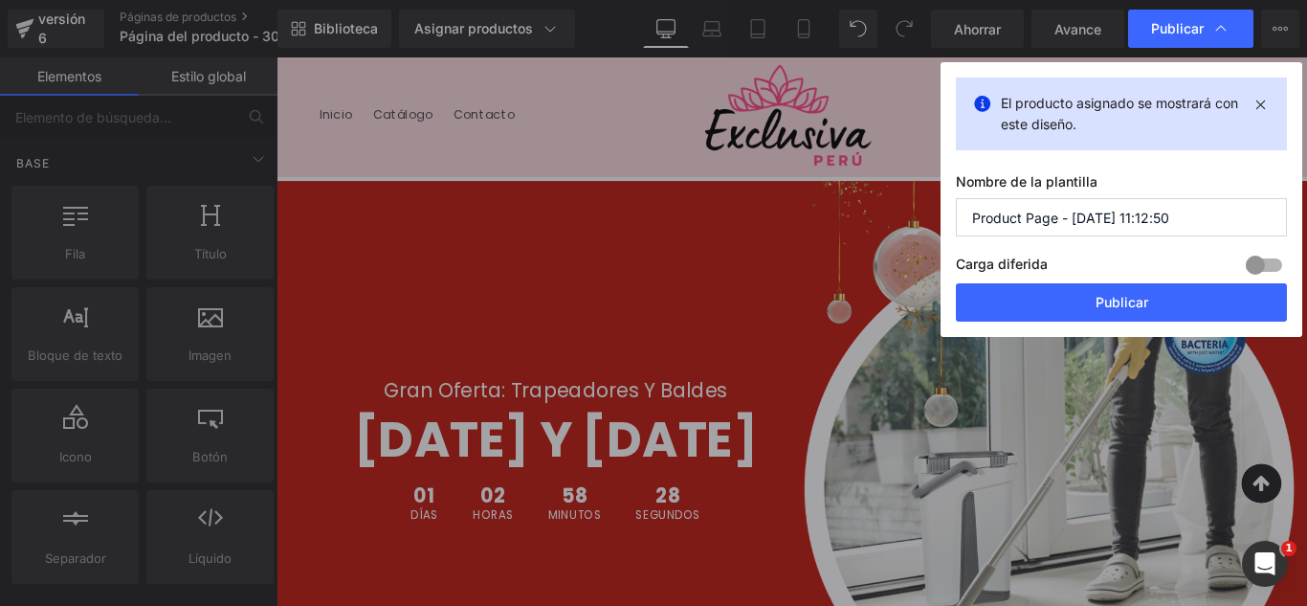
click at [1188, 214] on input "Product Page - Sep 30, 11:12:50" at bounding box center [1121, 217] width 331 height 38
click at [1188, 212] on input "Product Page - Sep 30, 11:12:50" at bounding box center [1121, 217] width 331 height 38
type input "SHORT RELLENADOR DE CADERA FAJERO 30-09-25"
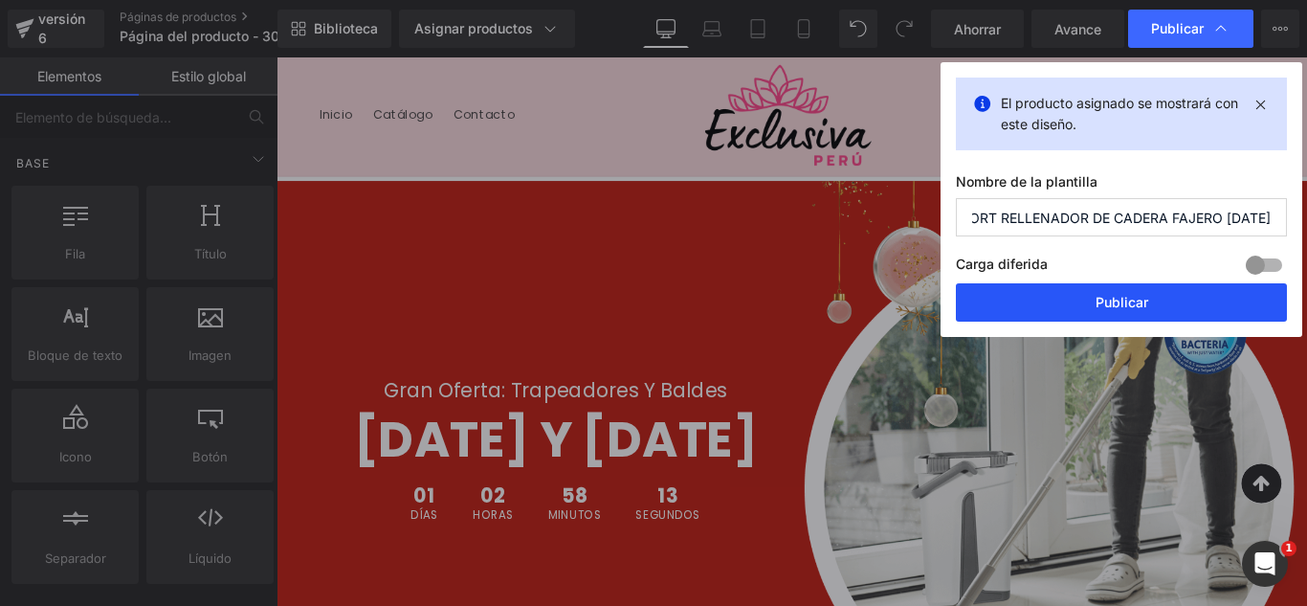
click at [1169, 305] on button "Publicar" at bounding box center [1121, 302] width 331 height 38
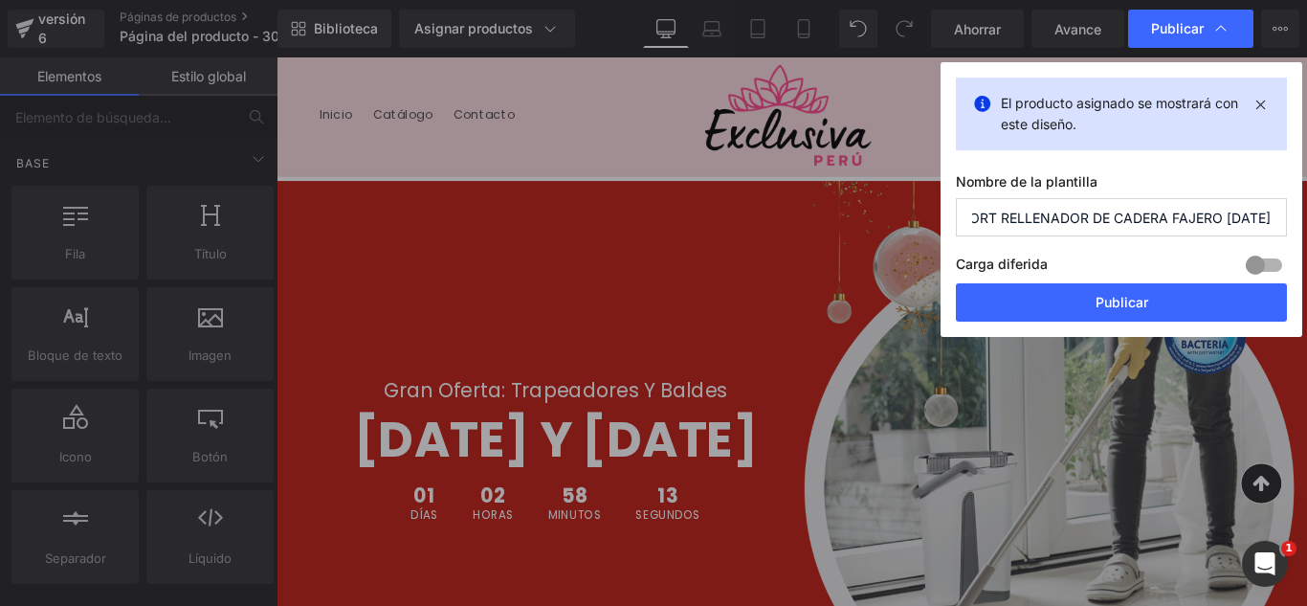
drag, startPoint x: 1446, startPoint y: 363, endPoint x: 1278, endPoint y: 335, distance: 169.7
click at [1279, 335] on img at bounding box center [1145, 506] width 550 height 621
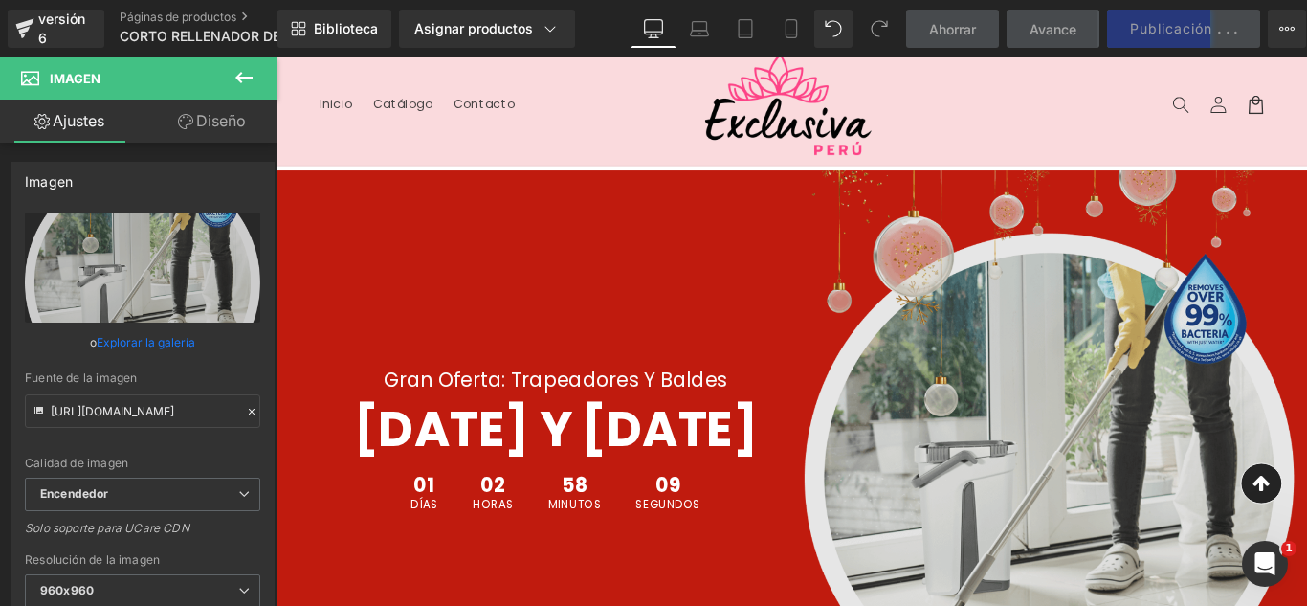
scroll to position [0, 0]
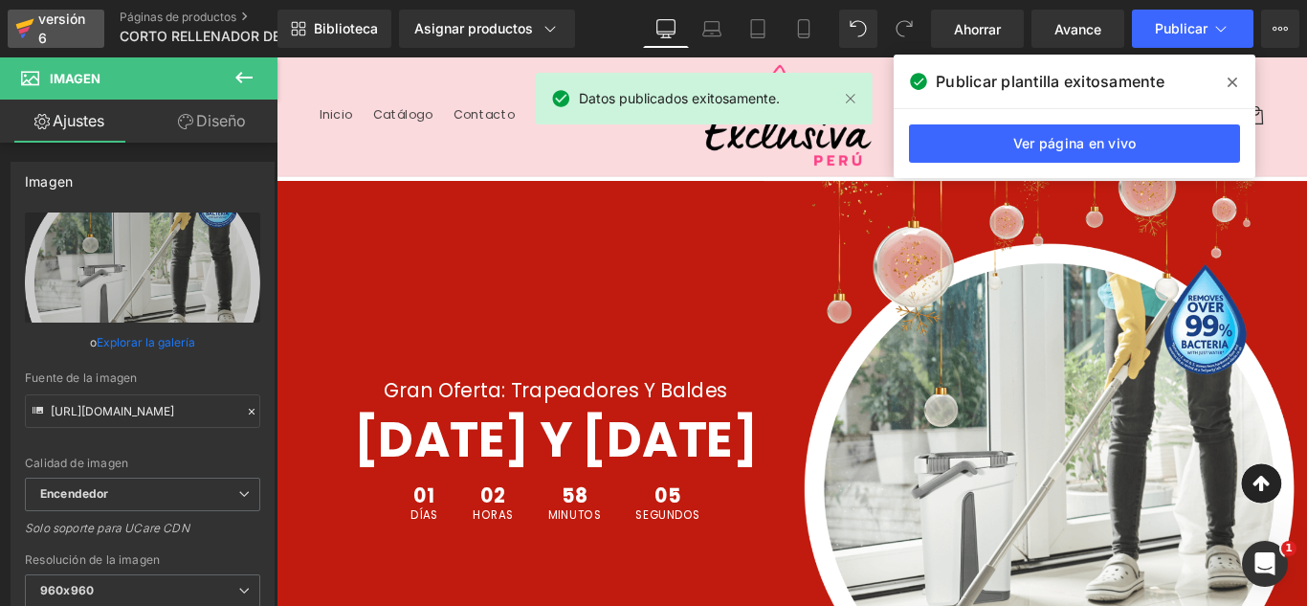
click at [57, 28] on div "versión 6" at bounding box center [63, 29] width 58 height 44
